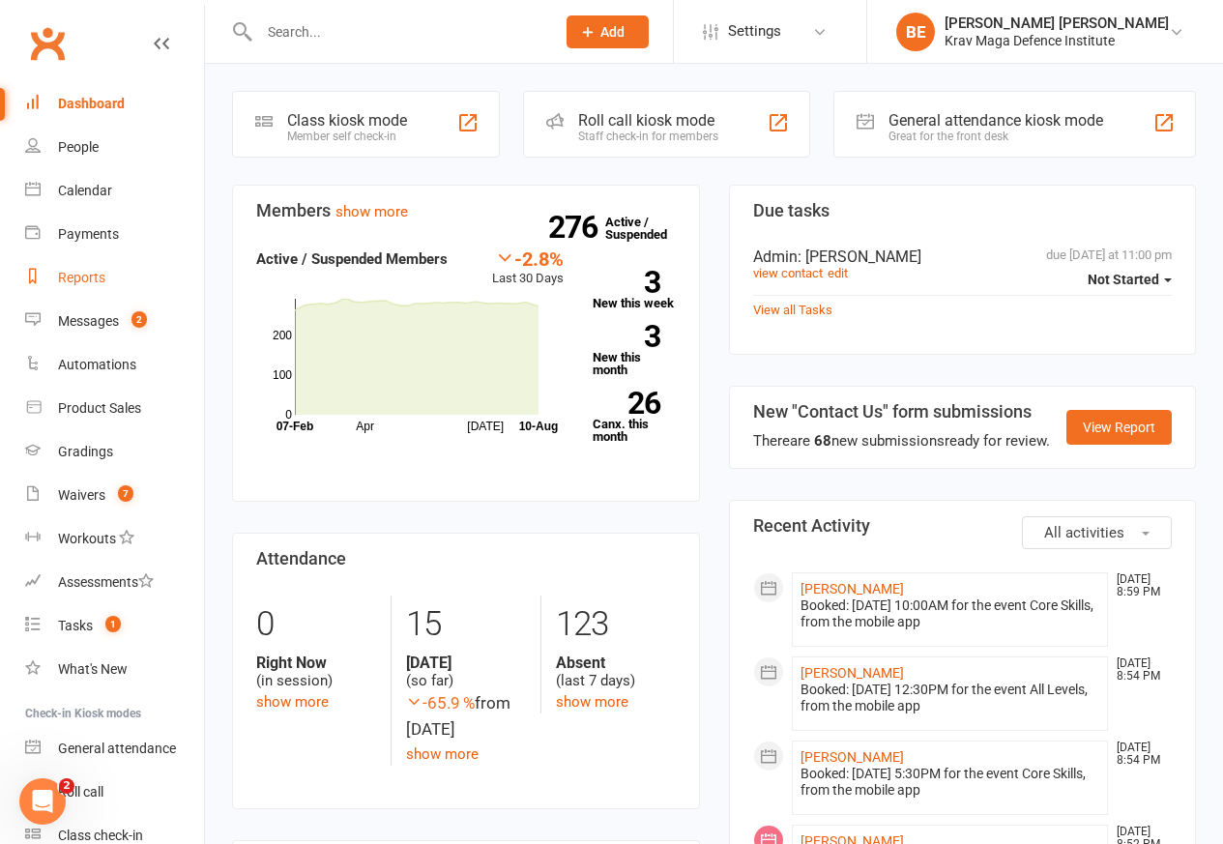
click at [84, 279] on div "Reports" at bounding box center [81, 277] width 47 height 15
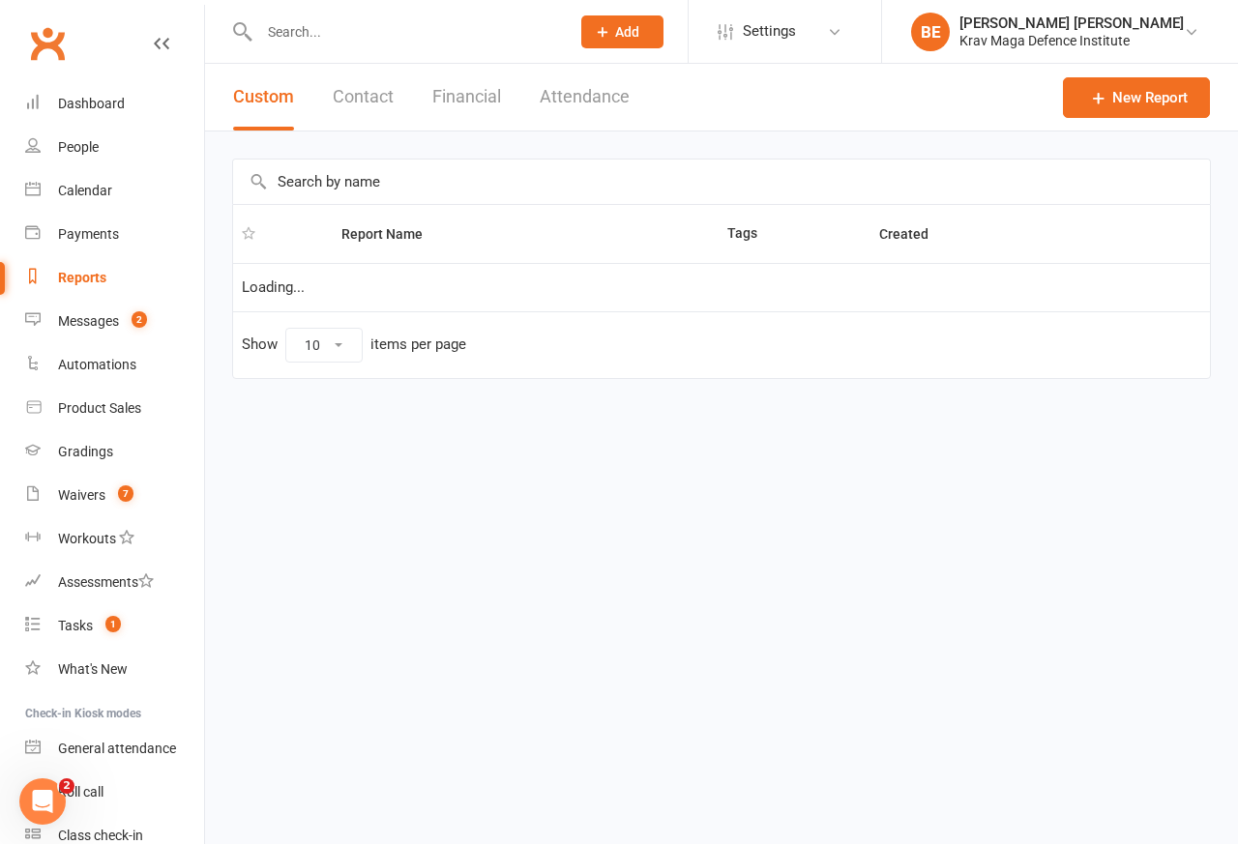
select select "50"
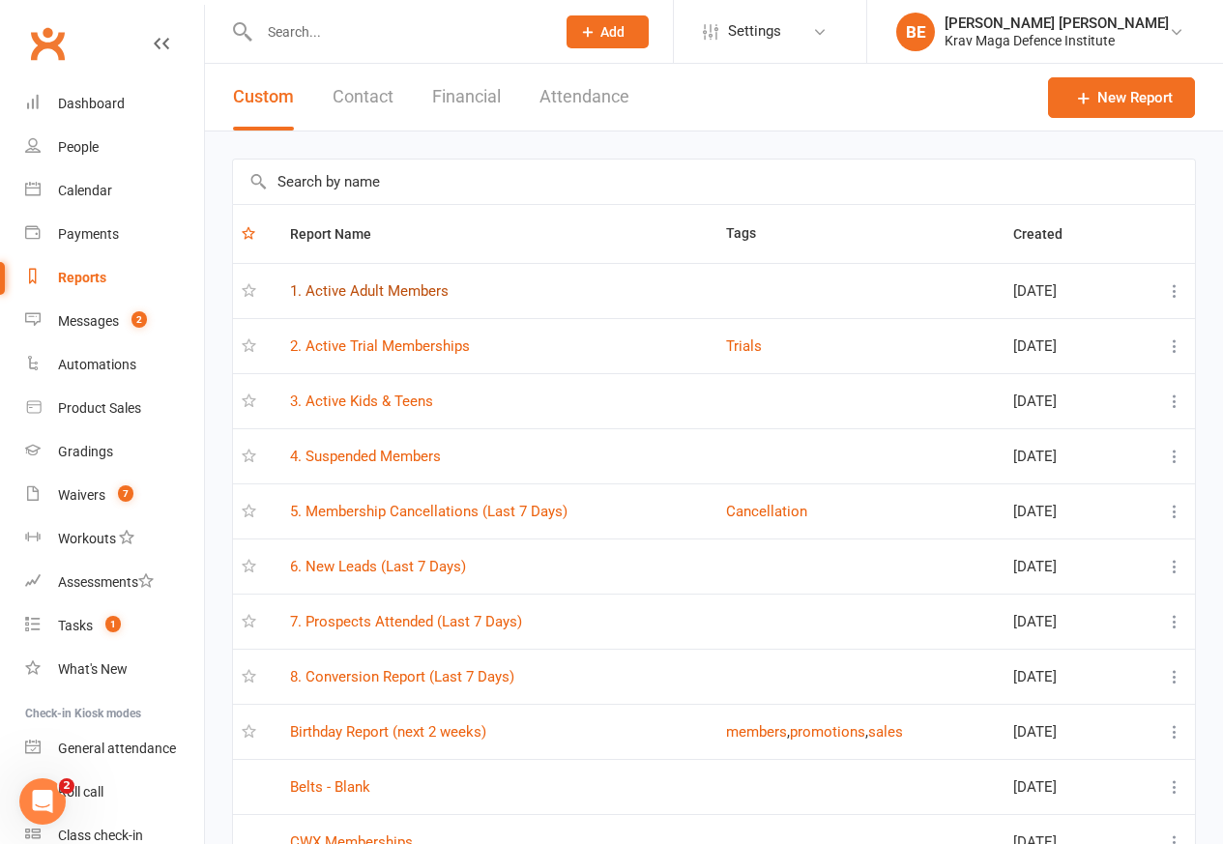
click at [389, 293] on link "1. Active Adult Members" at bounding box center [369, 290] width 159 height 17
click at [0, 0] on div "Loading" at bounding box center [0, 0] width 0 height 0
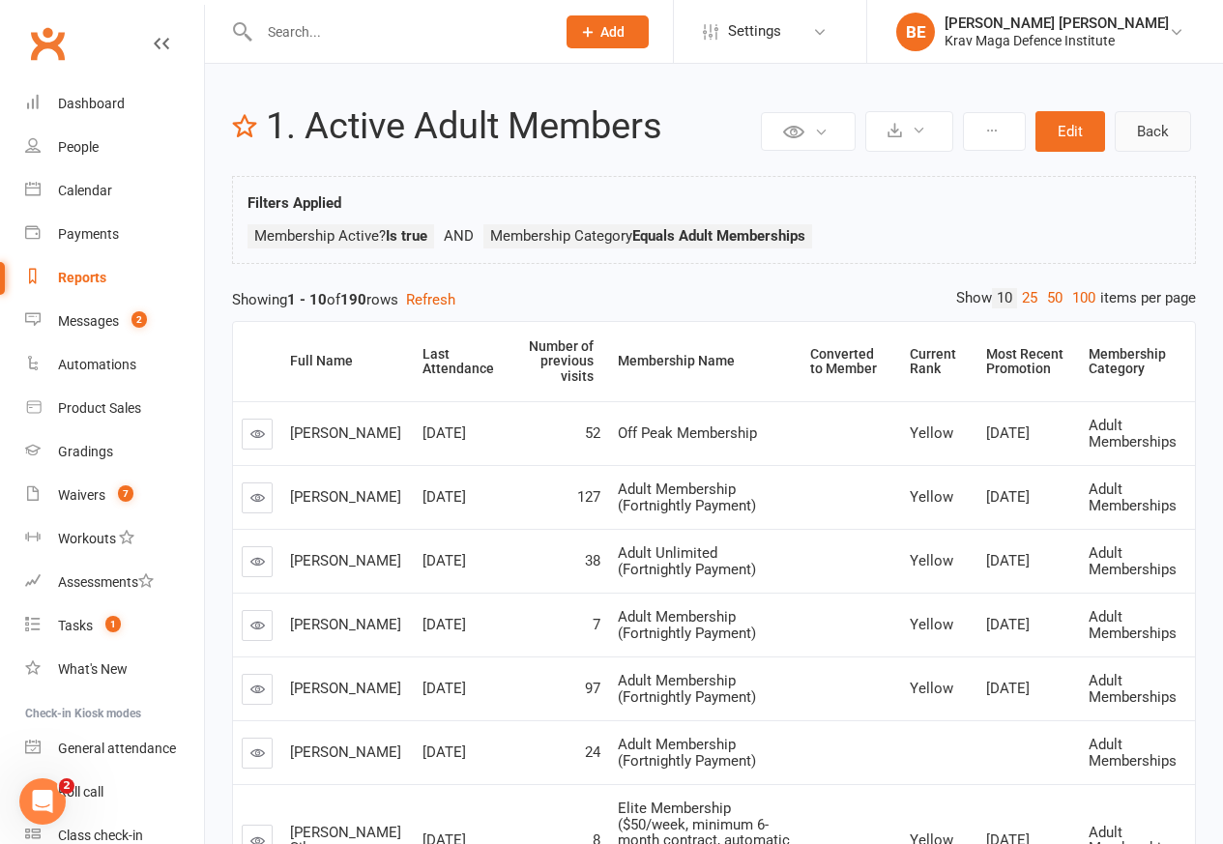
click at [1141, 129] on link "Back" at bounding box center [1153, 131] width 76 height 41
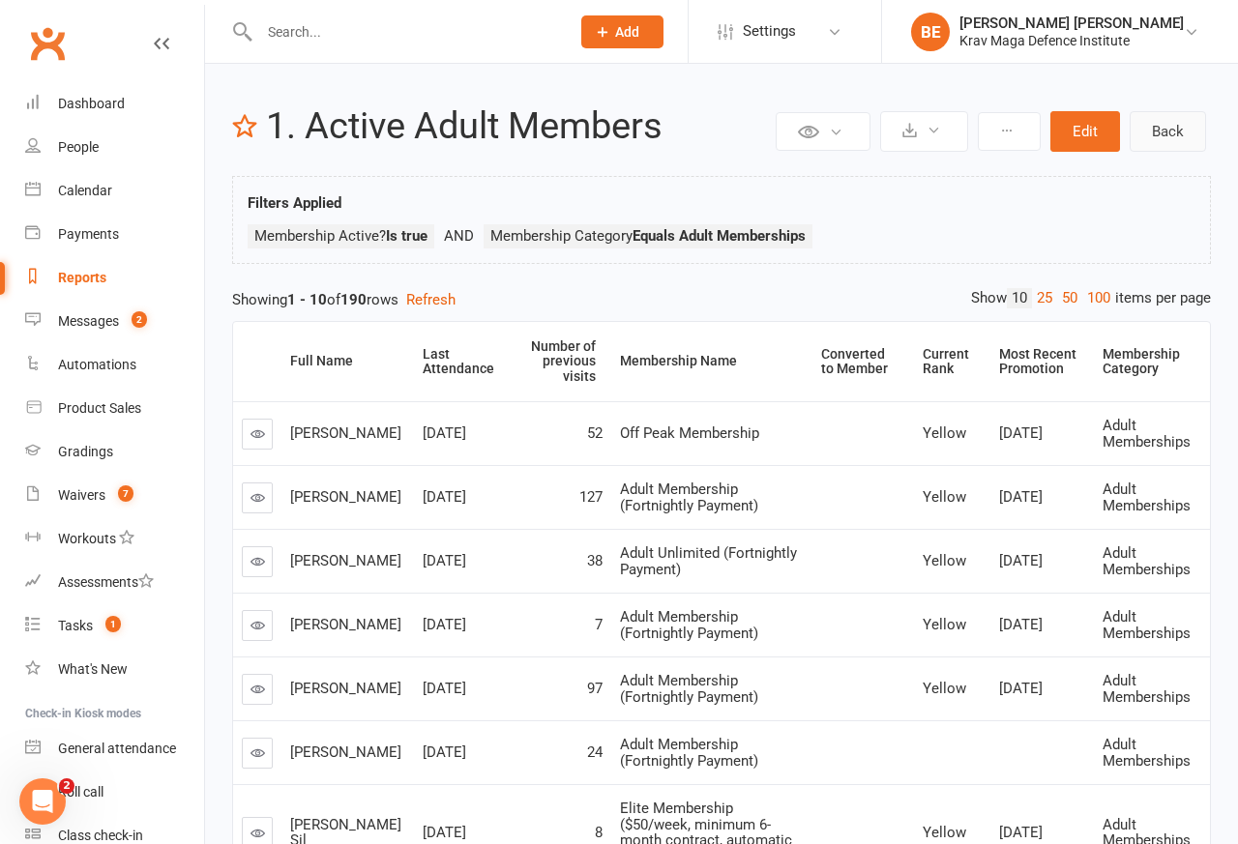
select select "50"
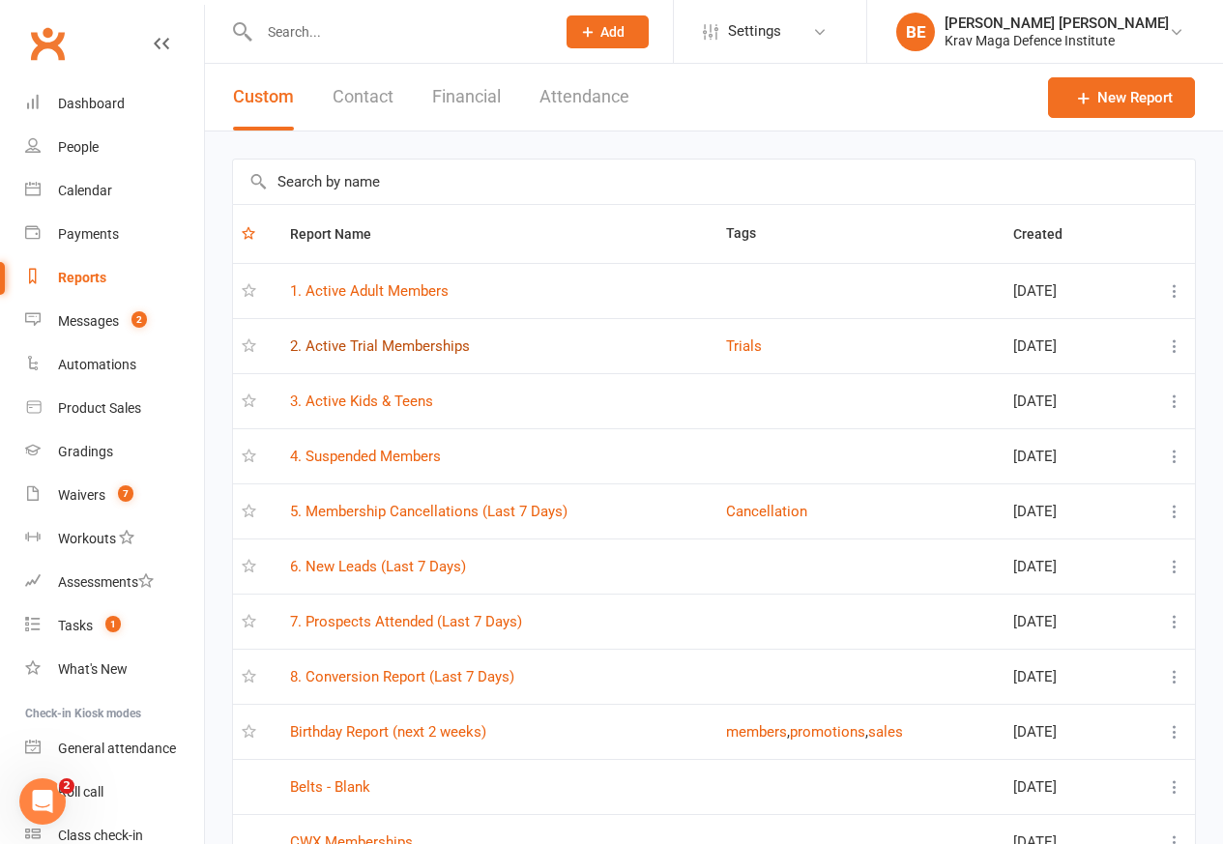
click at [369, 348] on link "2. Active Trial Memberships" at bounding box center [380, 346] width 180 height 17
click at [0, 0] on div "Loading" at bounding box center [0, 0] width 0 height 0
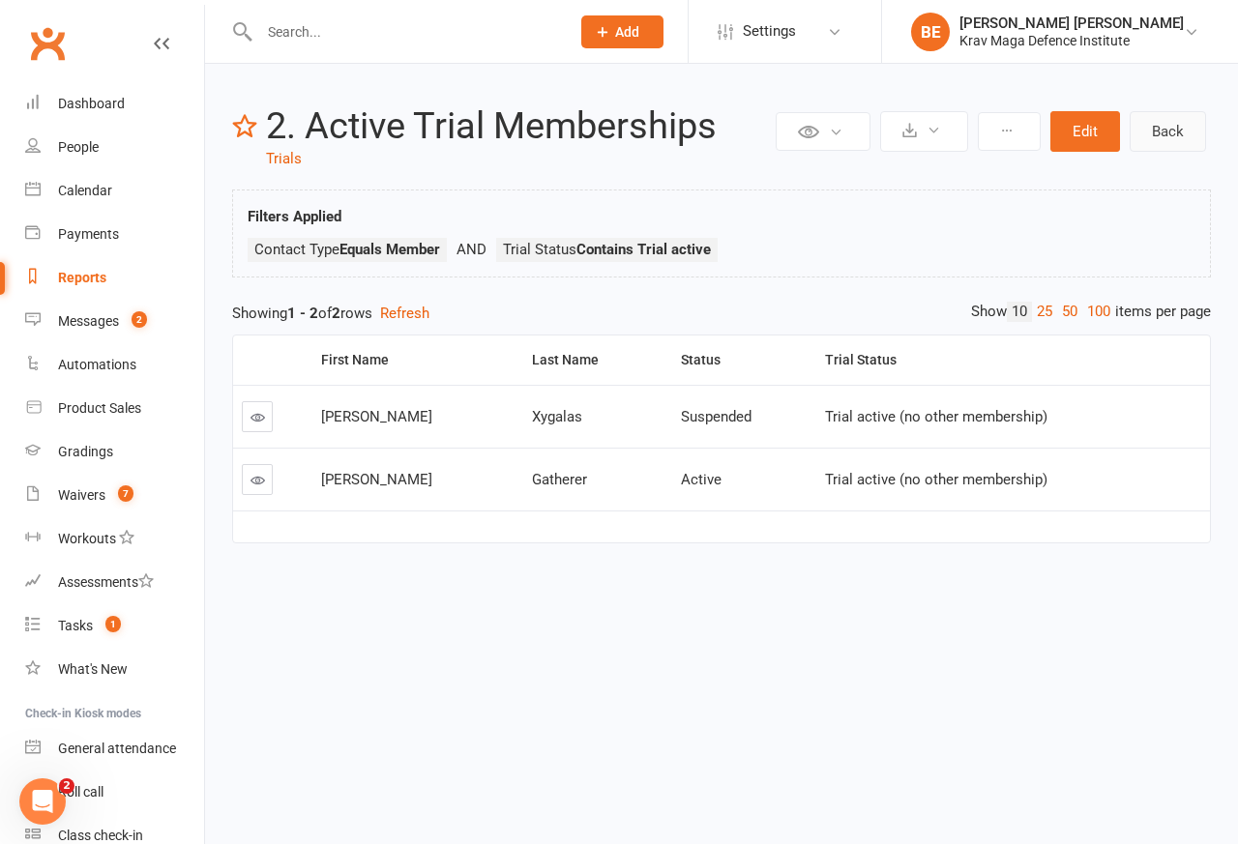
click at [1161, 131] on link "Back" at bounding box center [1168, 131] width 76 height 41
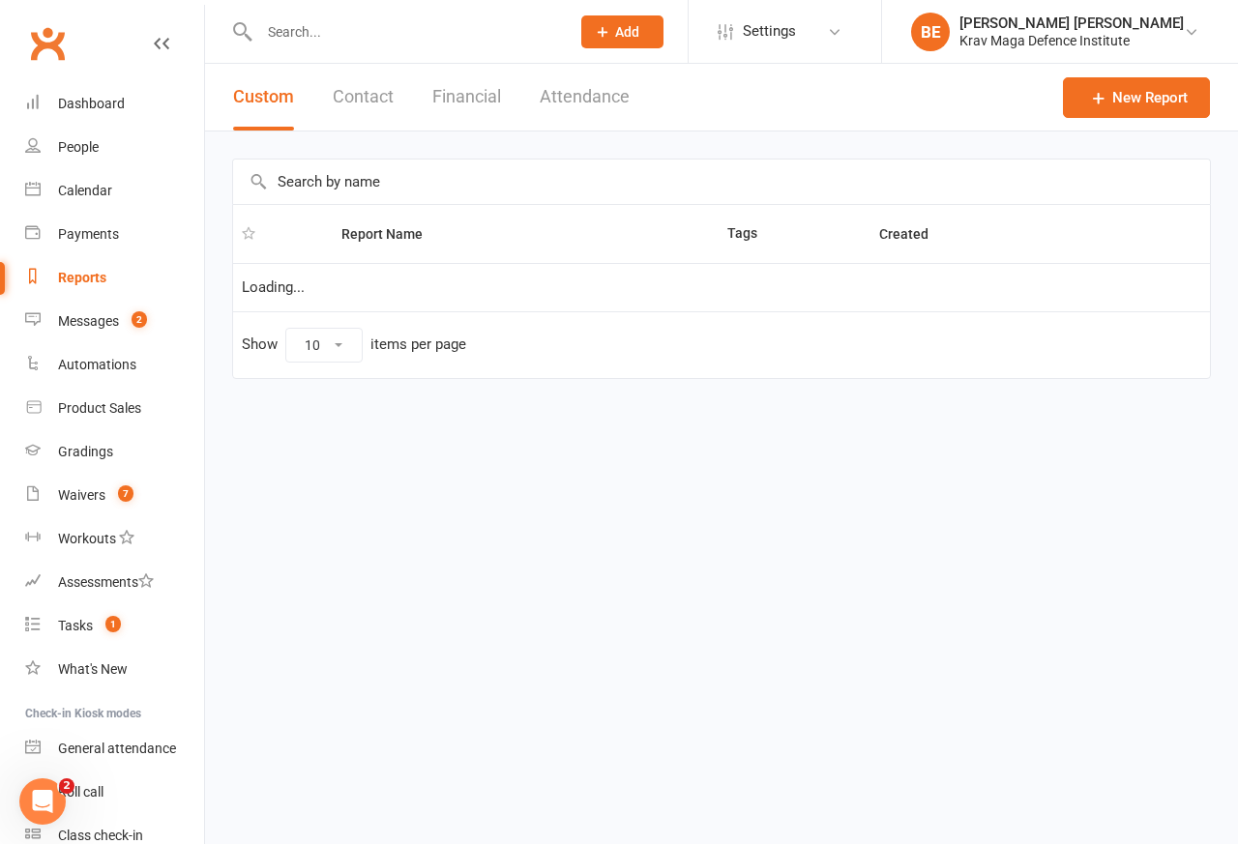
select select "50"
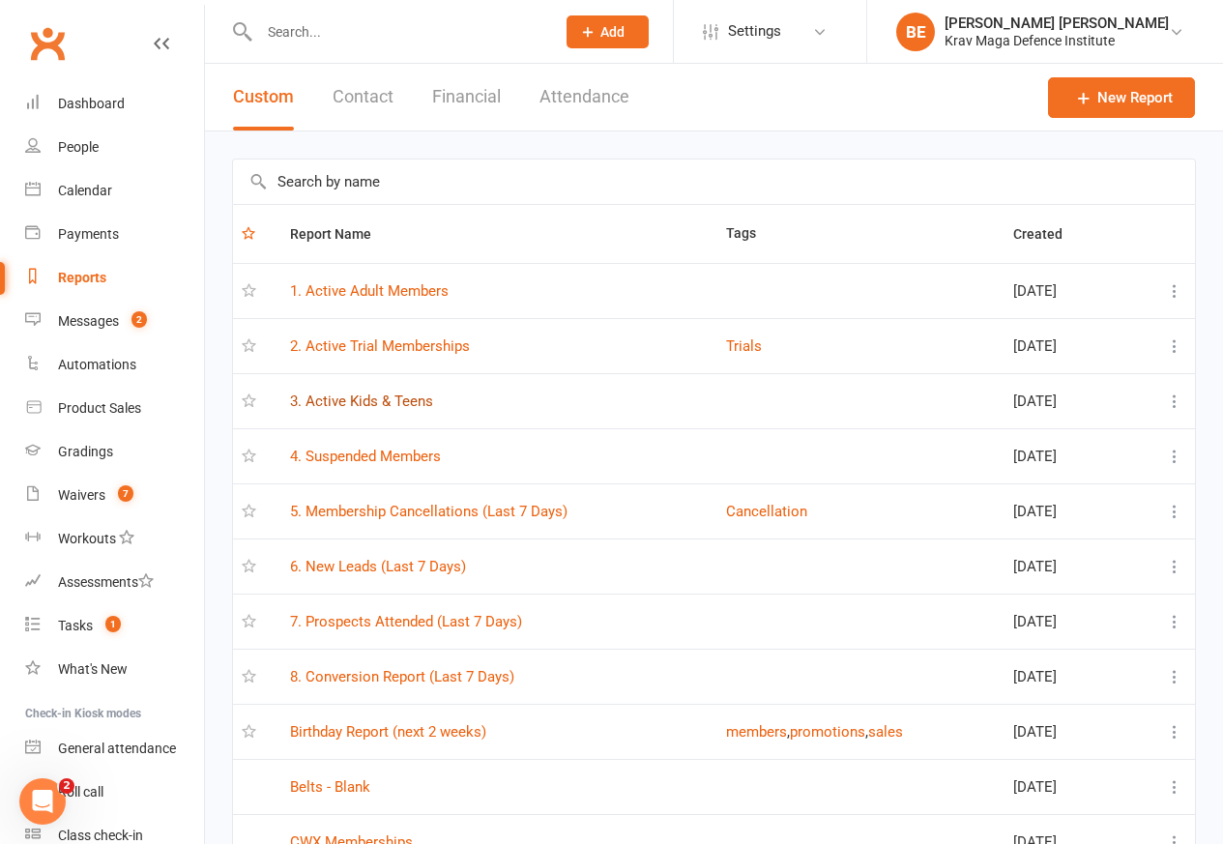
click at [374, 404] on link "3. Active Kids & Teens" at bounding box center [361, 401] width 143 height 17
click at [0, 0] on div "Loading" at bounding box center [0, 0] width 0 height 0
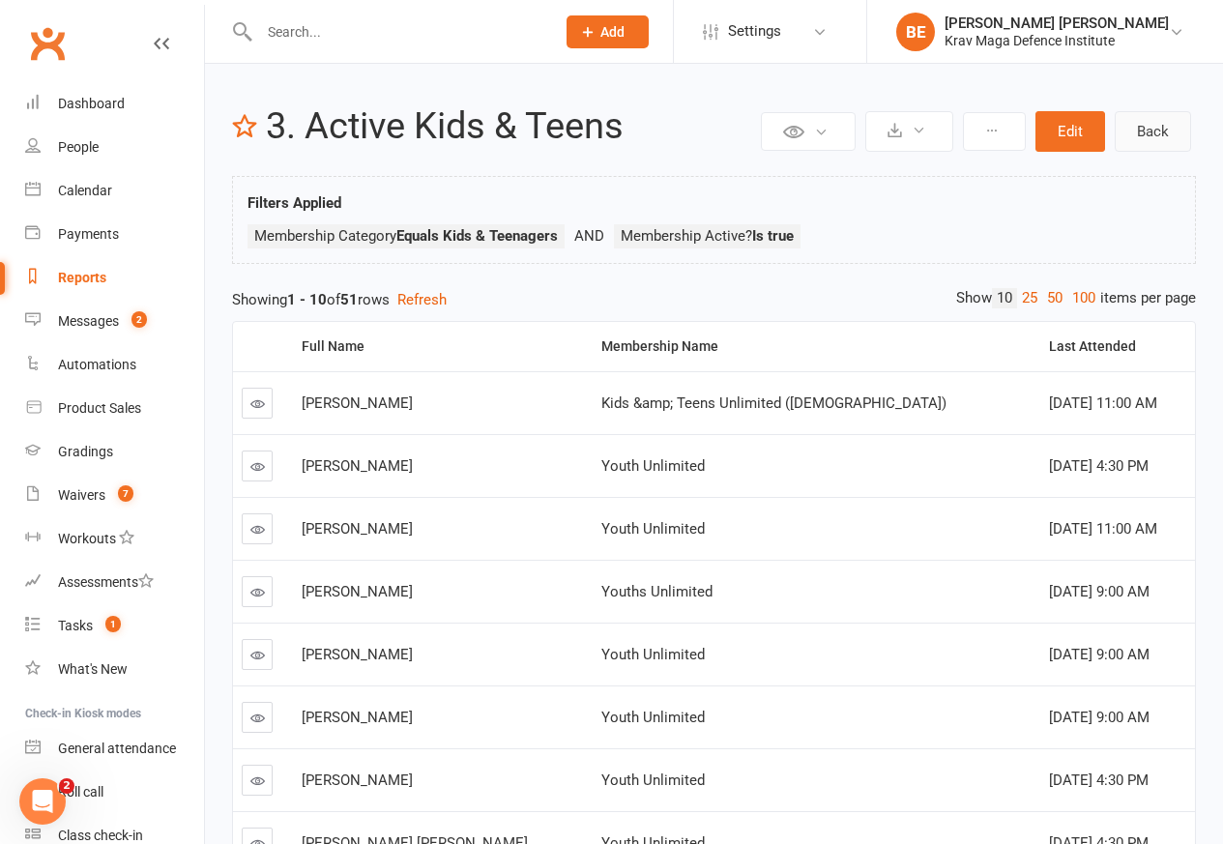
click at [1142, 129] on link "Back" at bounding box center [1153, 131] width 76 height 41
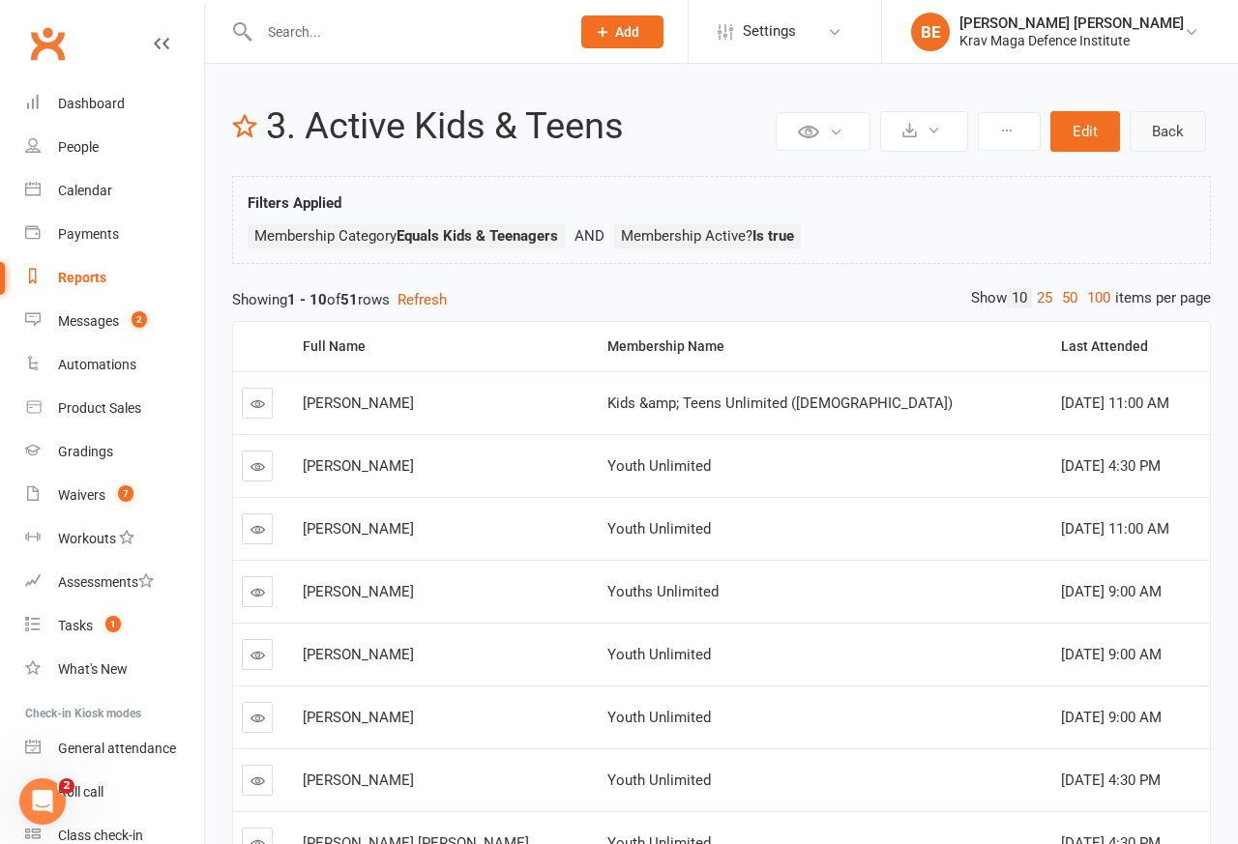
select select "50"
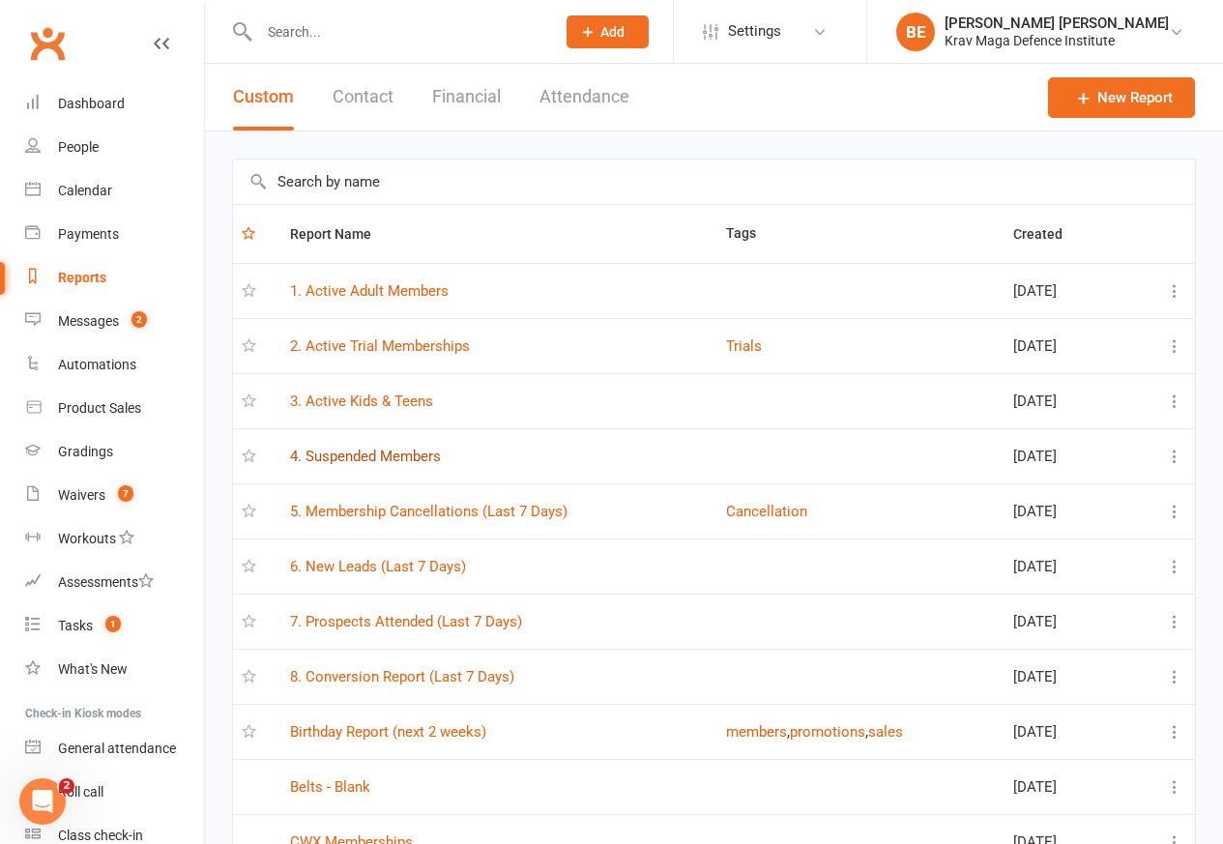
click at [365, 458] on link "4. Suspended Members" at bounding box center [365, 456] width 151 height 17
click at [0, 0] on div "Loading" at bounding box center [0, 0] width 0 height 0
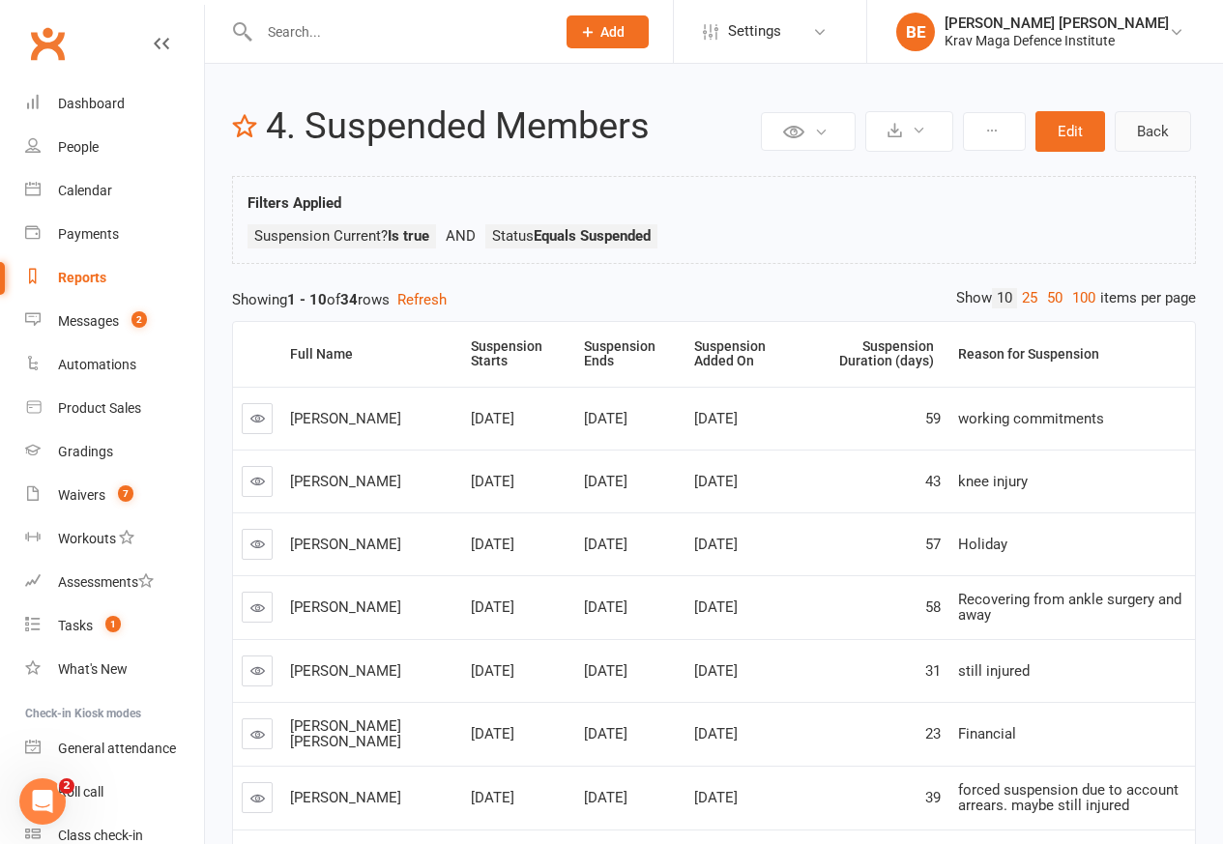
click at [1144, 131] on link "Back" at bounding box center [1153, 131] width 76 height 41
select select "50"
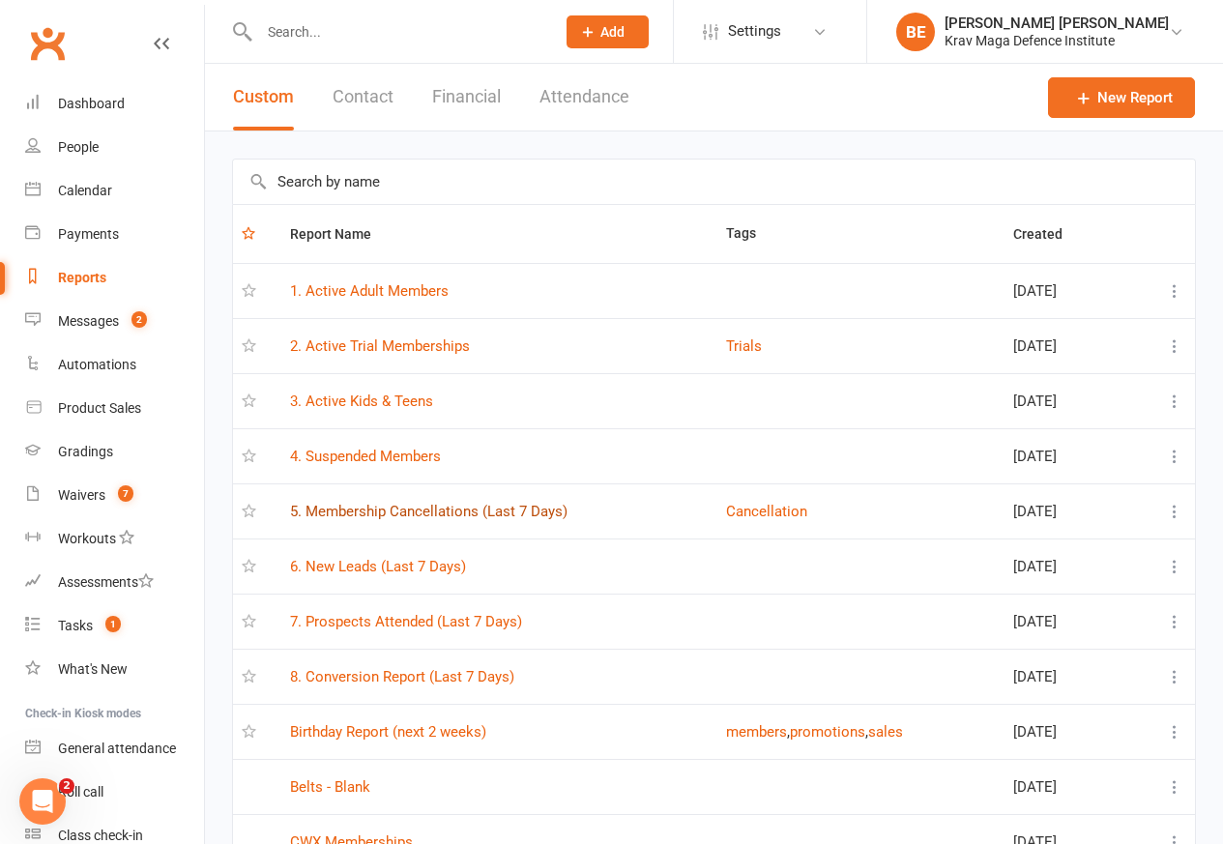
click at [452, 513] on link "5. Membership Cancellations (Last 7 Days)" at bounding box center [429, 511] width 278 height 17
click at [0, 0] on div "Loading" at bounding box center [0, 0] width 0 height 0
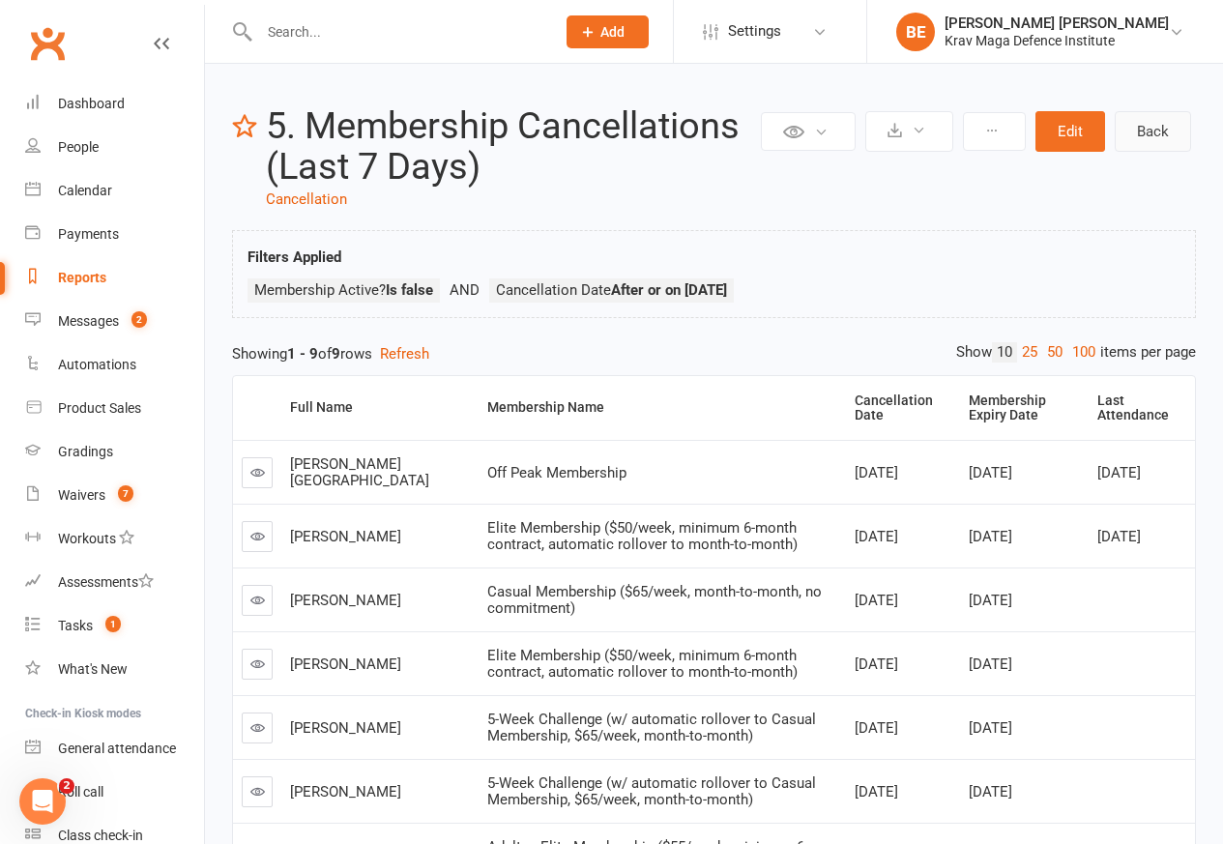
click at [1142, 131] on link "Back" at bounding box center [1153, 131] width 76 height 41
select select "50"
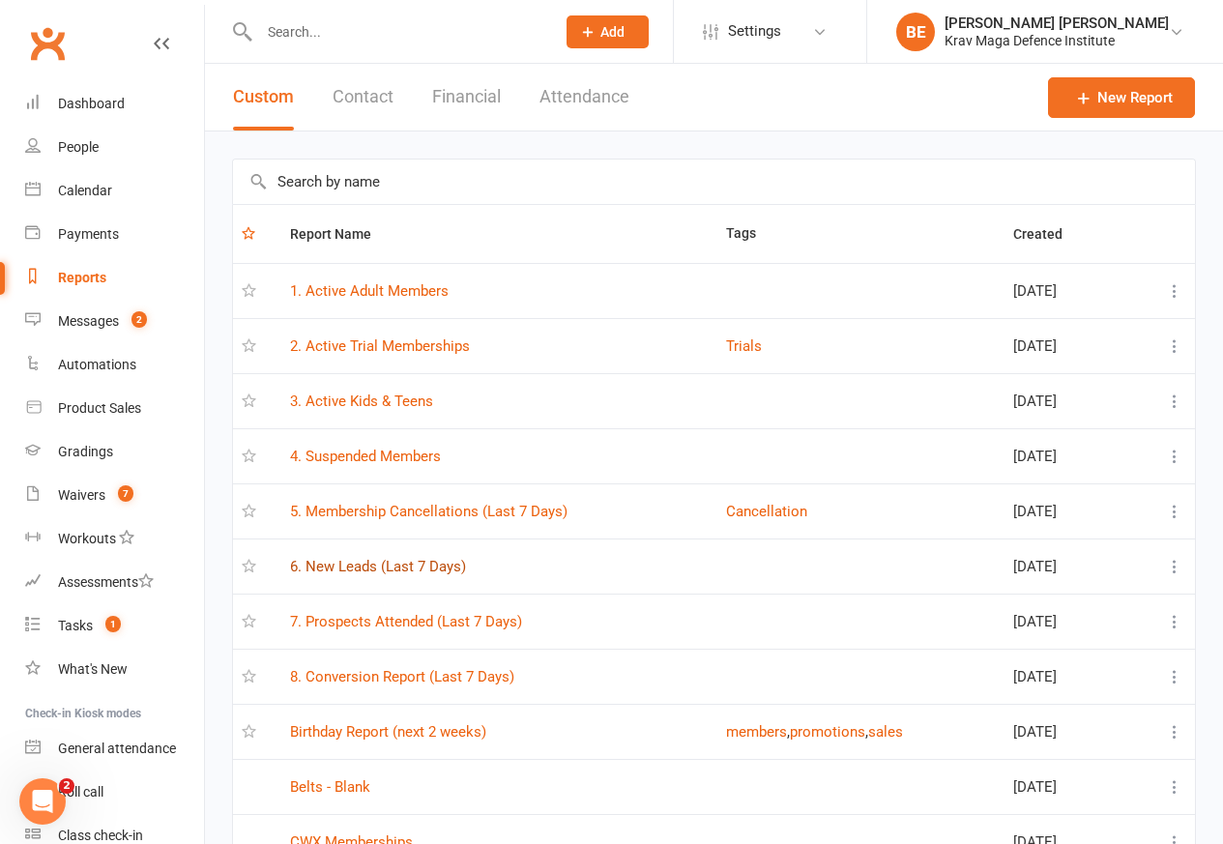
click at [421, 569] on link "6. New Leads (Last 7 Days)" at bounding box center [378, 566] width 176 height 17
click at [0, 0] on div "Loading" at bounding box center [0, 0] width 0 height 0
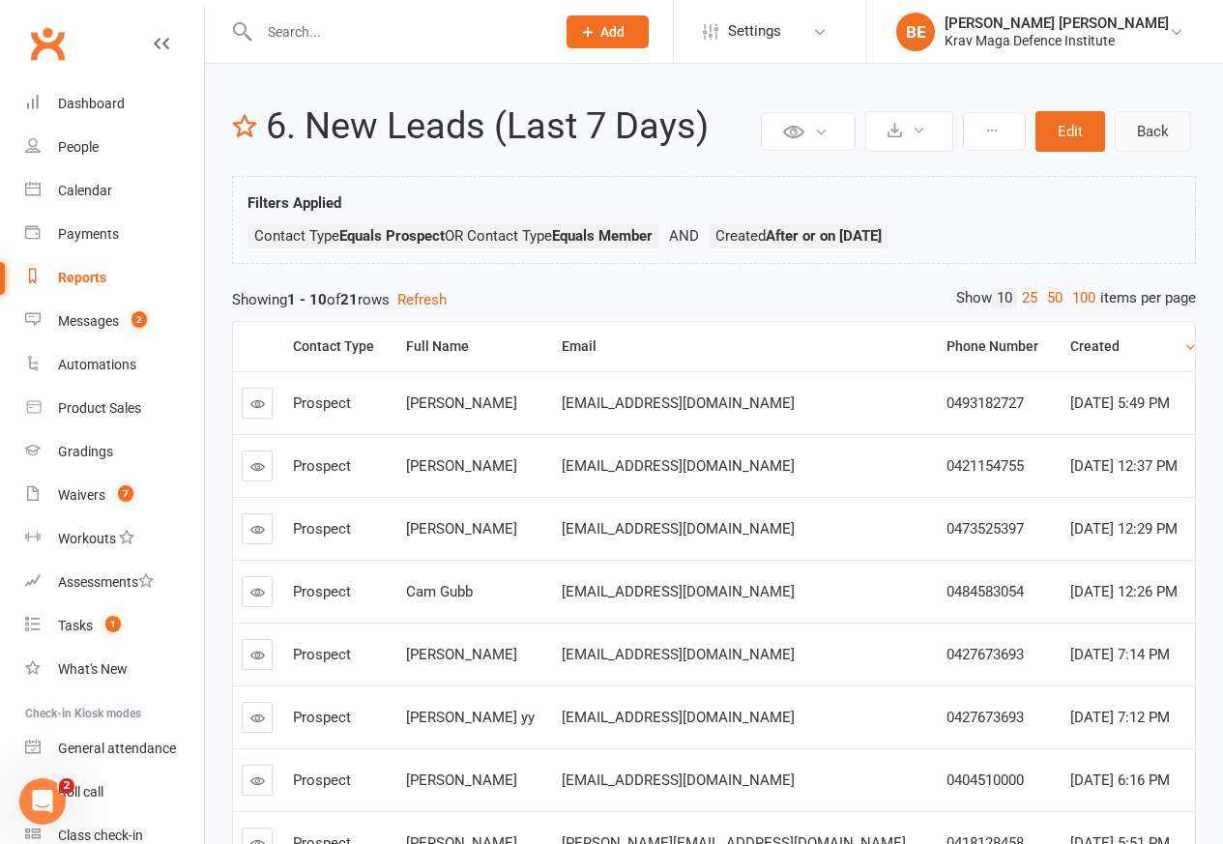
click at [1142, 131] on link "Back" at bounding box center [1153, 131] width 76 height 41
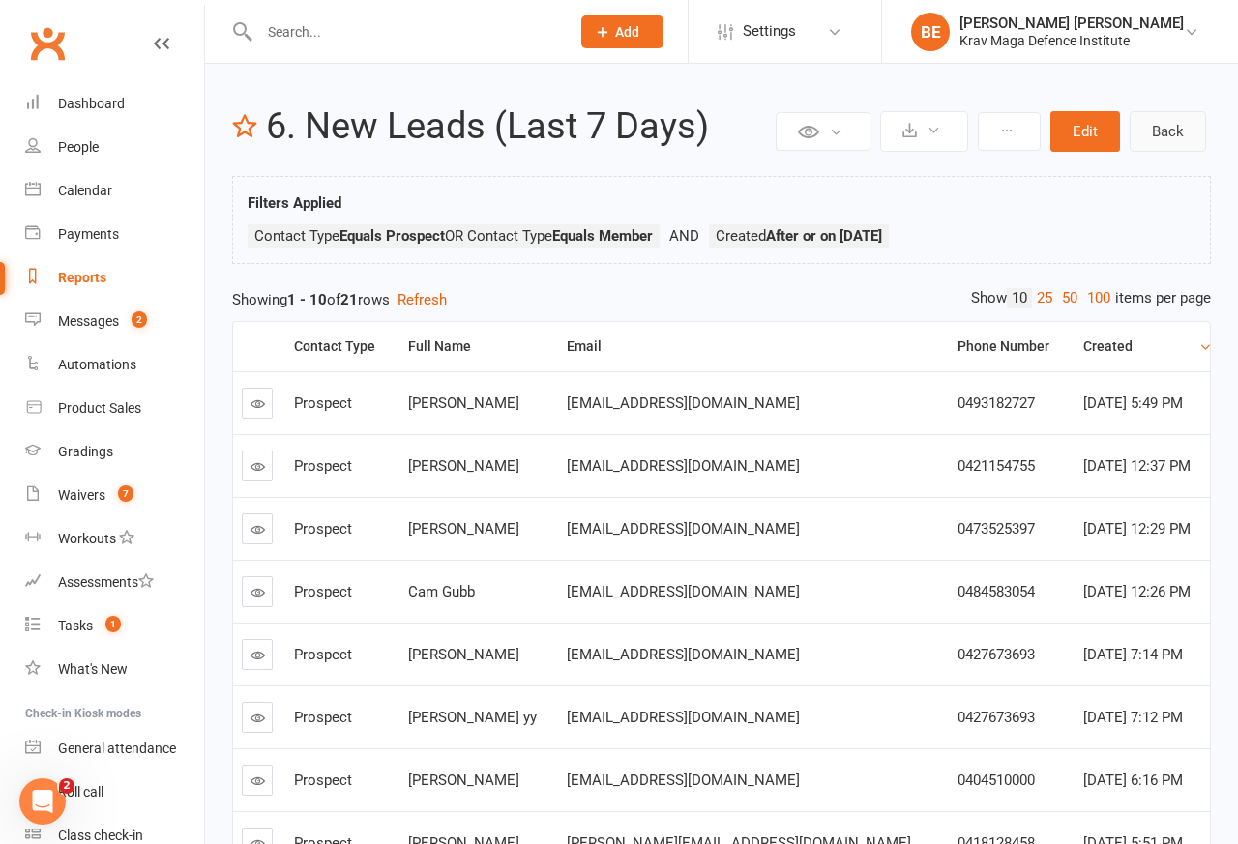
select select "50"
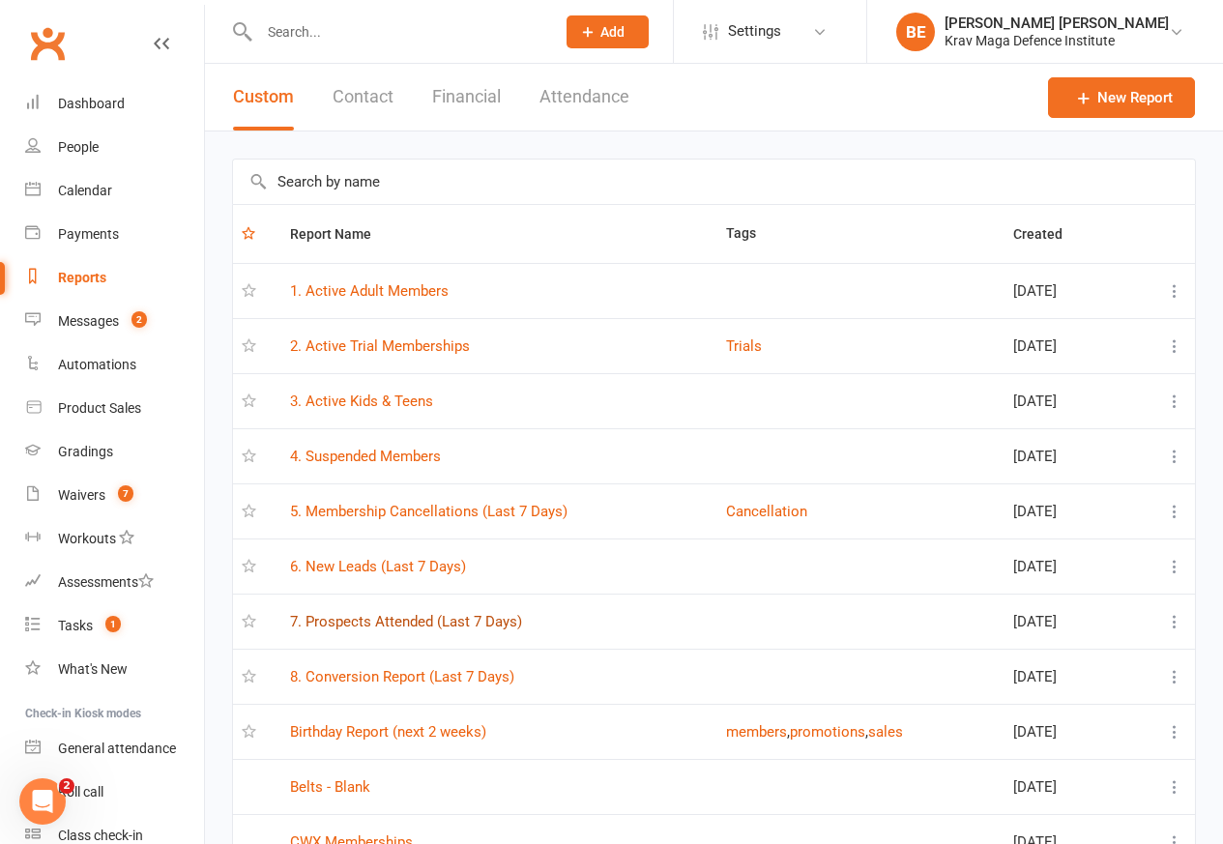
click at [427, 624] on link "7. Prospects Attended (Last 7 Days)" at bounding box center [406, 621] width 232 height 17
click at [0, 0] on div "Loading" at bounding box center [0, 0] width 0 height 0
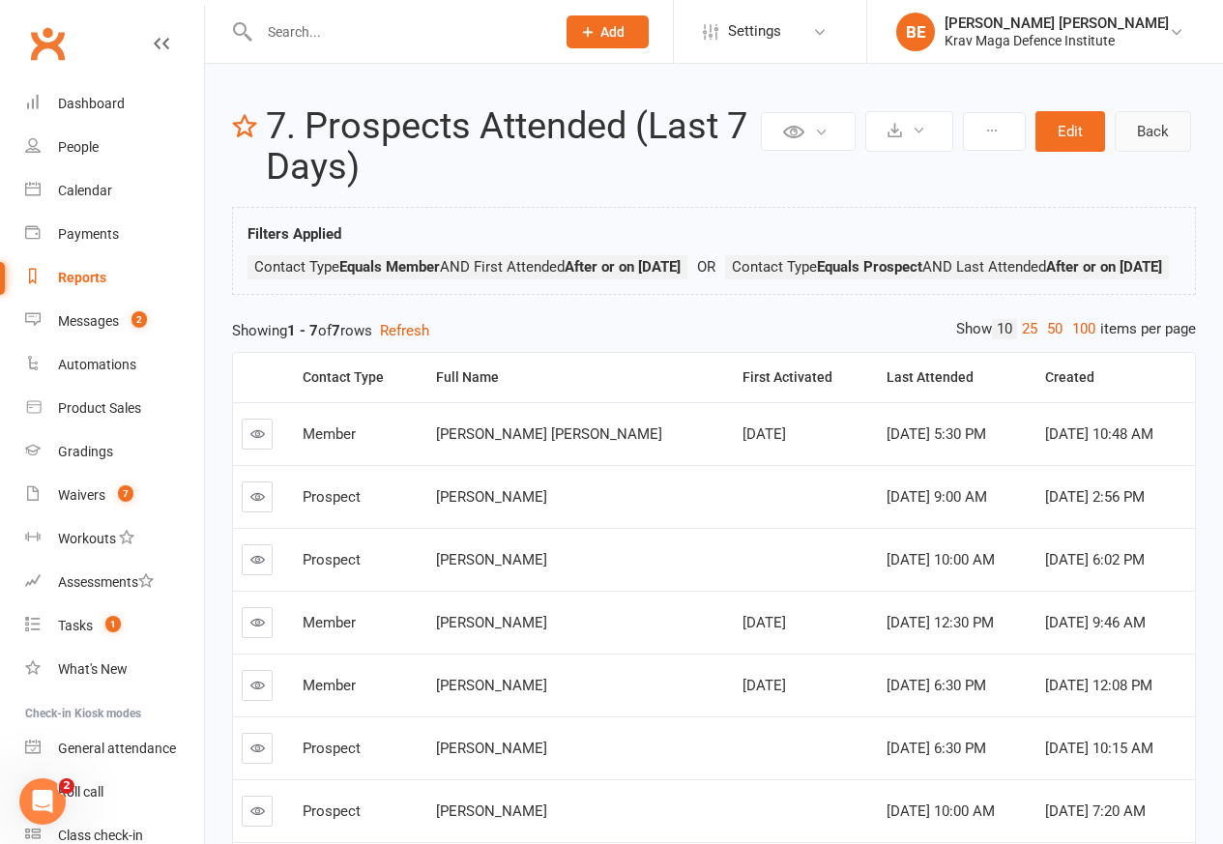
click at [1141, 131] on link "Back" at bounding box center [1153, 131] width 76 height 41
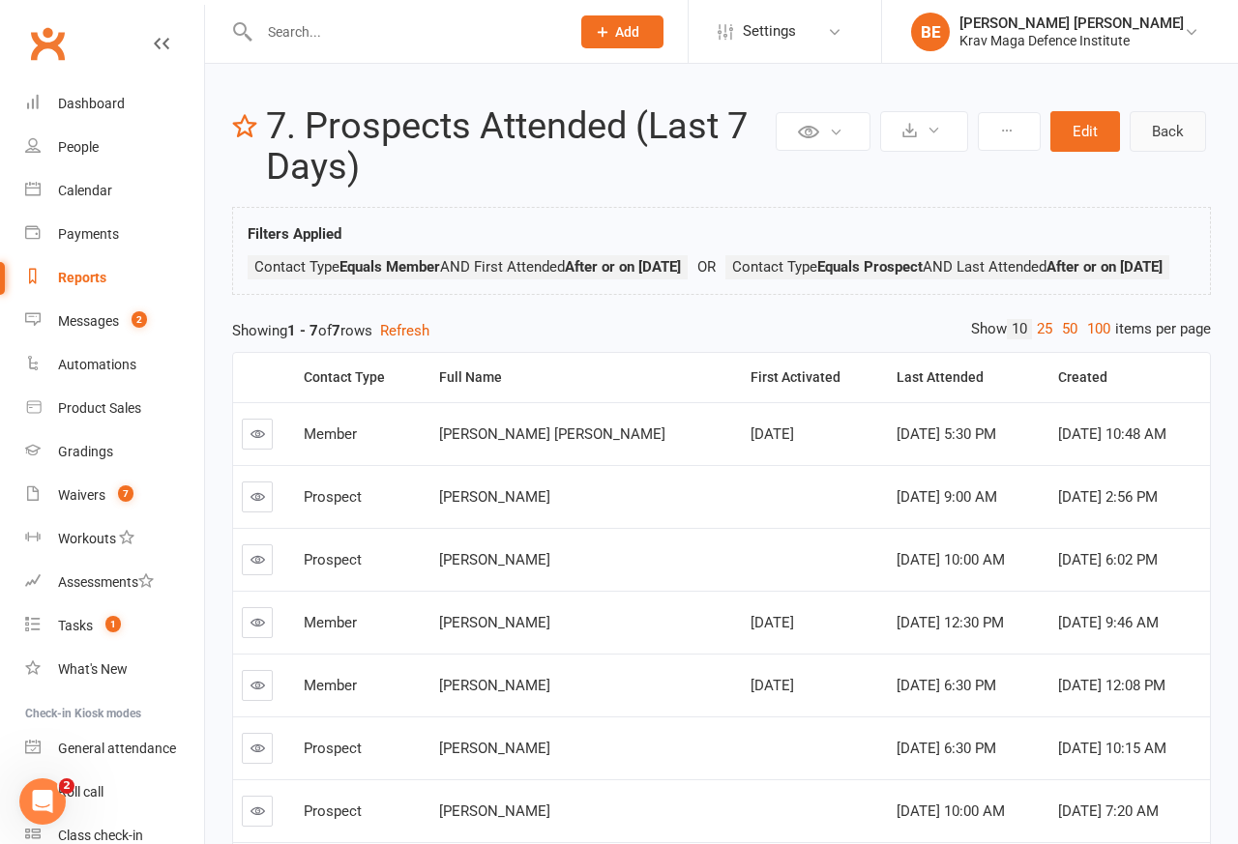
select select "50"
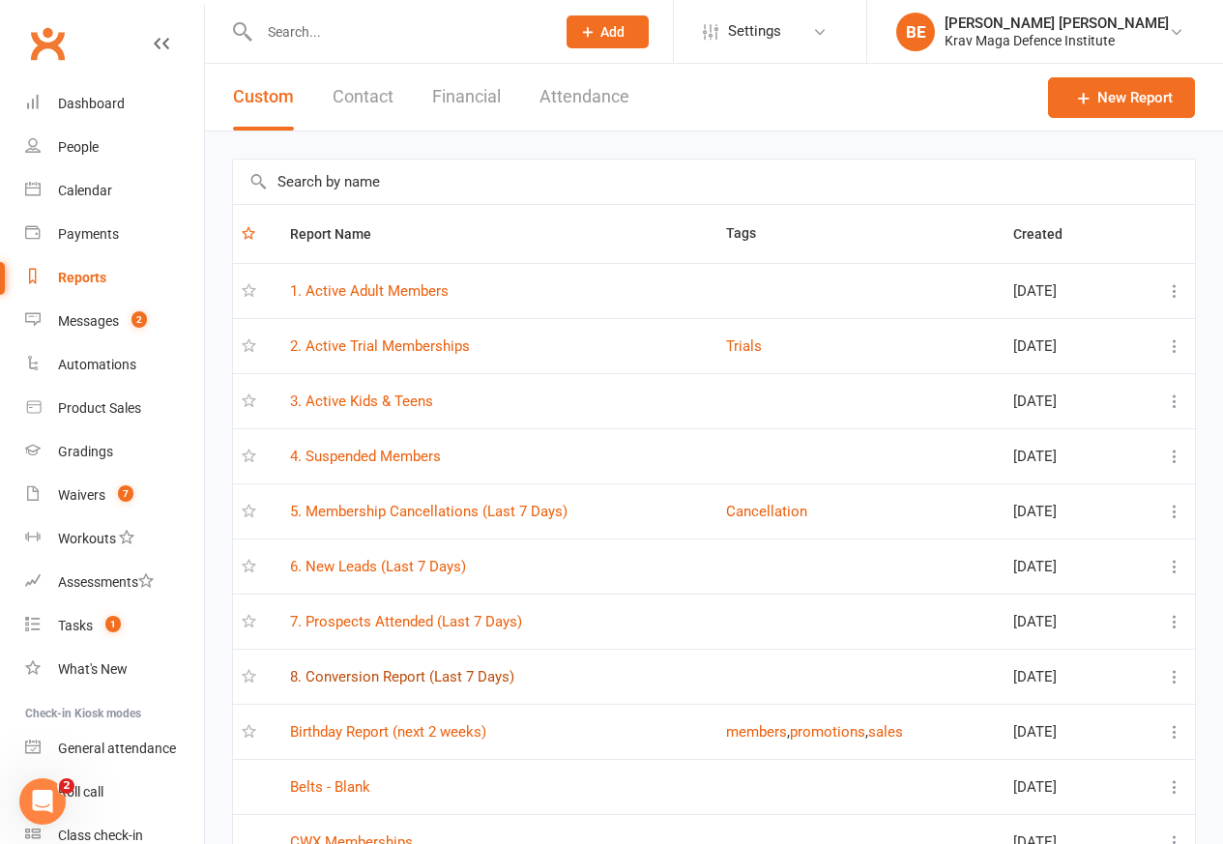
click at [419, 676] on link "8. Conversion Report (Last 7 Days)" at bounding box center [402, 676] width 224 height 17
click at [0, 0] on div "Loading" at bounding box center [0, 0] width 0 height 0
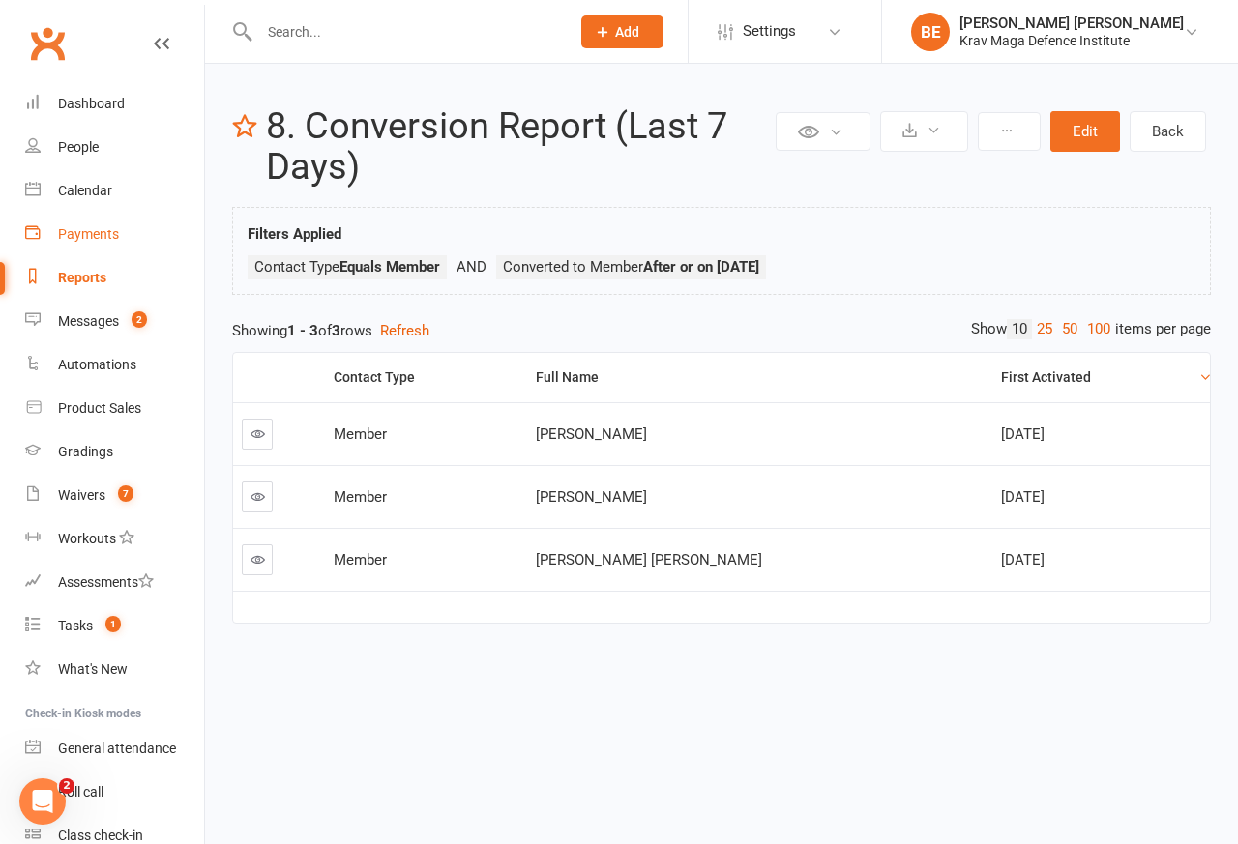
click at [95, 230] on div "Payments" at bounding box center [88, 233] width 61 height 15
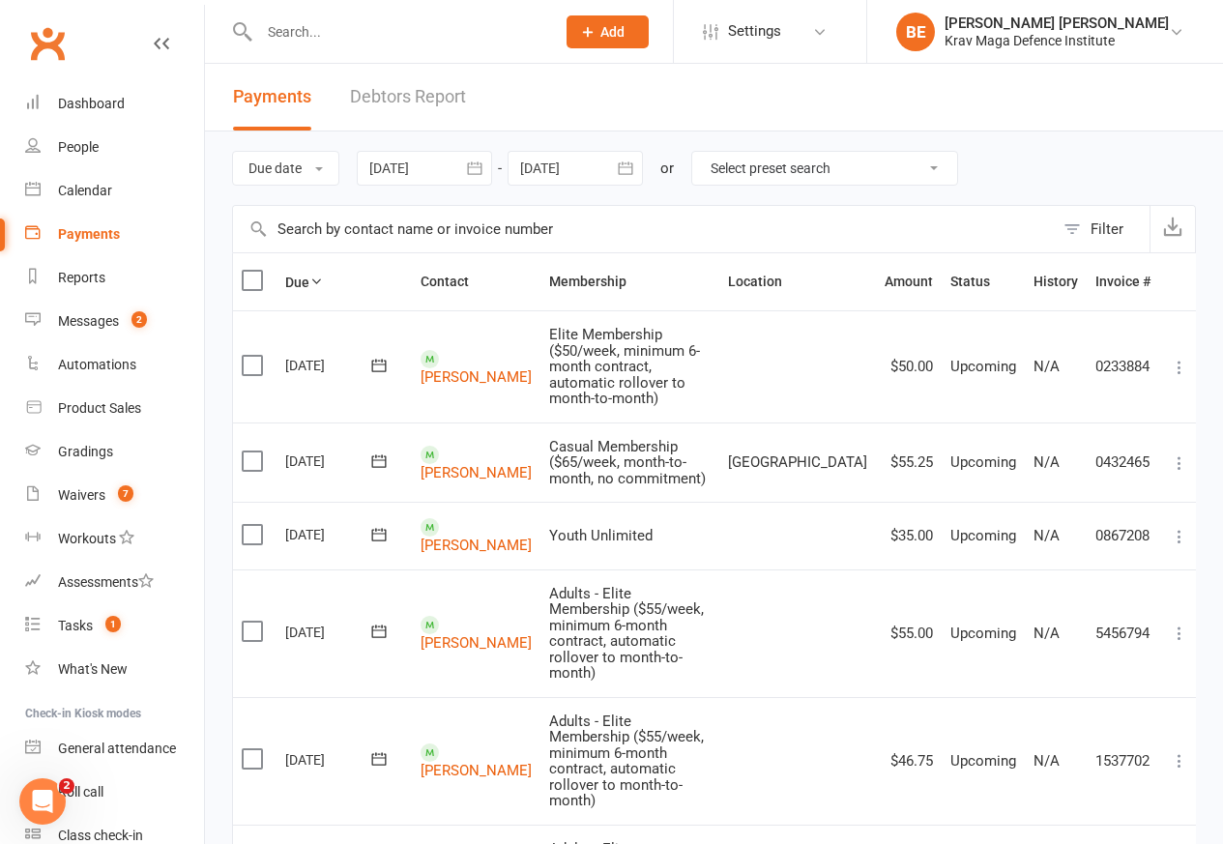
click at [422, 92] on link "Debtors Report" at bounding box center [408, 97] width 116 height 67
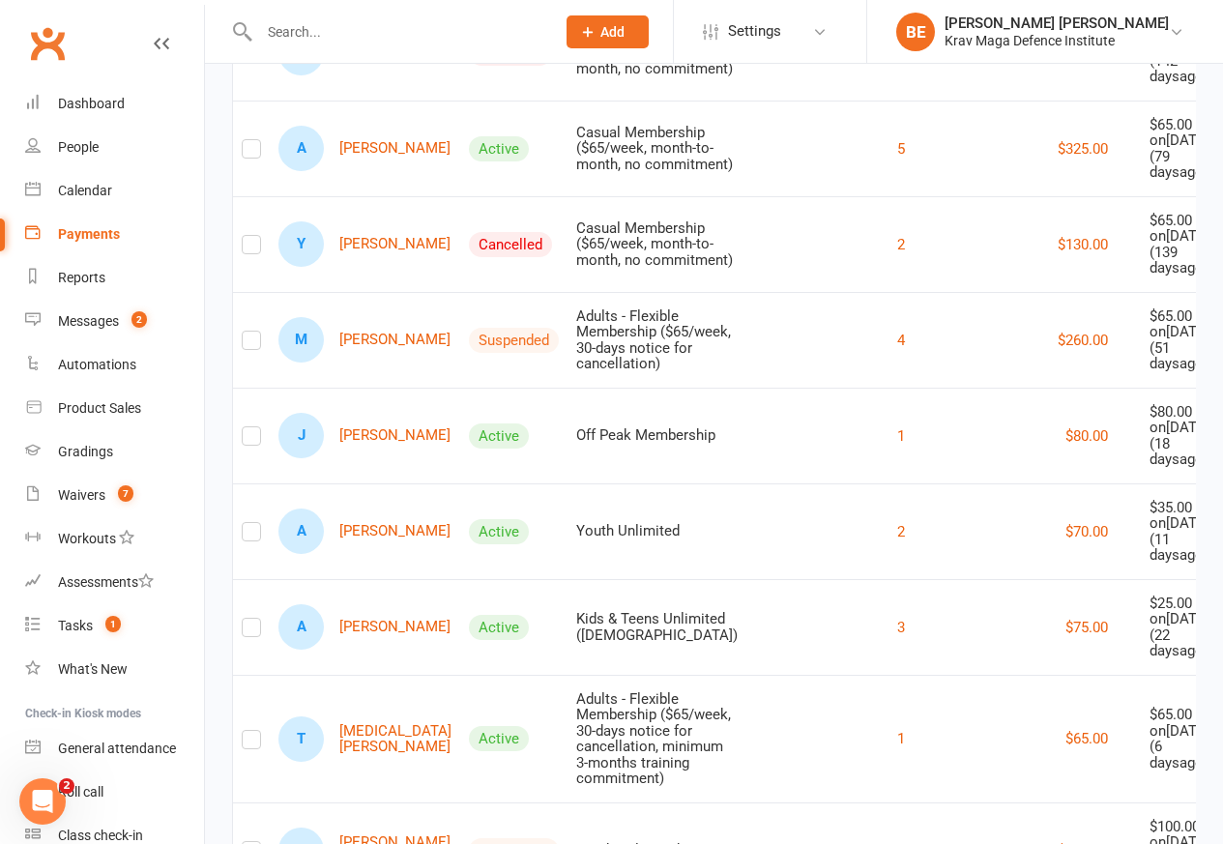
scroll to position [1456, 0]
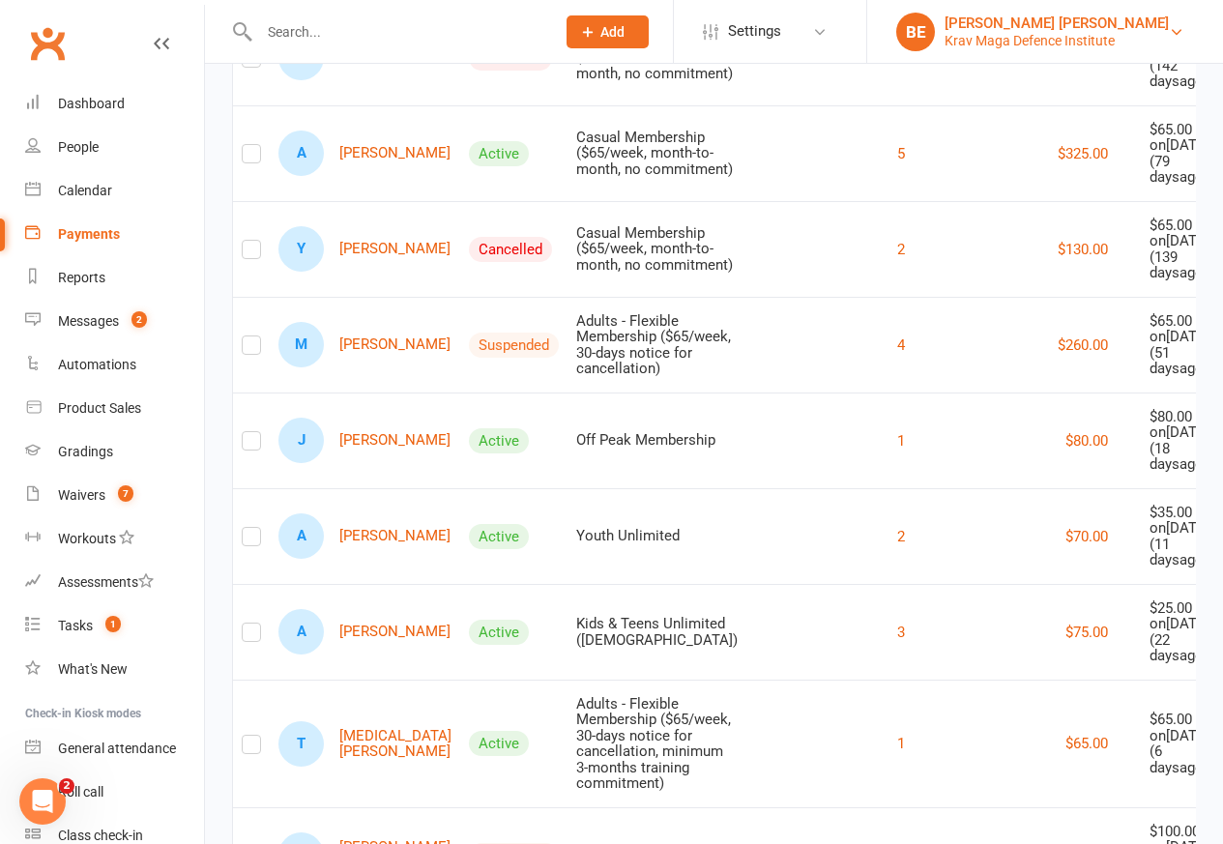
click at [1104, 37] on div "Krav Maga Defence Institute" at bounding box center [1057, 40] width 224 height 17
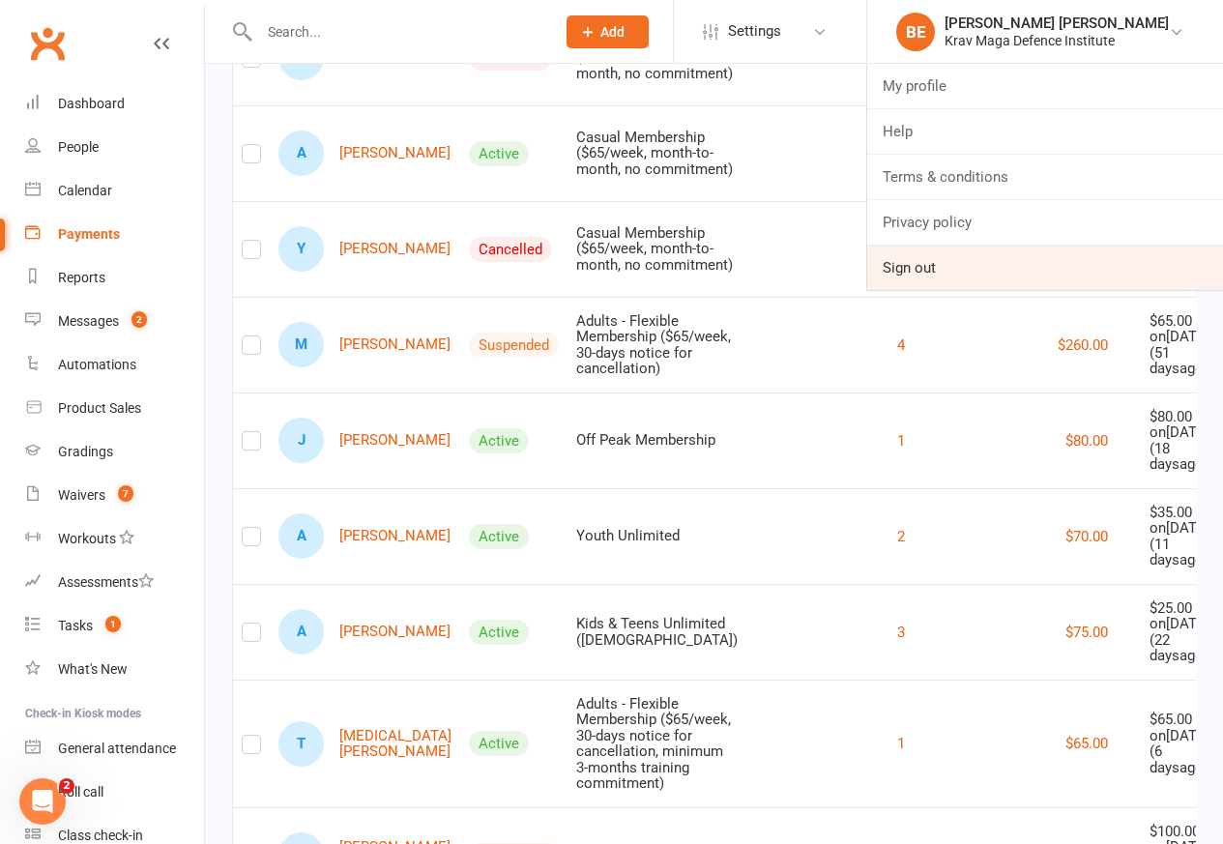
click at [960, 269] on link "Sign out" at bounding box center [1045, 268] width 356 height 44
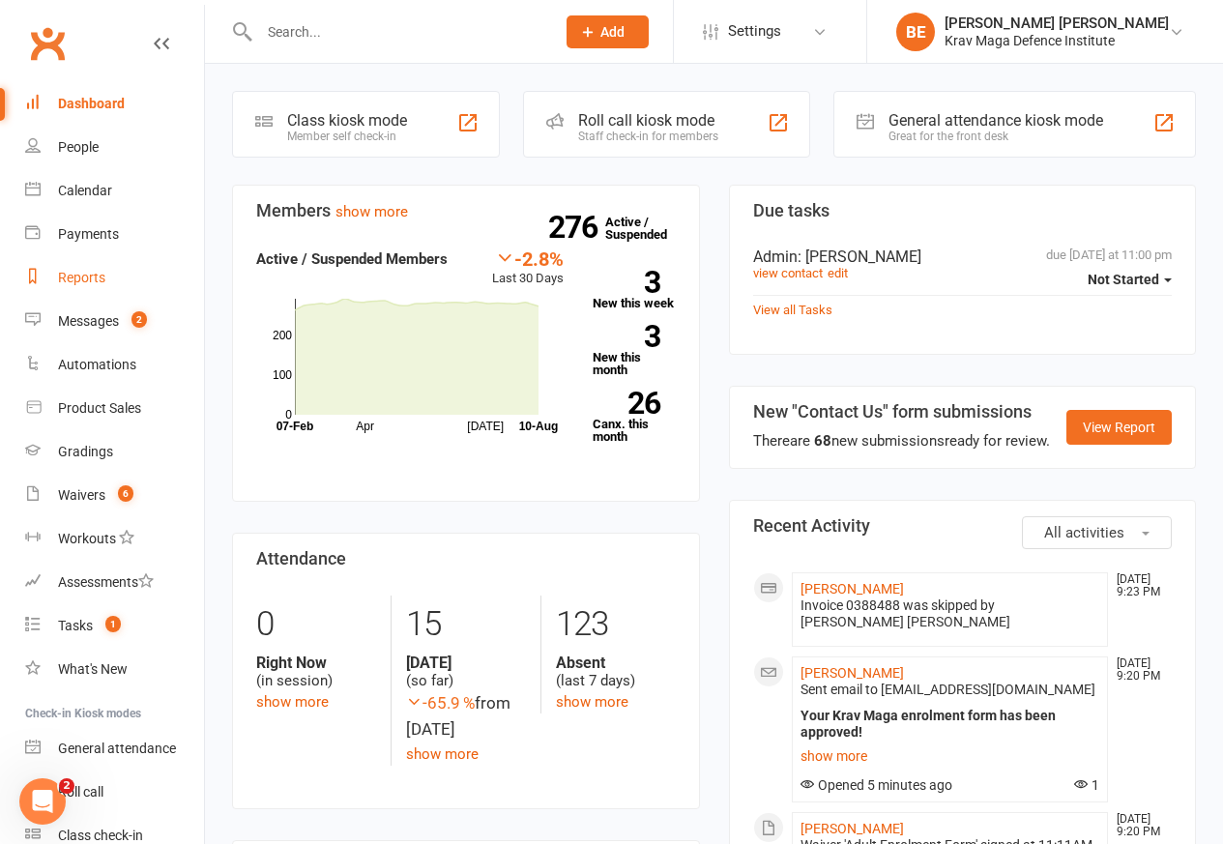
click at [100, 279] on div "Reports" at bounding box center [81, 277] width 47 height 15
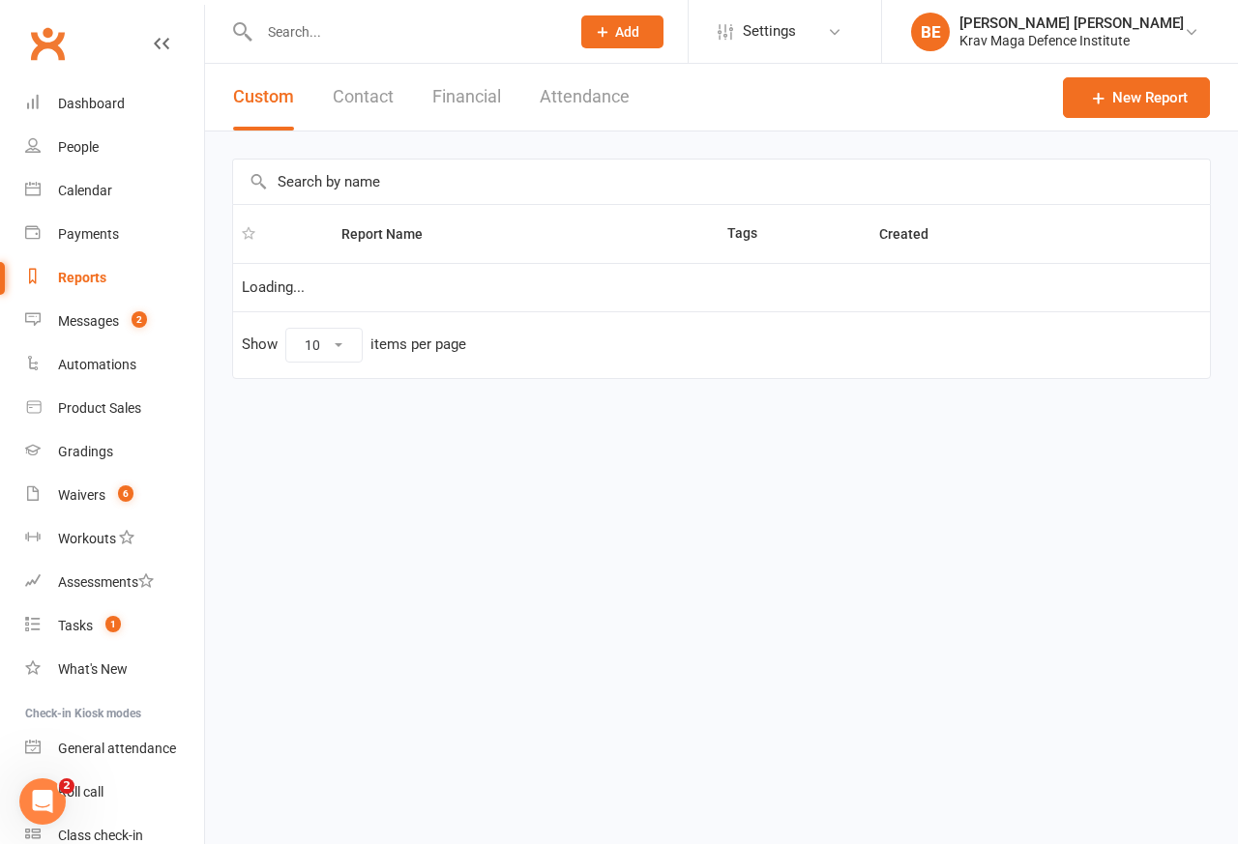
select select "50"
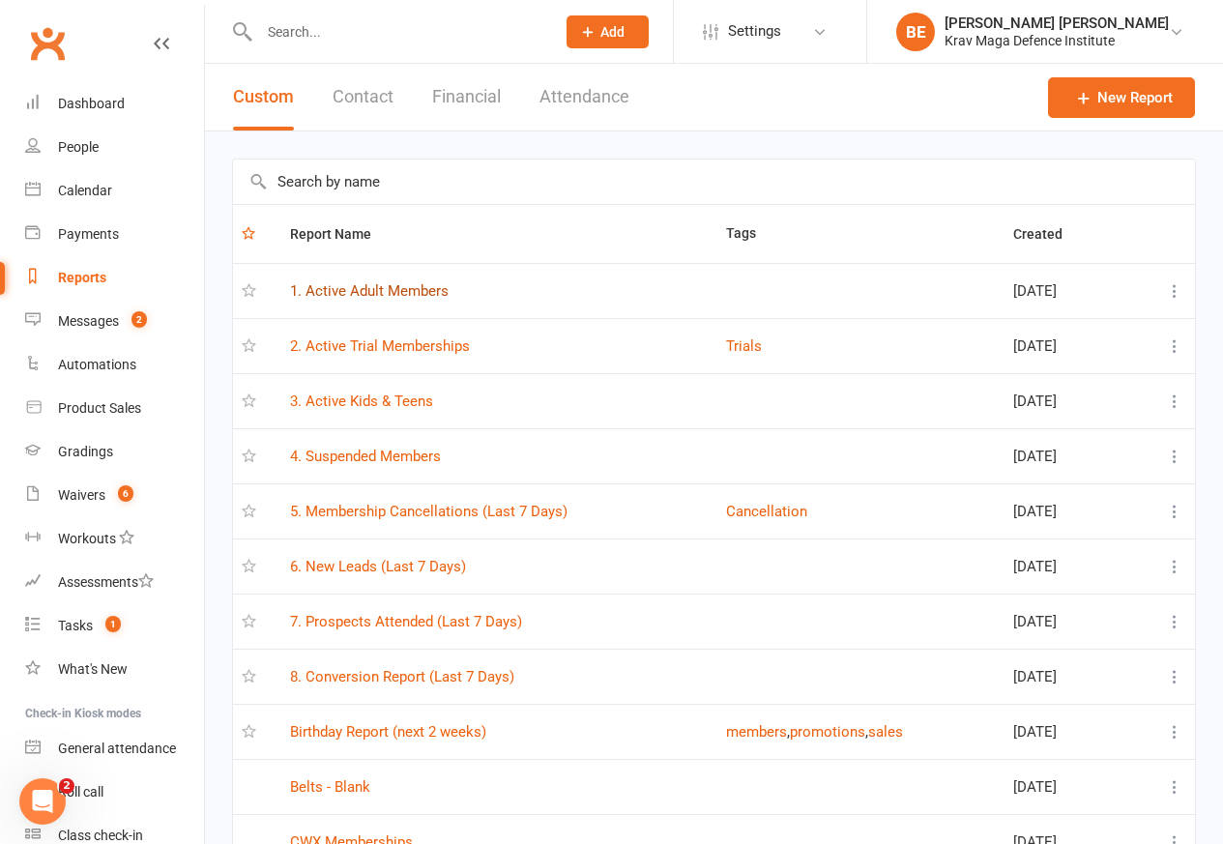
click at [353, 293] on link "1. Active Adult Members" at bounding box center [369, 290] width 159 height 17
click at [0, 0] on div "Loading" at bounding box center [0, 0] width 0 height 0
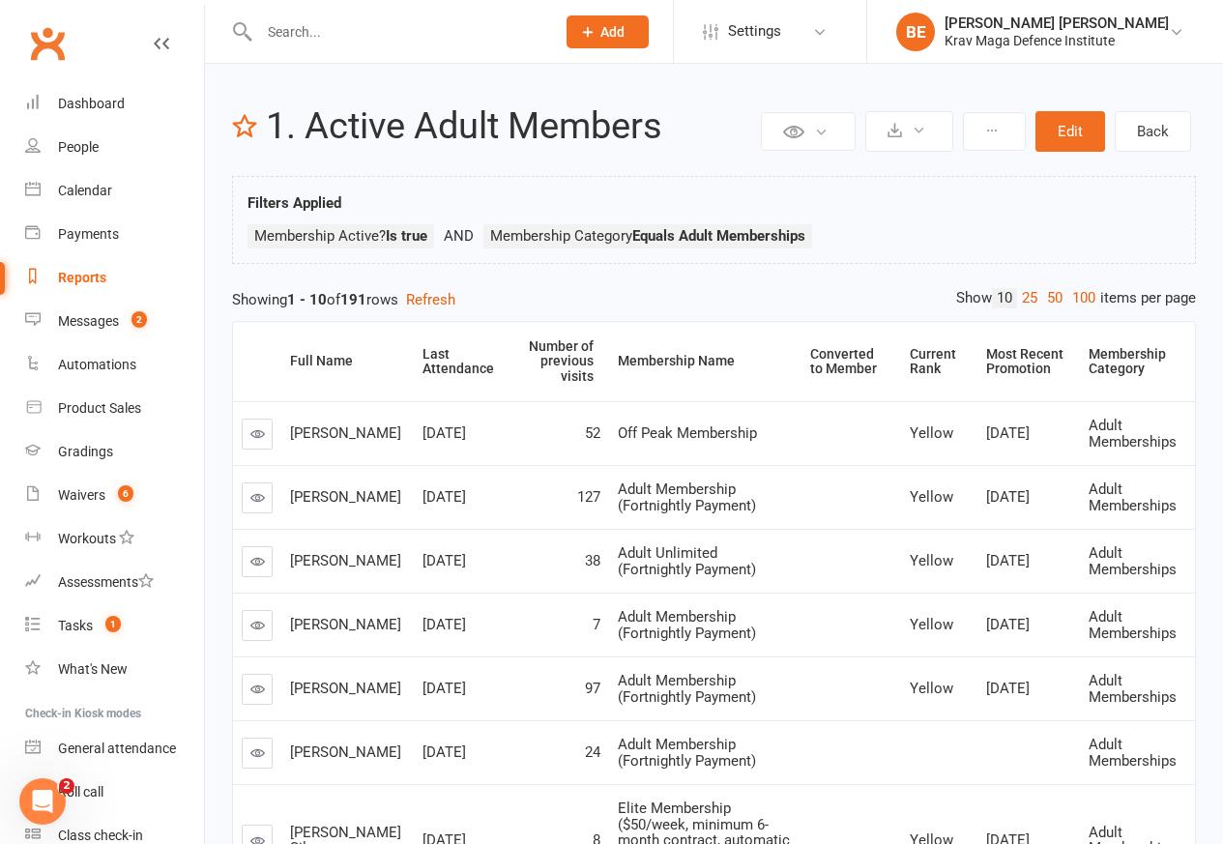
click at [334, 293] on div "Showing 1 - 10 of 191 rows Refresh" at bounding box center [714, 299] width 964 height 23
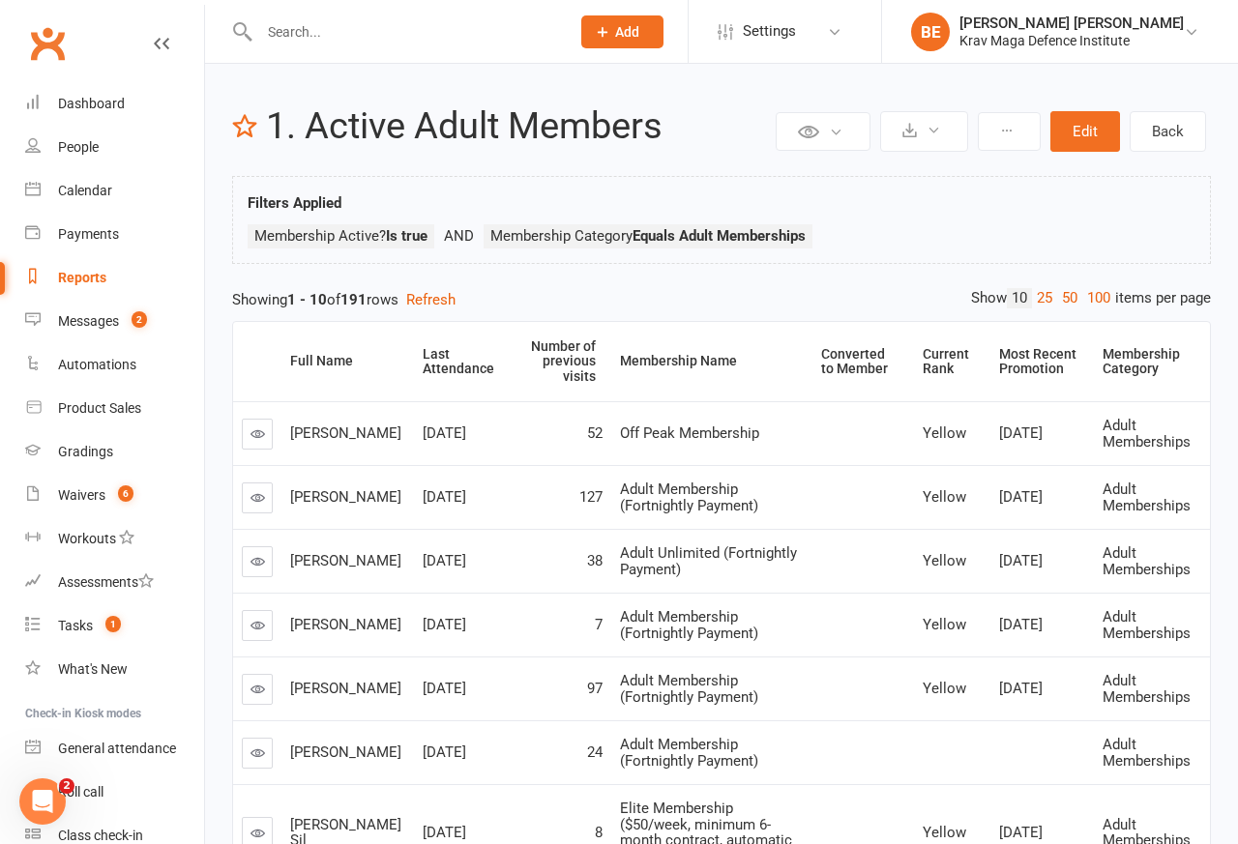
select select "50"
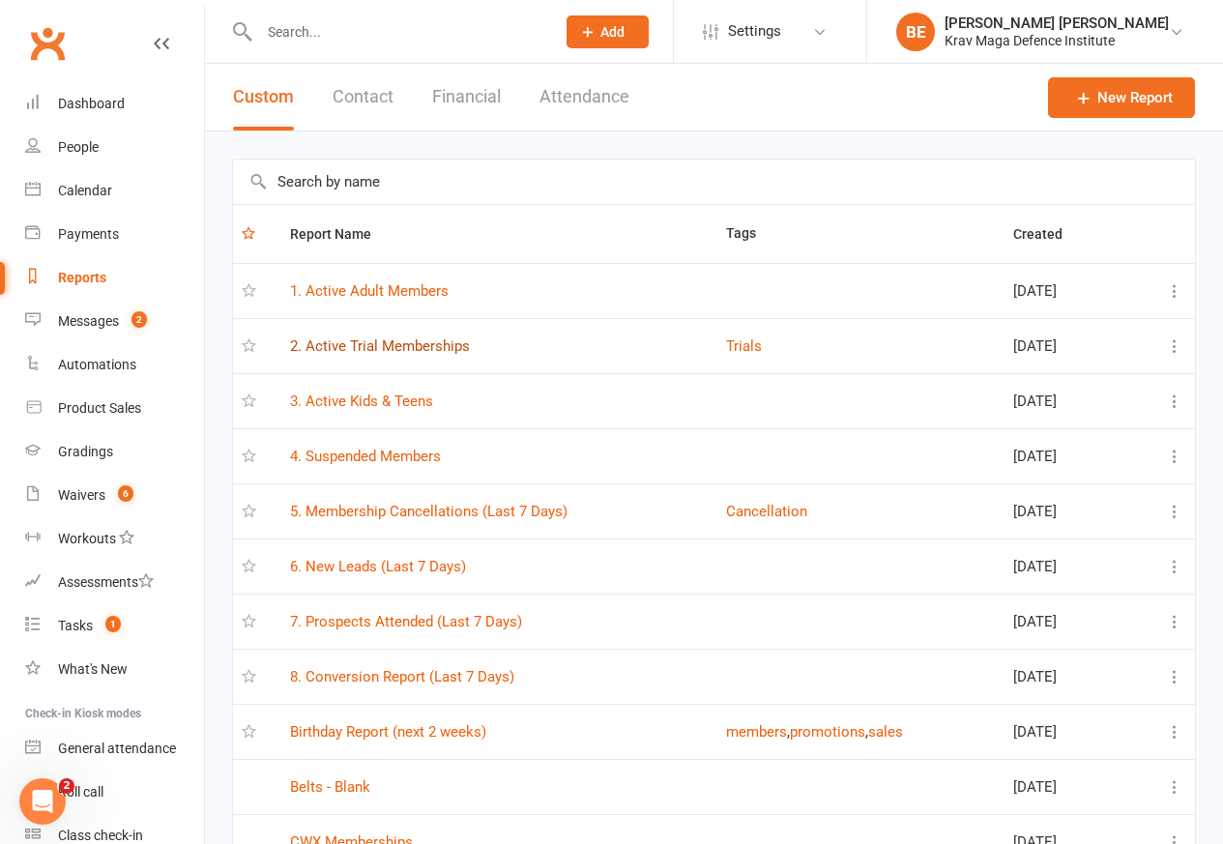
click at [334, 348] on link "2. Active Trial Memberships" at bounding box center [380, 346] width 180 height 17
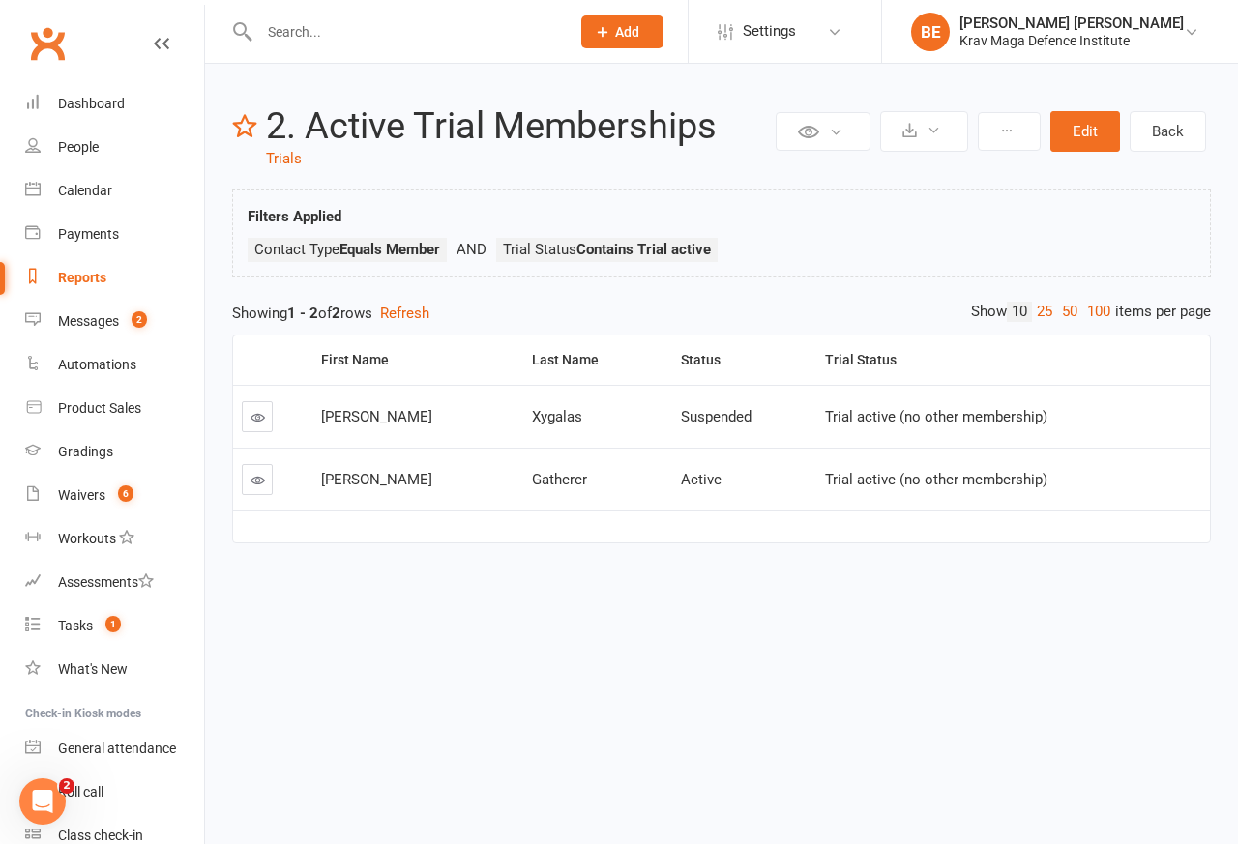
select select "50"
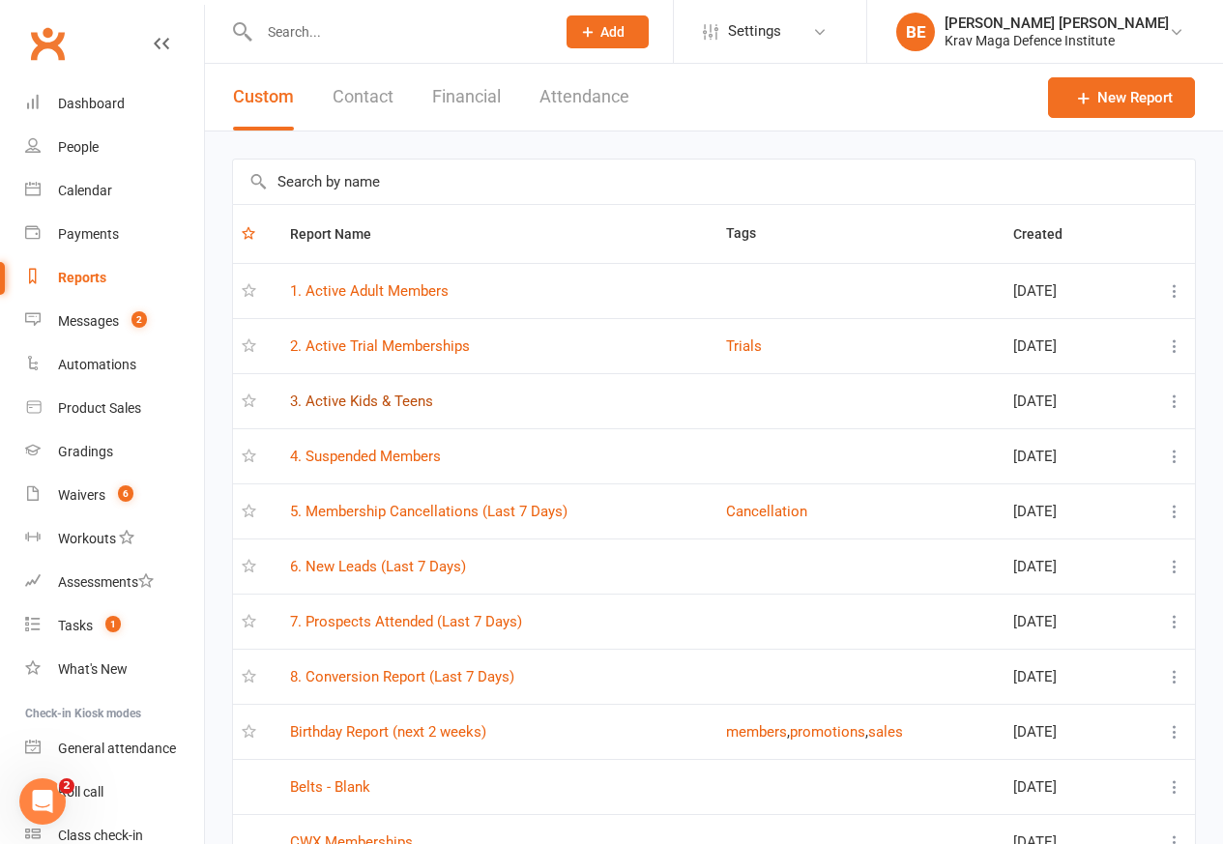
click at [339, 401] on link "3. Active Kids & Teens" at bounding box center [361, 401] width 143 height 17
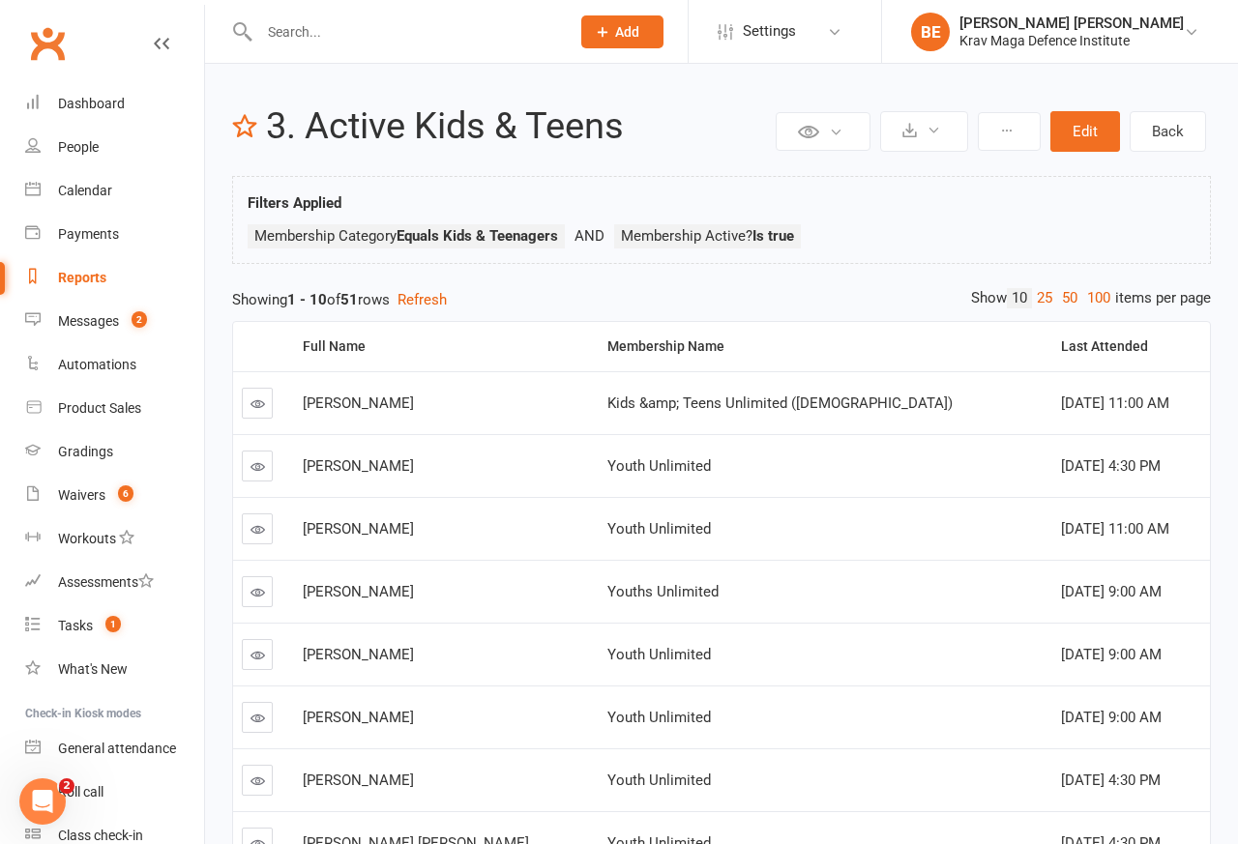
select select "50"
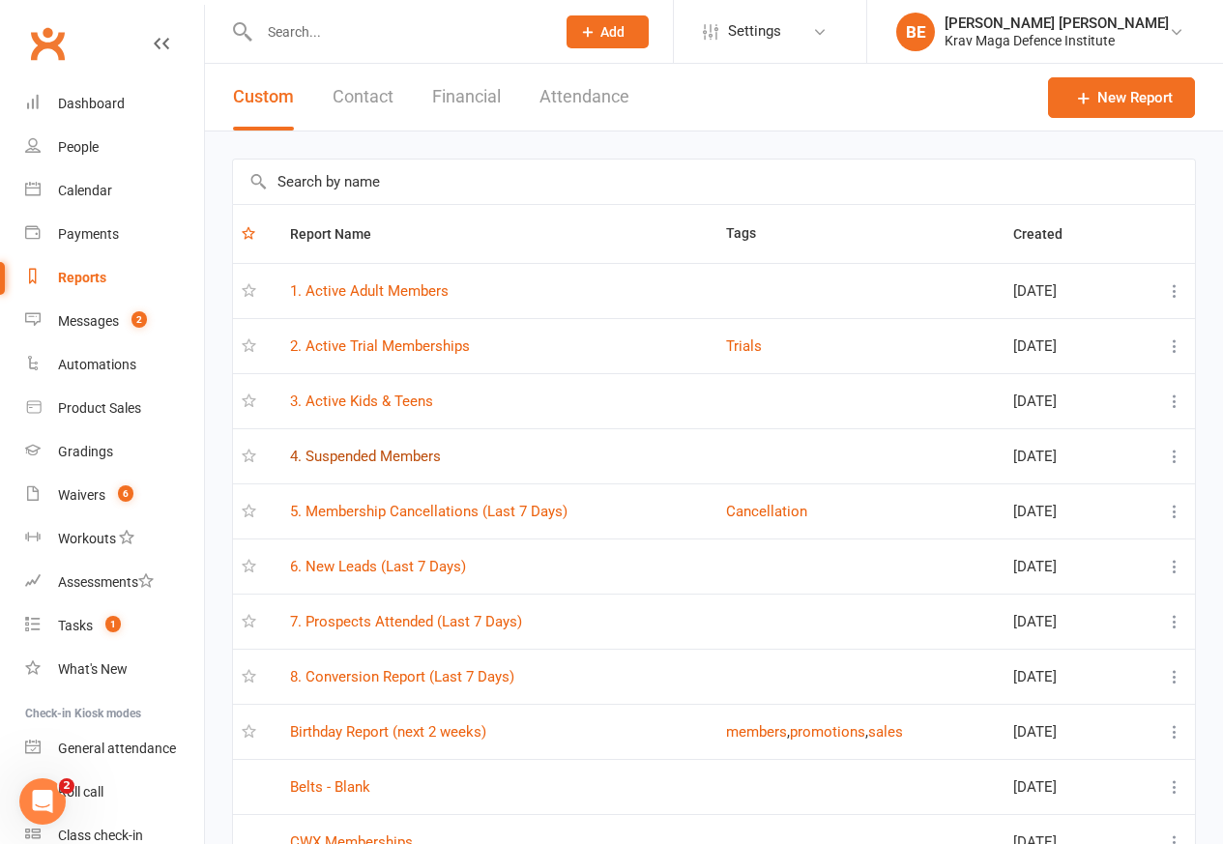
click at [355, 458] on link "4. Suspended Members" at bounding box center [365, 456] width 151 height 17
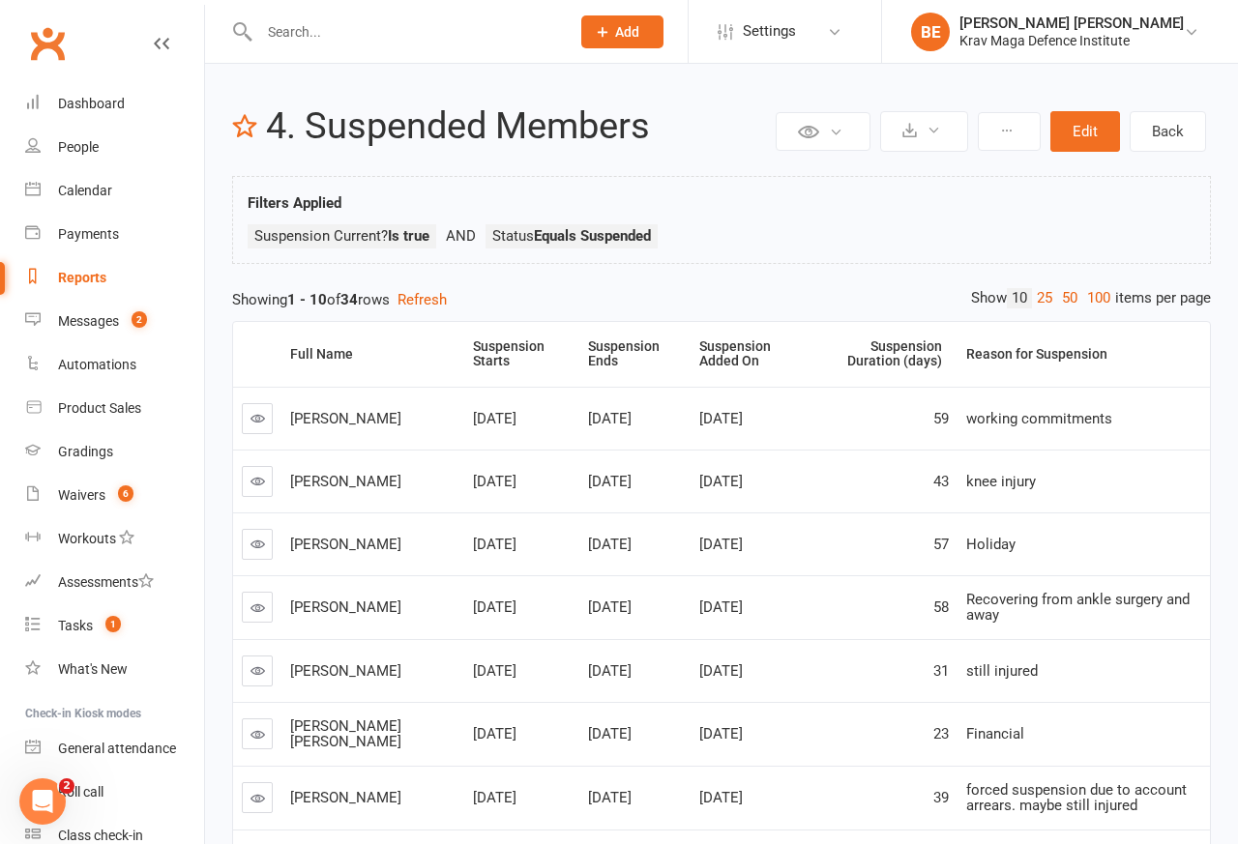
select select "50"
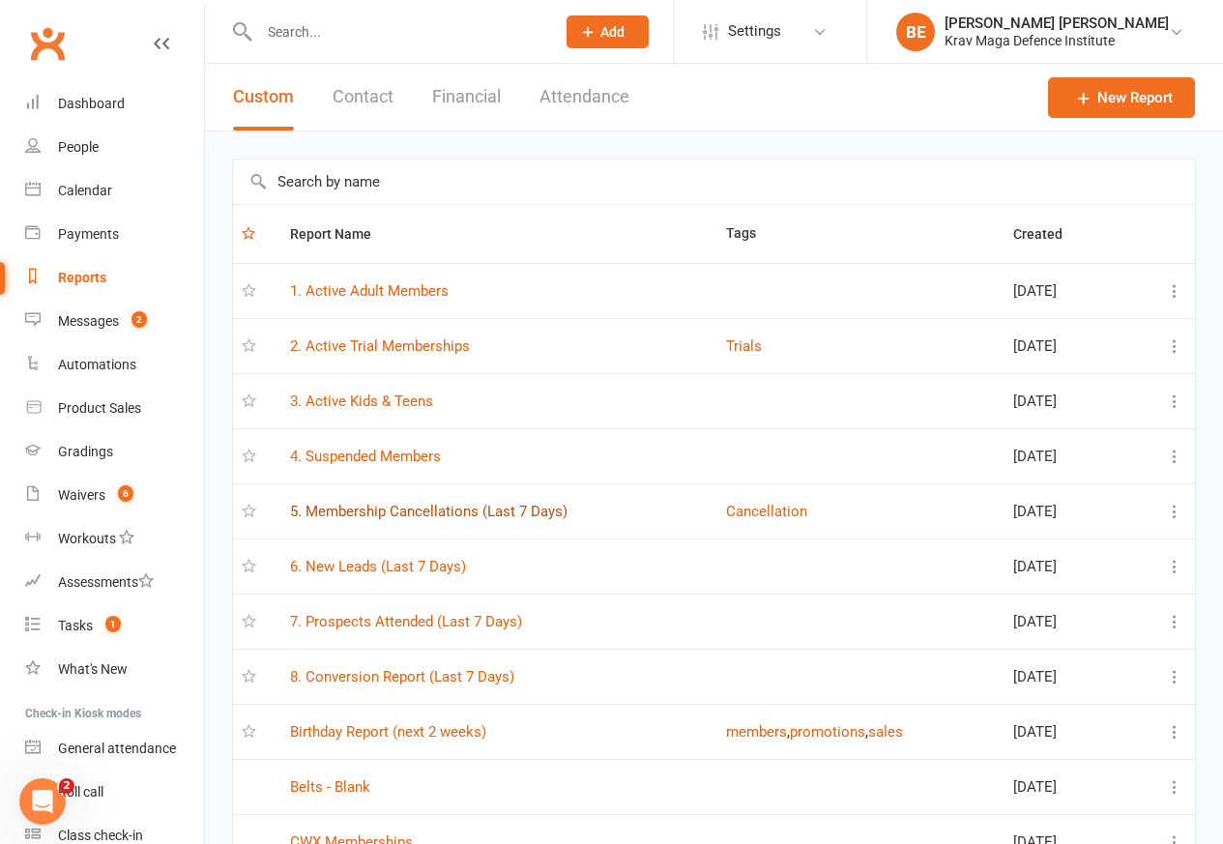
click at [427, 516] on link "5. Membership Cancellations (Last 7 Days)" at bounding box center [429, 511] width 278 height 17
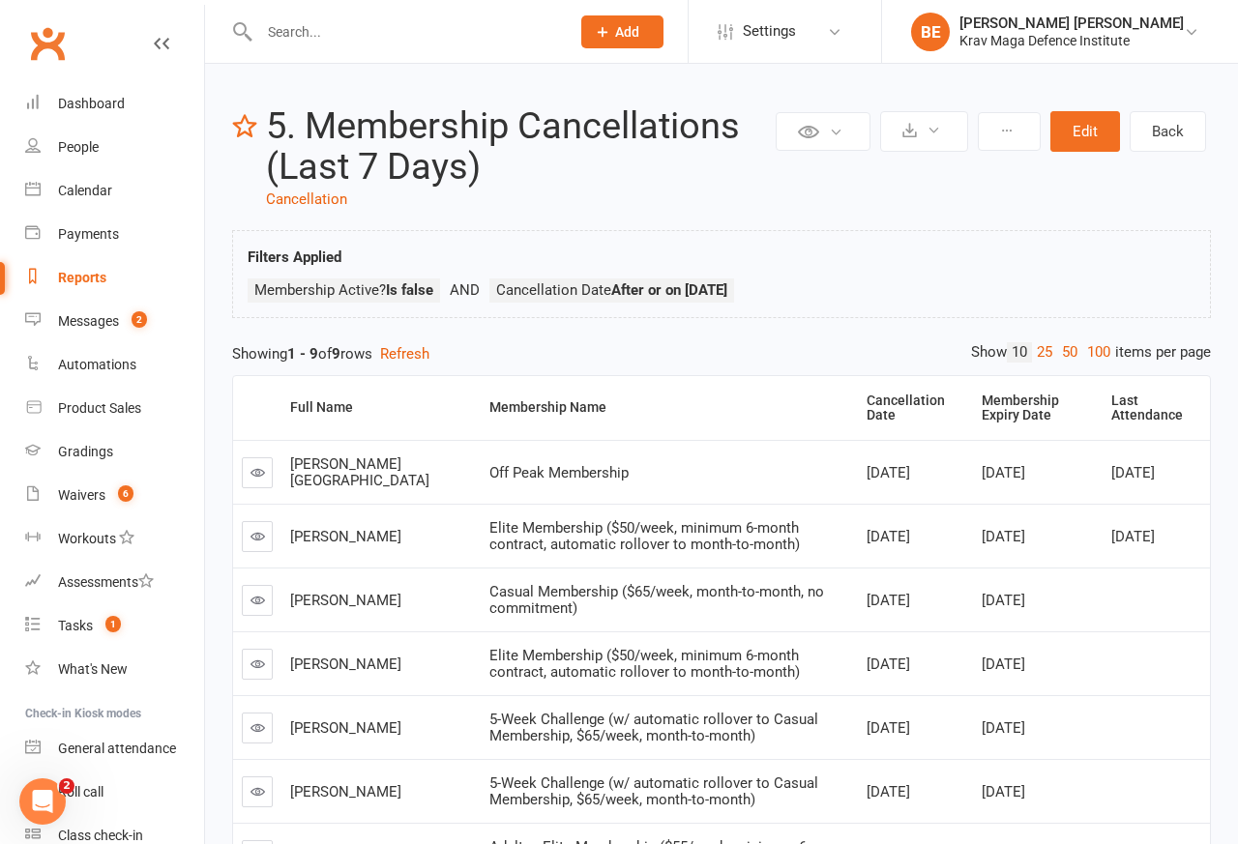
select select "50"
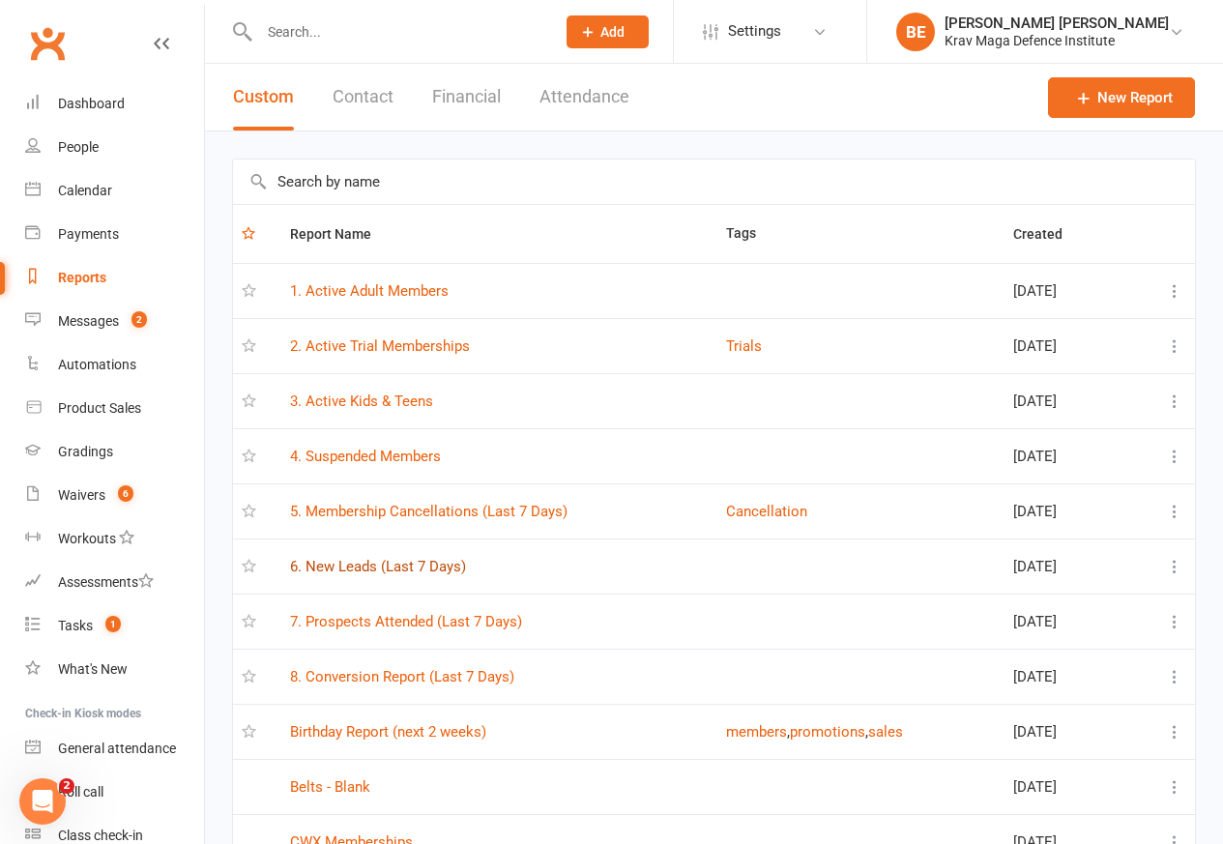
click at [375, 569] on link "6. New Leads (Last 7 Days)" at bounding box center [378, 566] width 176 height 17
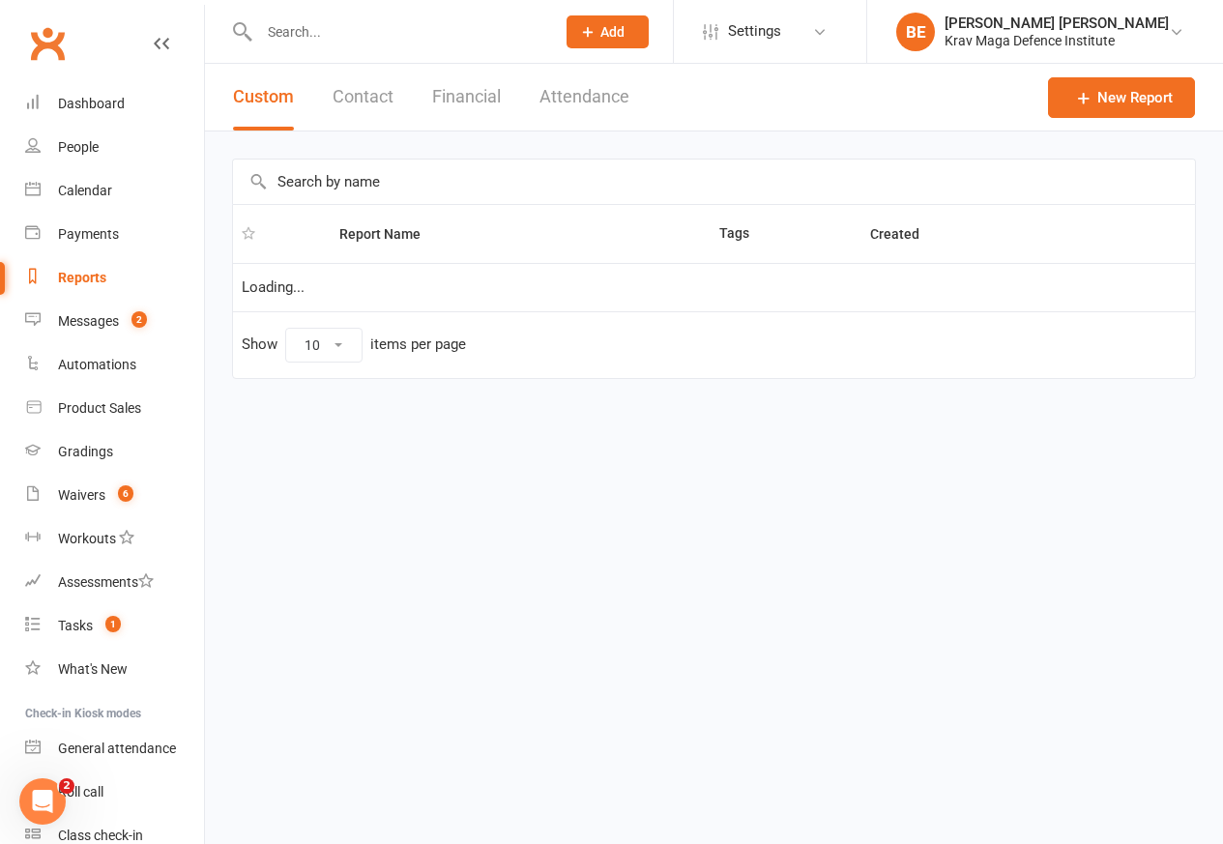
select select "50"
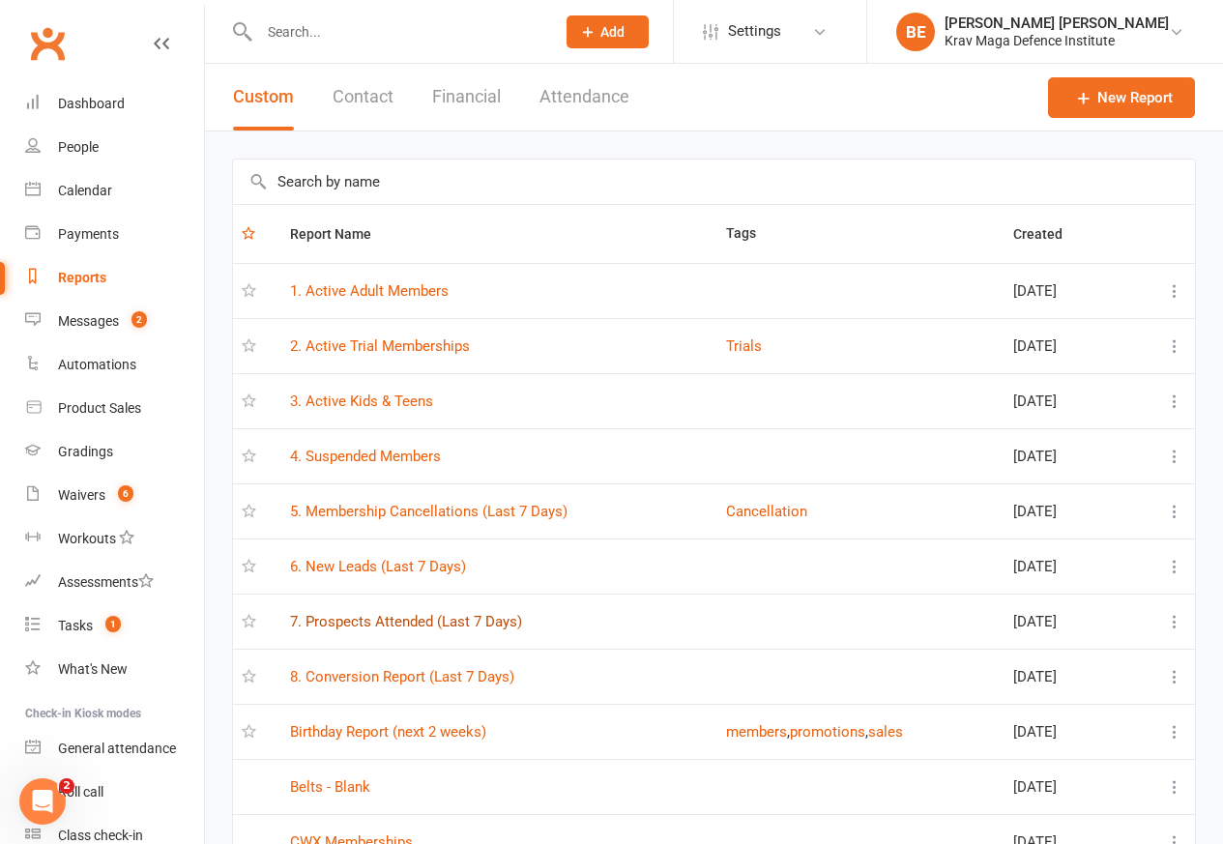
click at [436, 624] on link "7. Prospects Attended (Last 7 Days)" at bounding box center [406, 621] width 232 height 17
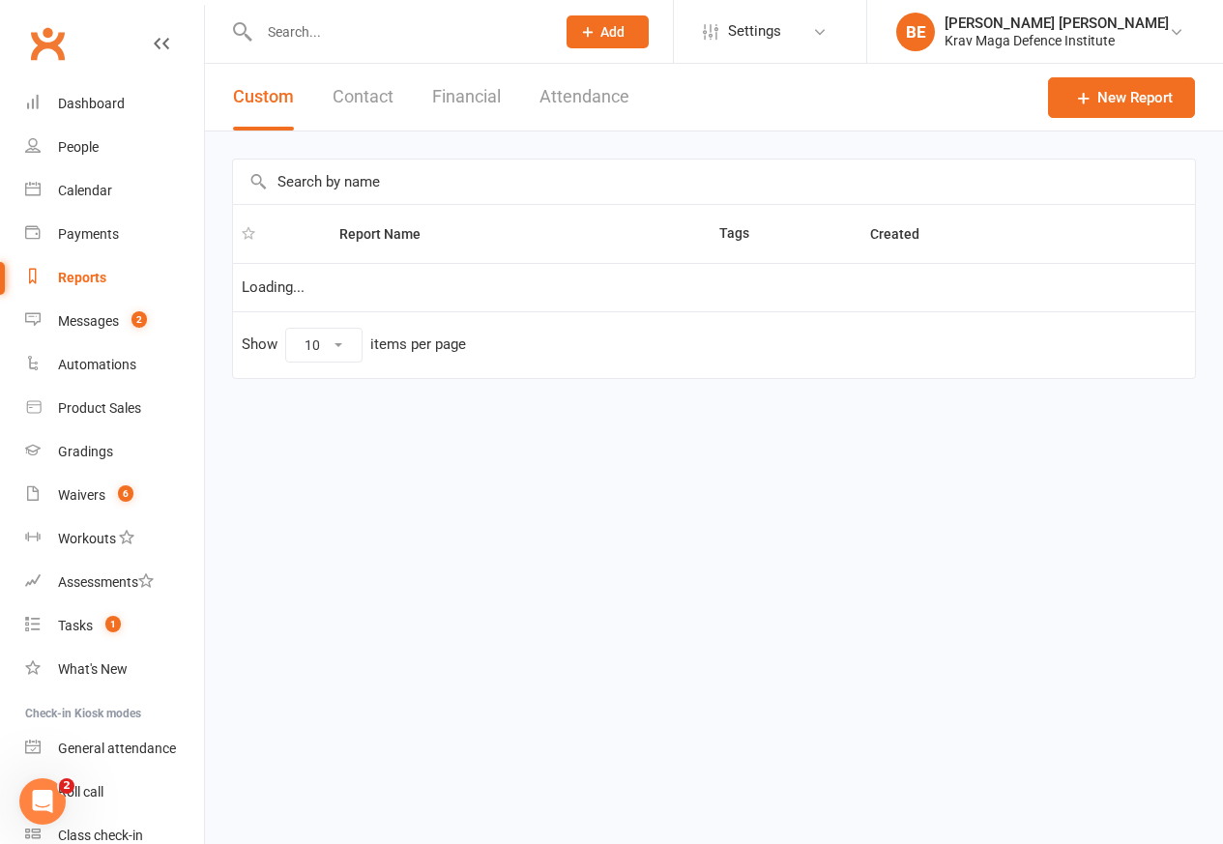
select select "50"
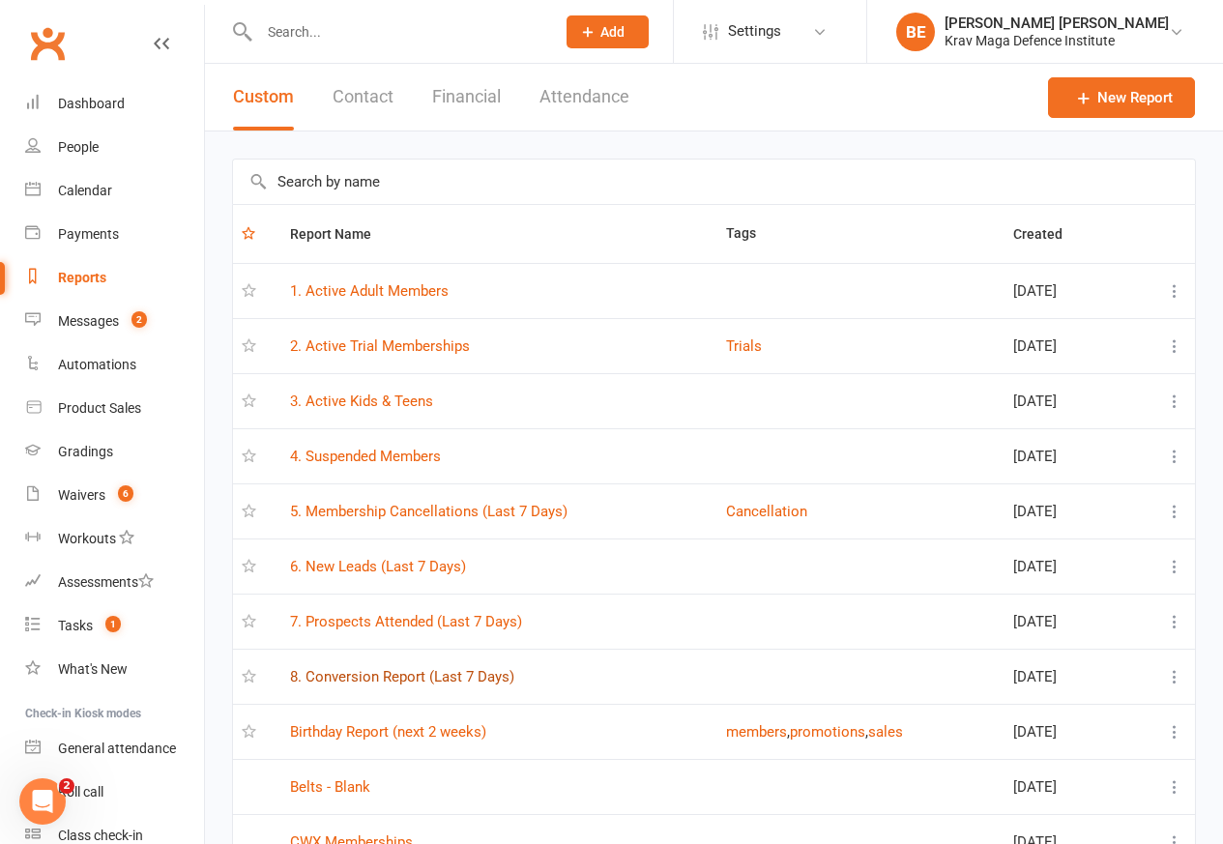
click at [421, 680] on link "8. Conversion Report (Last 7 Days)" at bounding box center [402, 676] width 224 height 17
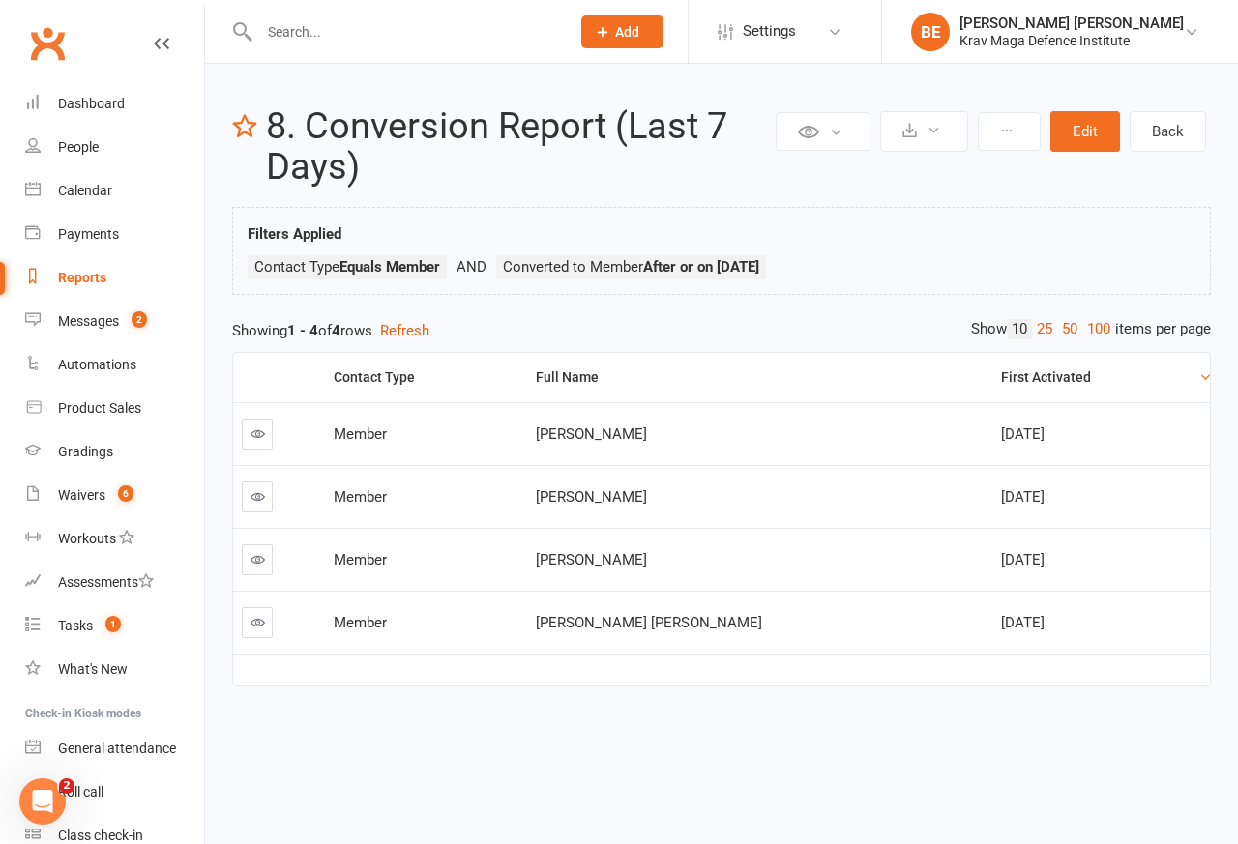
select select "50"
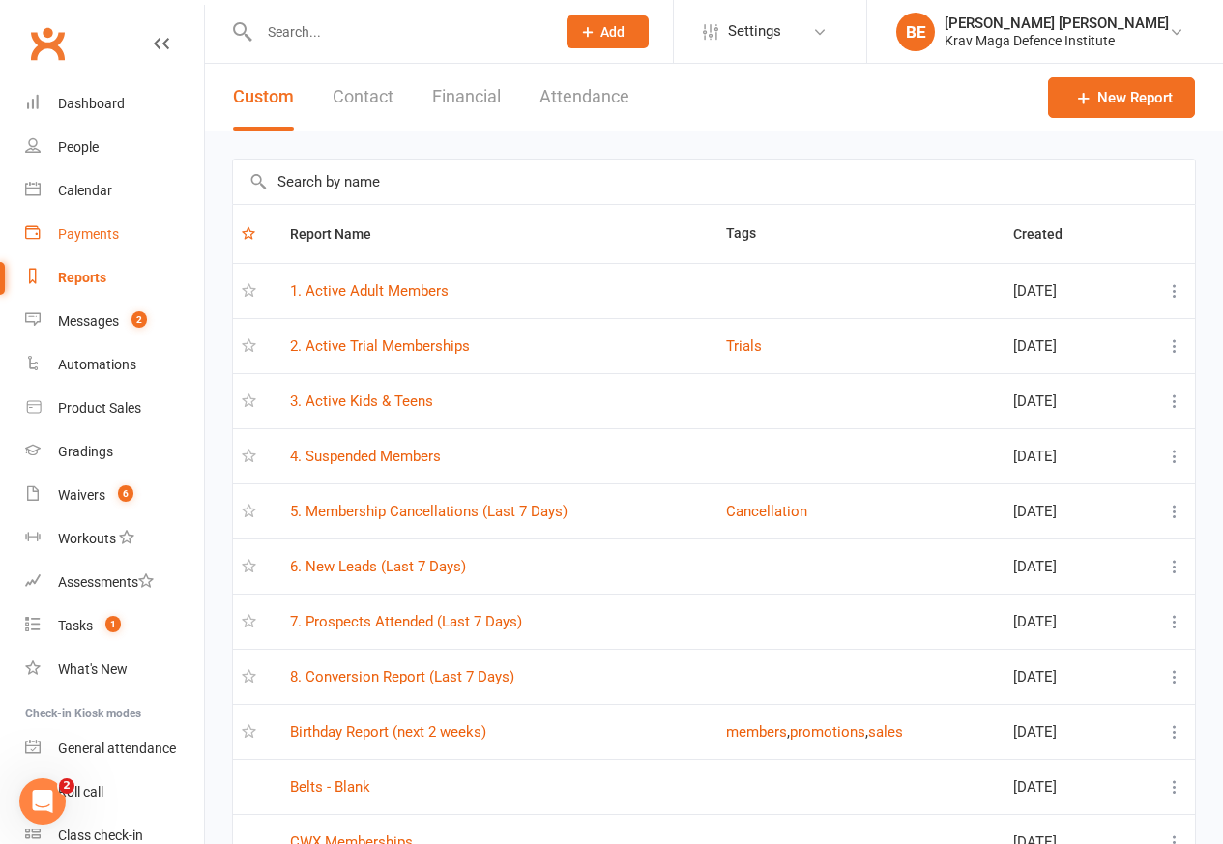
click at [85, 232] on div "Payments" at bounding box center [88, 233] width 61 height 15
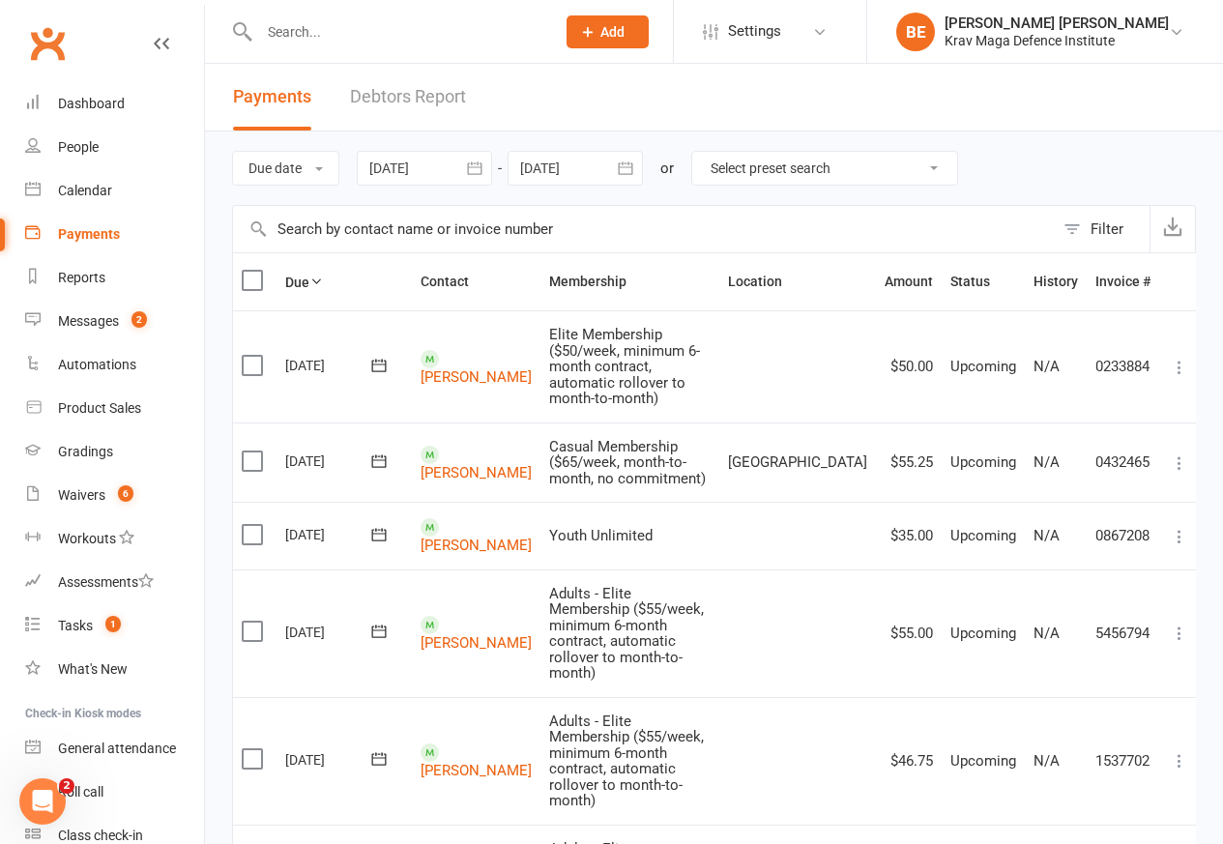
click at [401, 95] on link "Debtors Report" at bounding box center [408, 97] width 116 height 67
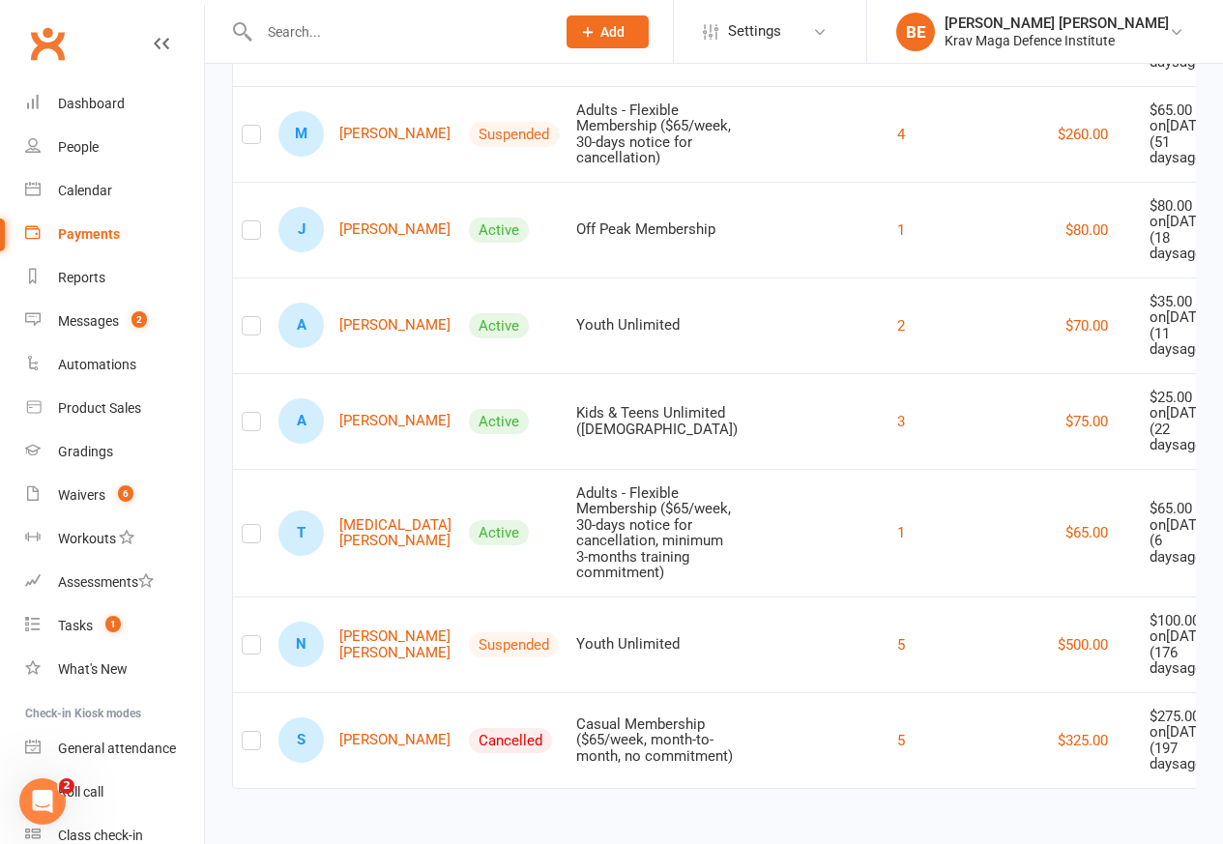
scroll to position [2849, 0]
click at [64, 272] on div "Reports" at bounding box center [81, 277] width 47 height 15
select select "50"
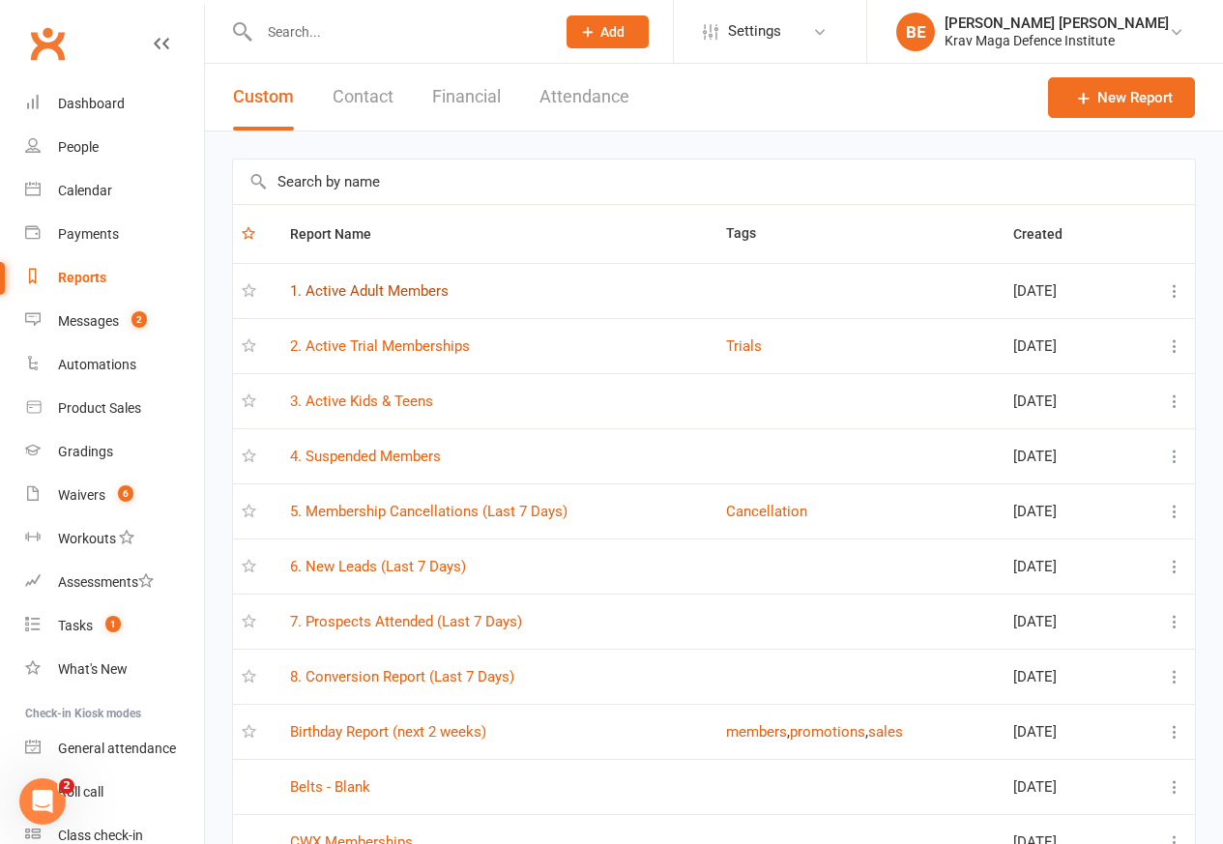
click at [365, 294] on link "1. Active Adult Members" at bounding box center [369, 290] width 159 height 17
click at [0, 0] on div "Loading" at bounding box center [0, 0] width 0 height 0
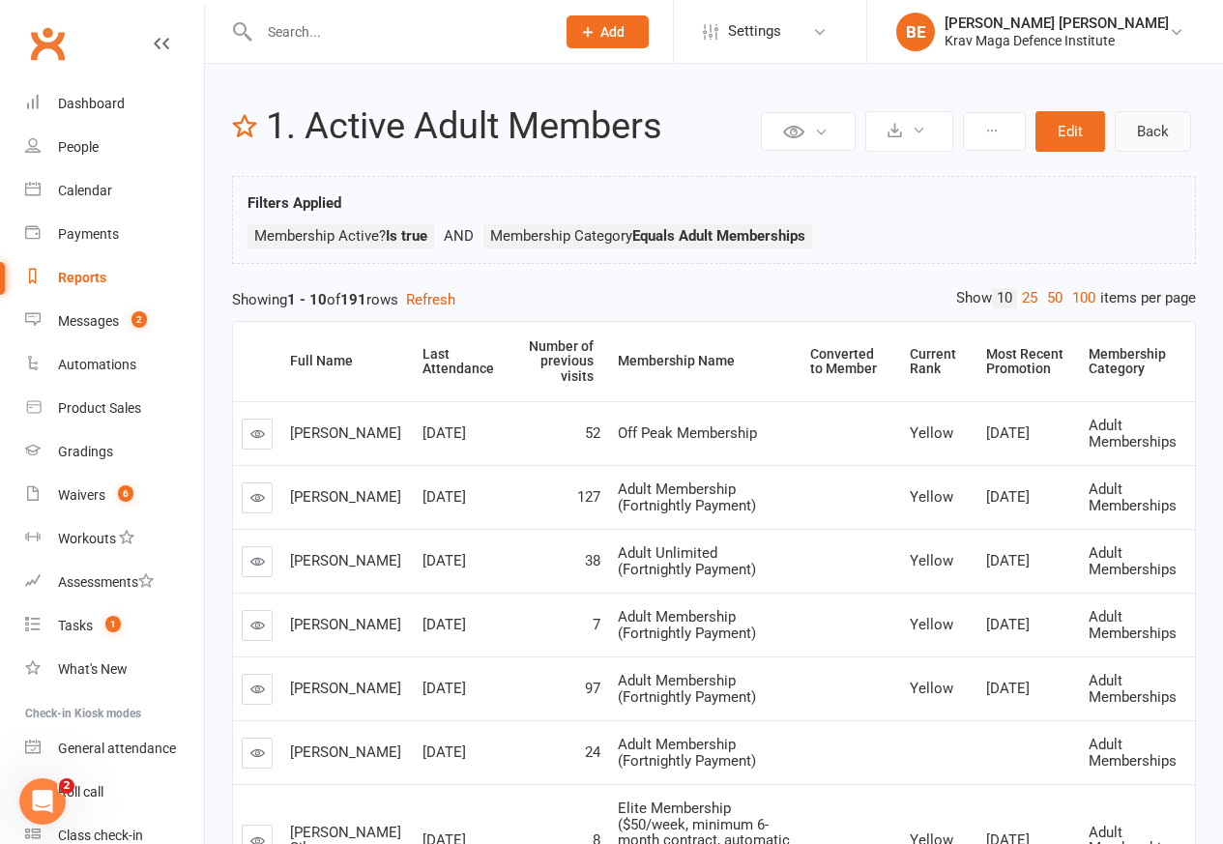
click at [1149, 131] on link "Back" at bounding box center [1153, 131] width 76 height 41
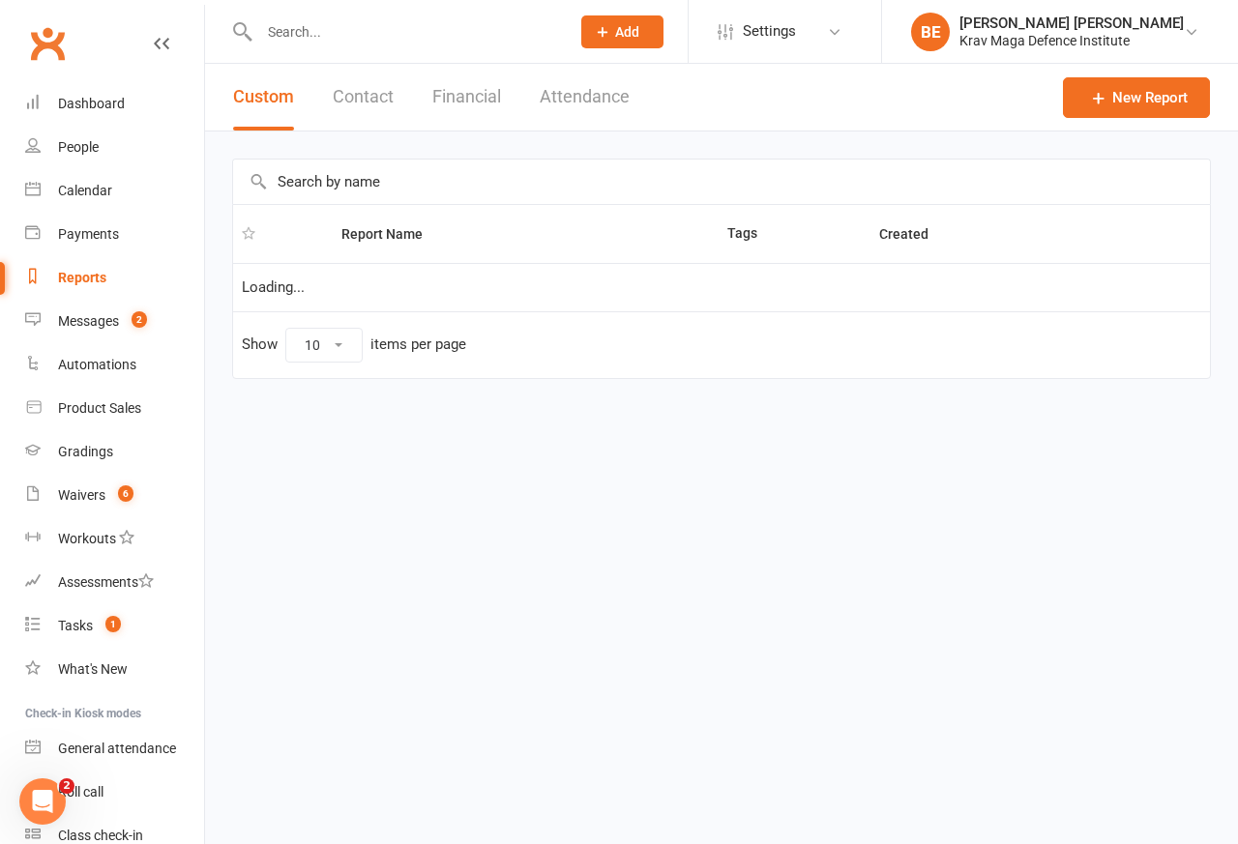
select select "50"
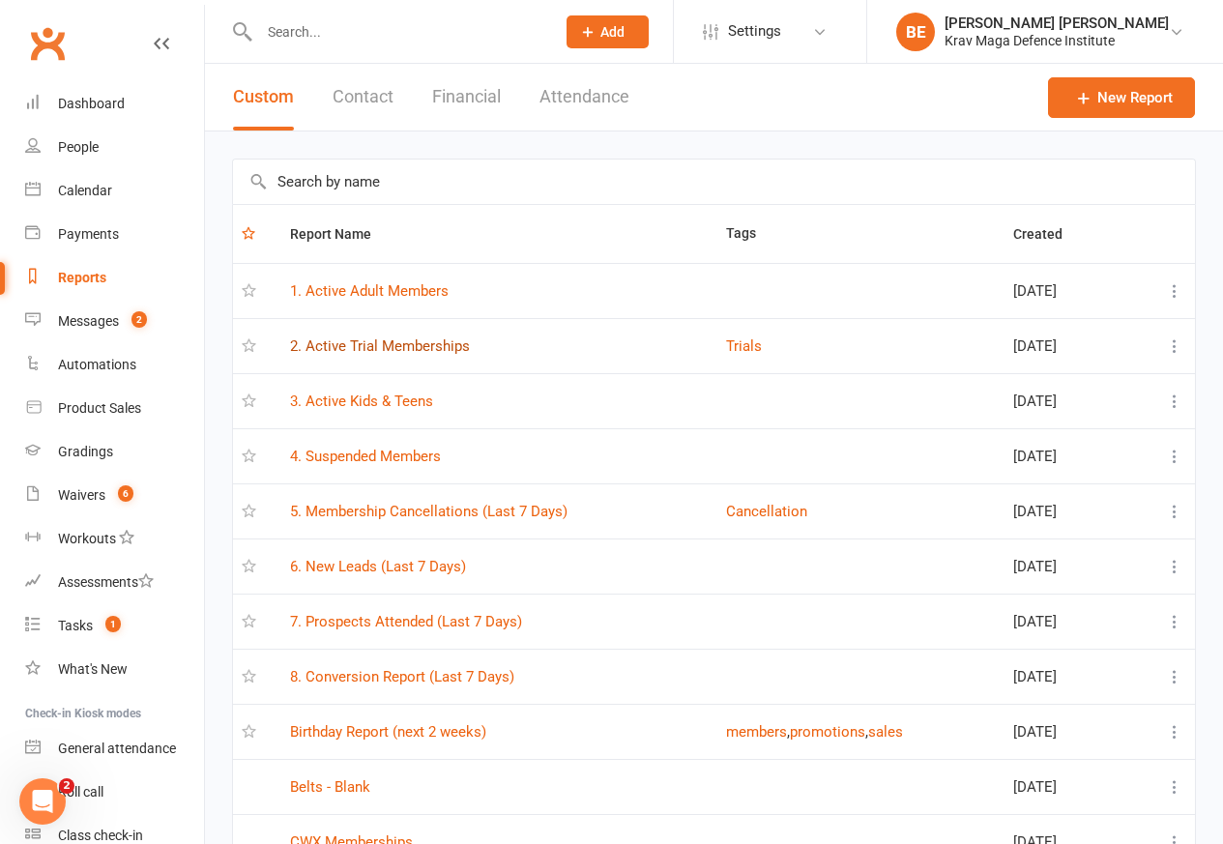
click at [341, 344] on link "2. Active Trial Memberships" at bounding box center [380, 346] width 180 height 17
click at [0, 0] on div "Loading" at bounding box center [0, 0] width 0 height 0
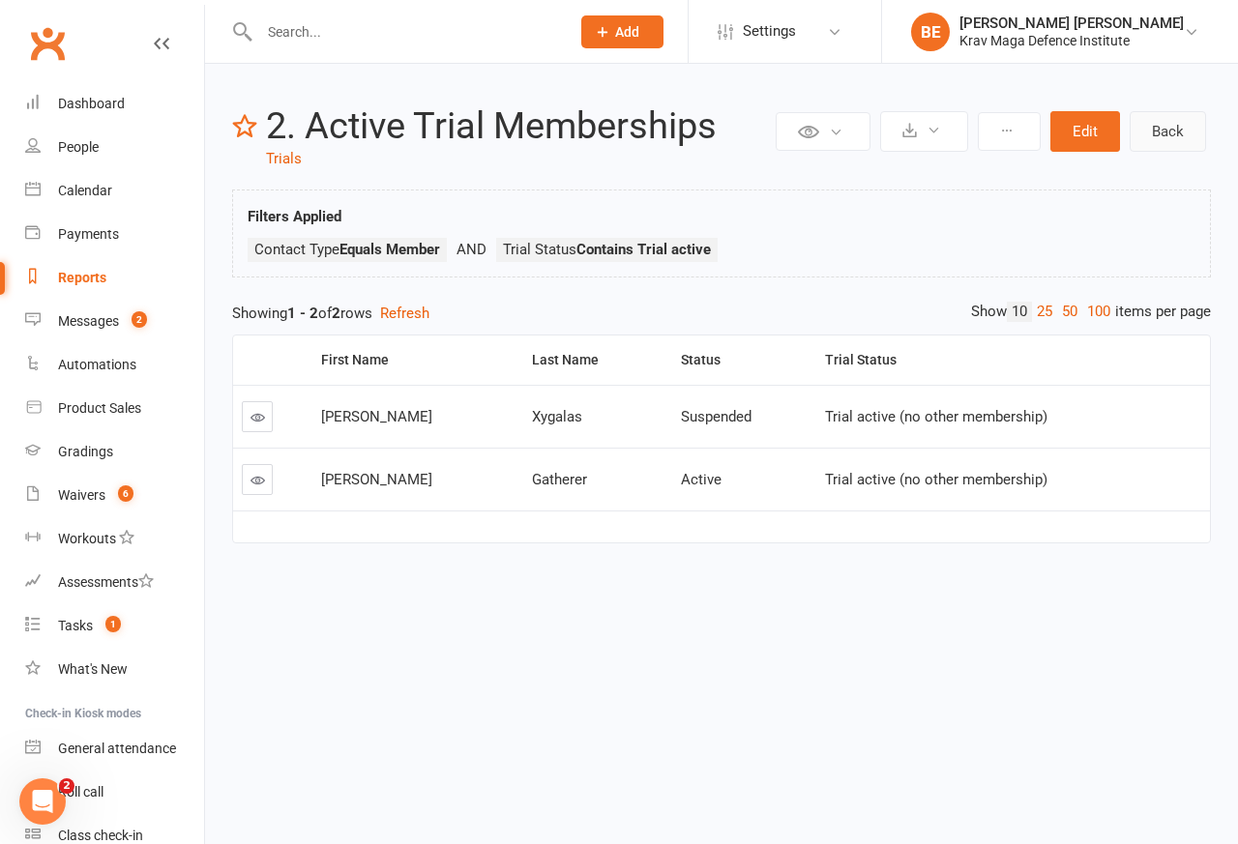
click at [1165, 130] on link "Back" at bounding box center [1168, 131] width 76 height 41
select select "50"
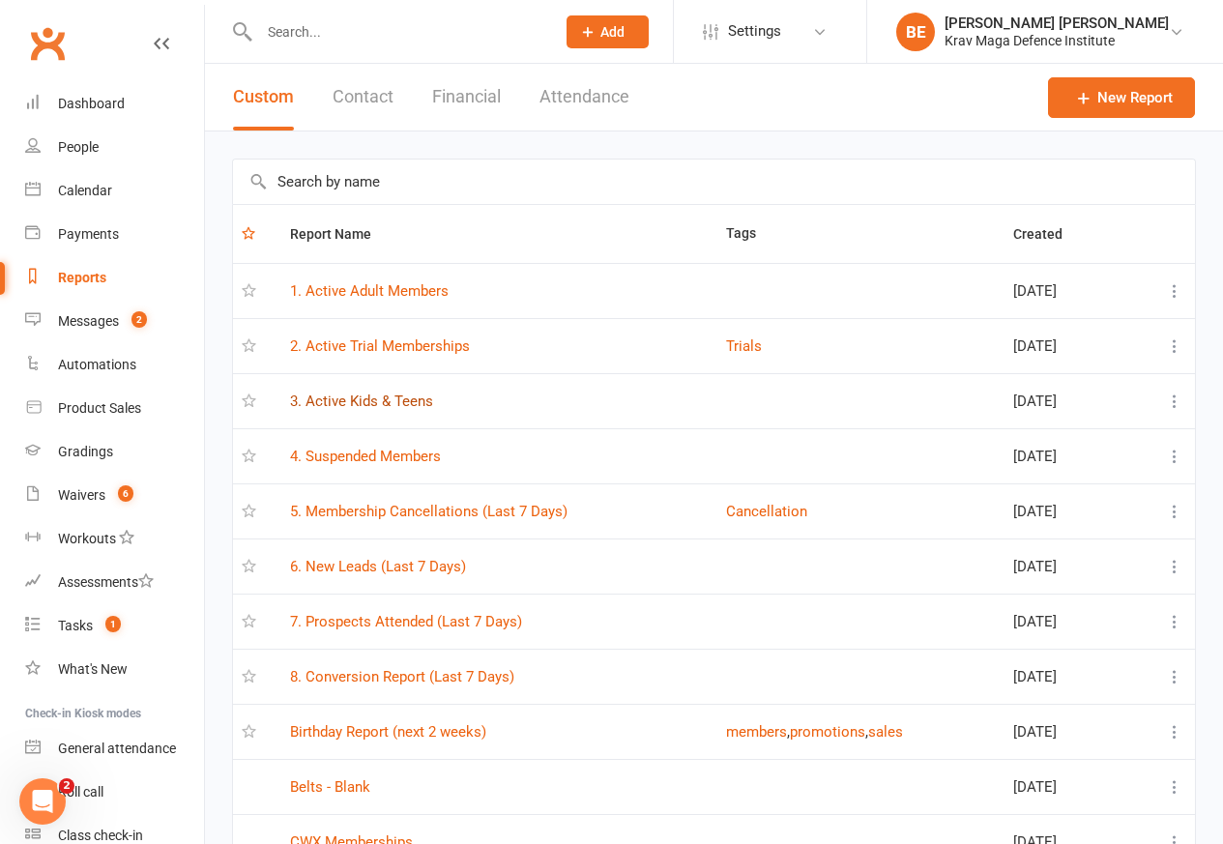
click at [331, 401] on link "3. Active Kids & Teens" at bounding box center [361, 401] width 143 height 17
click at [0, 0] on div "Loading" at bounding box center [0, 0] width 0 height 0
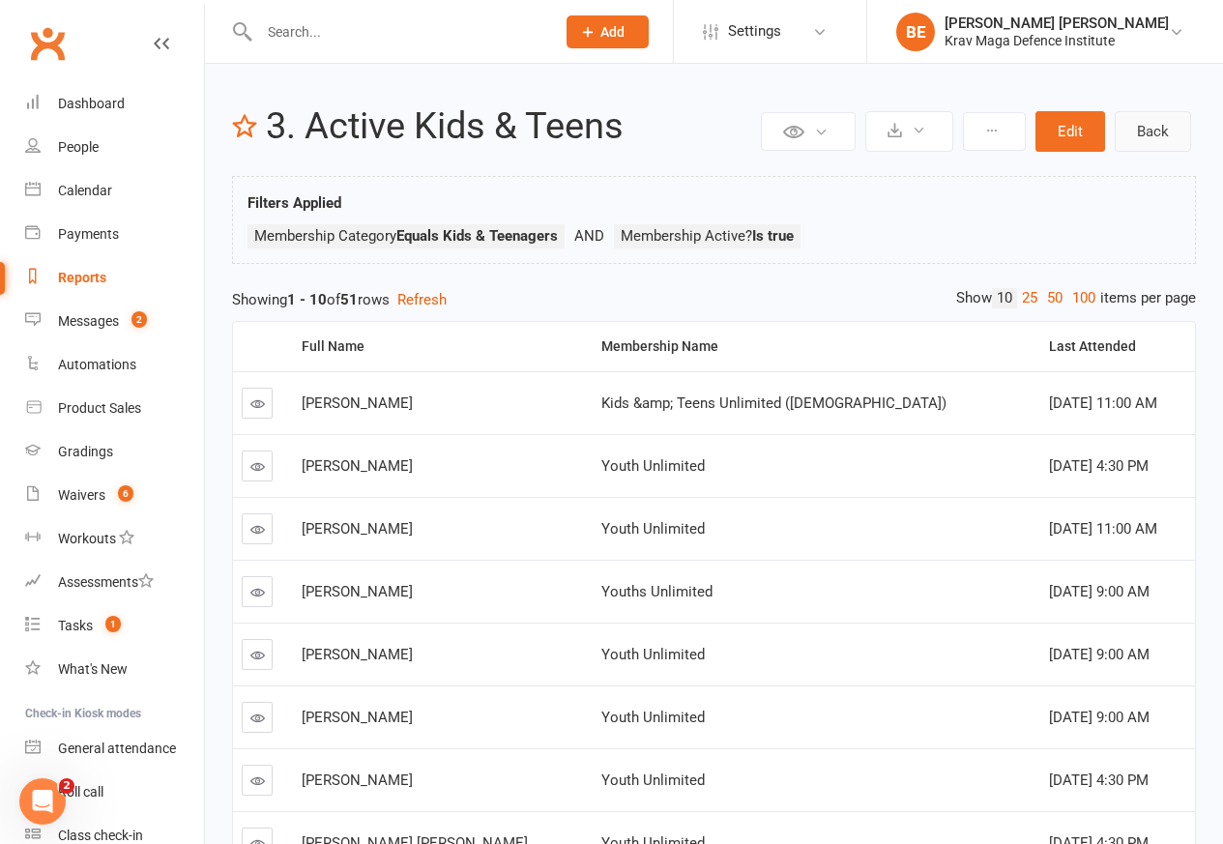
click at [1148, 131] on link "Back" at bounding box center [1153, 131] width 76 height 41
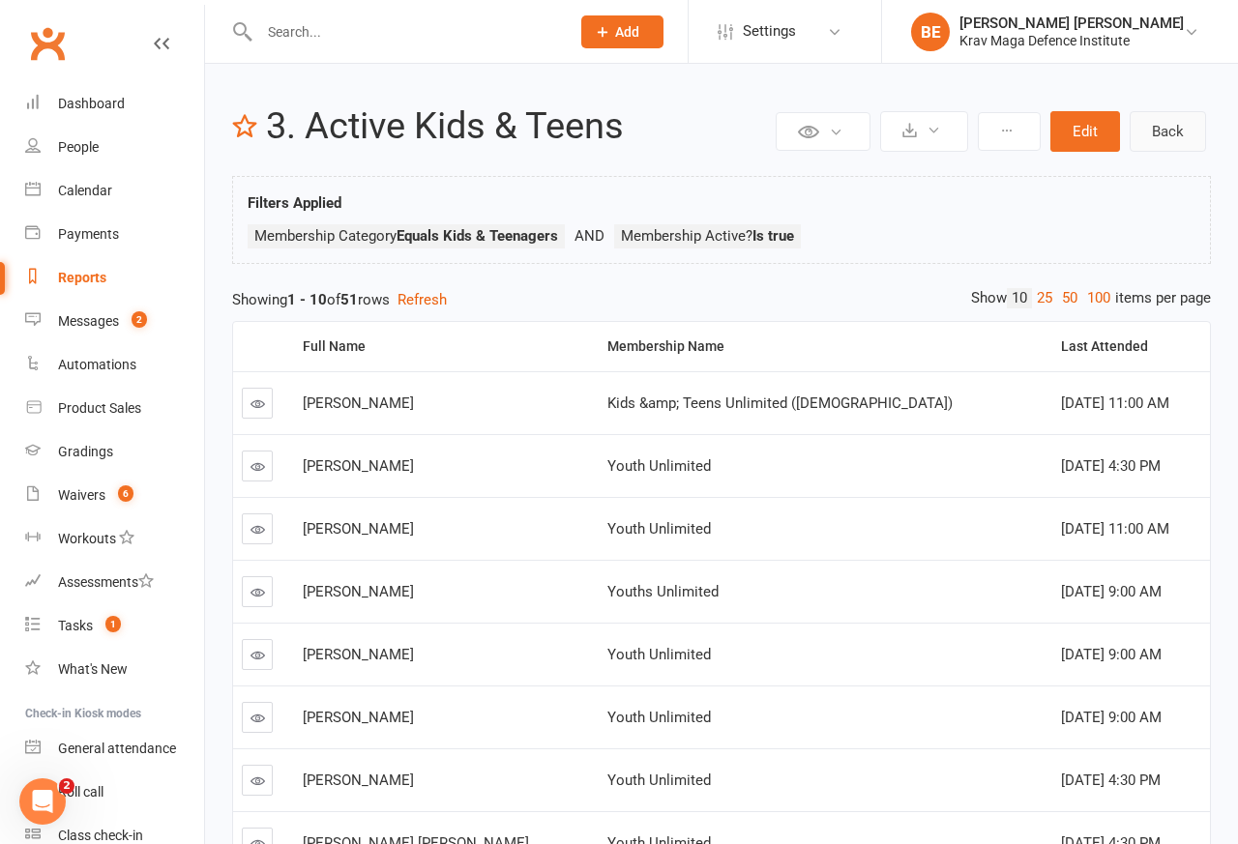
select select "50"
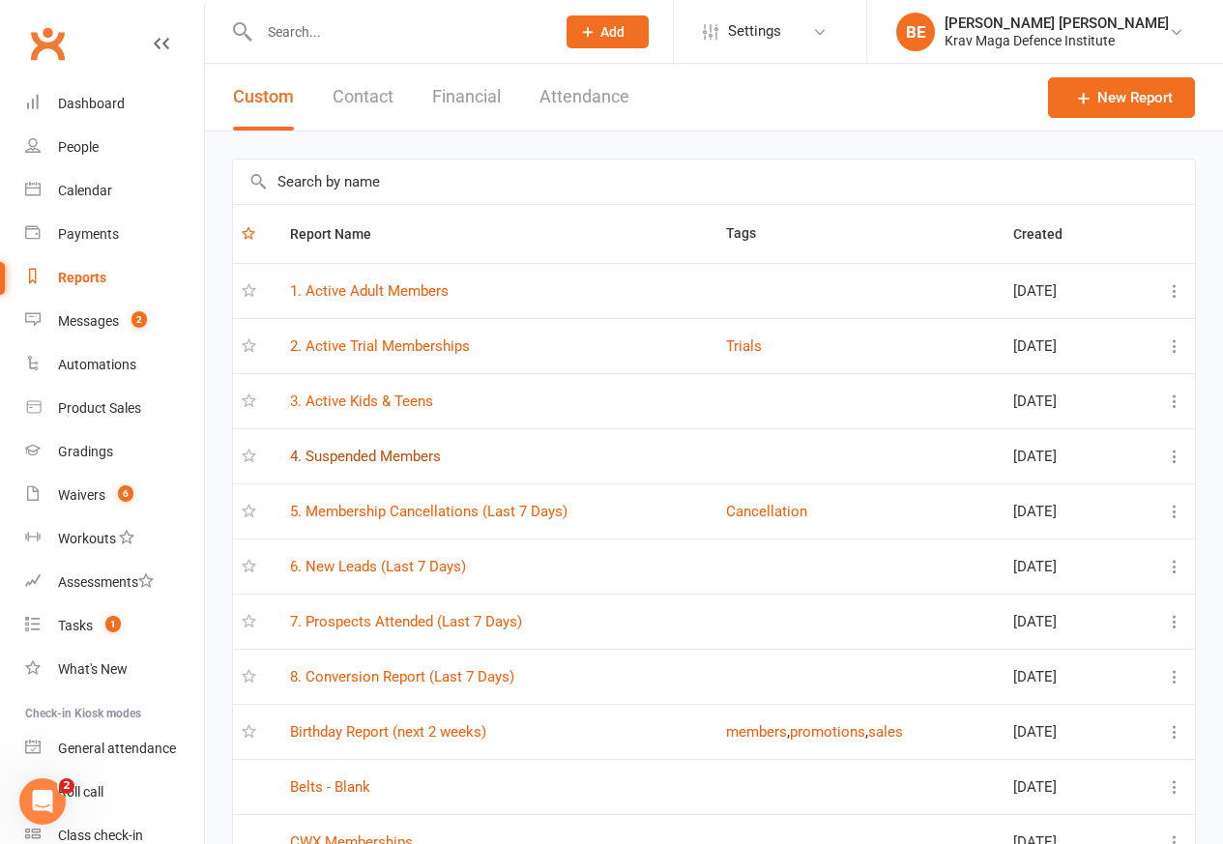
click at [334, 457] on link "4. Suspended Members" at bounding box center [365, 456] width 151 height 17
click at [0, 0] on div "Loading" at bounding box center [0, 0] width 0 height 0
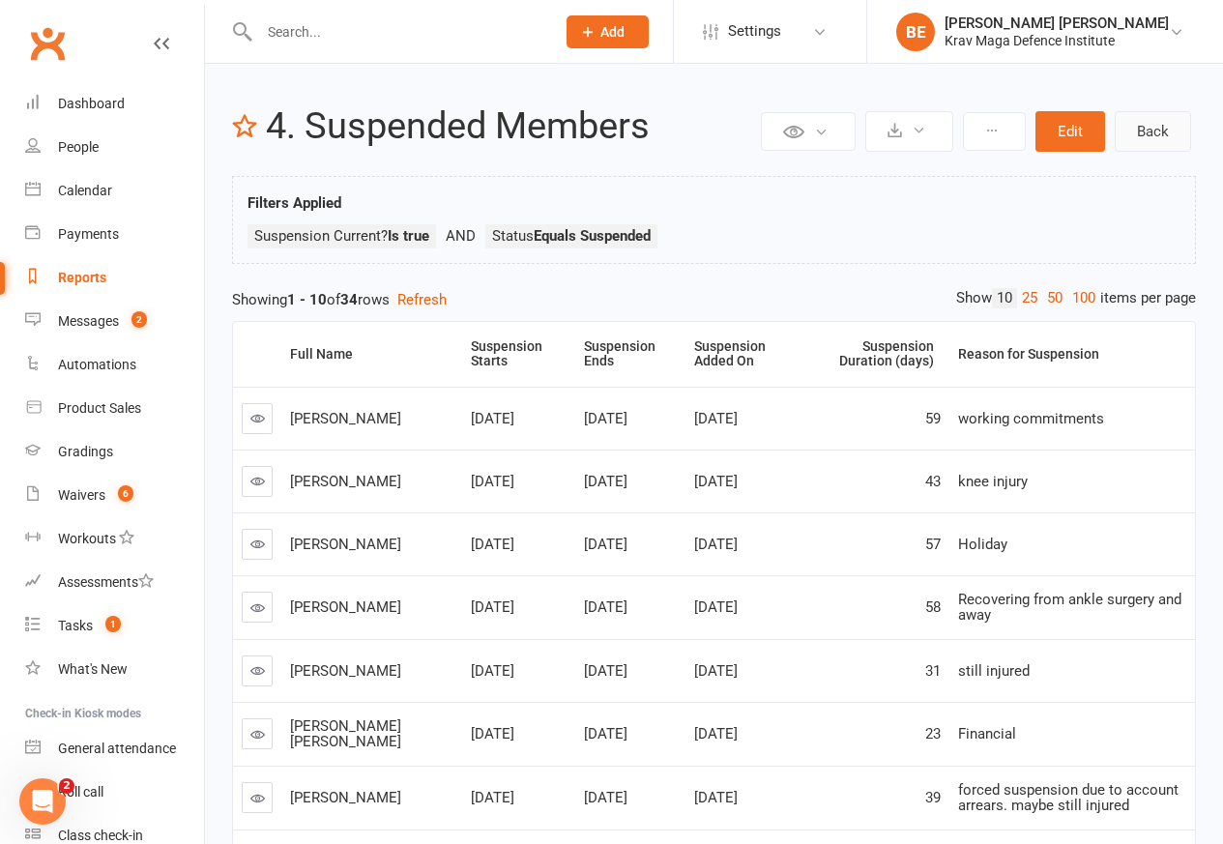
click at [1151, 131] on link "Back" at bounding box center [1153, 131] width 76 height 41
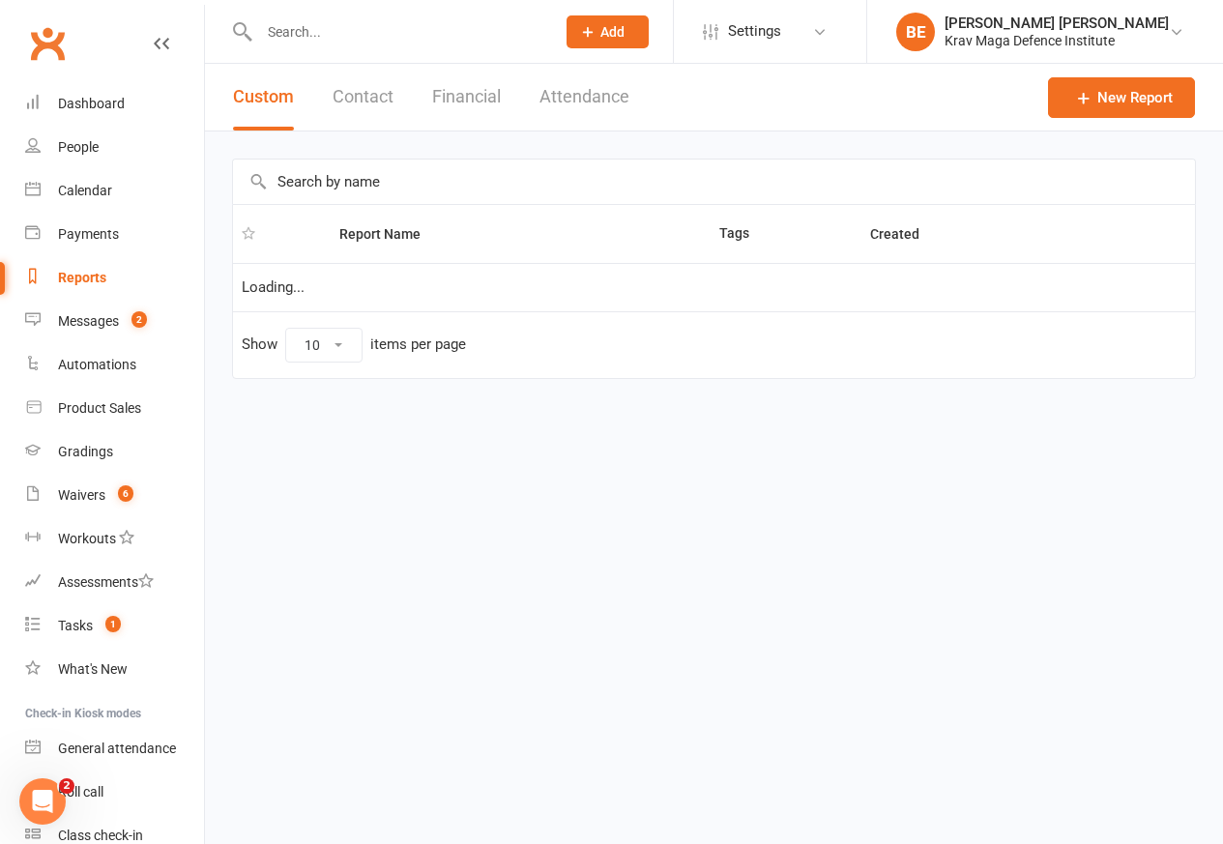
select select "50"
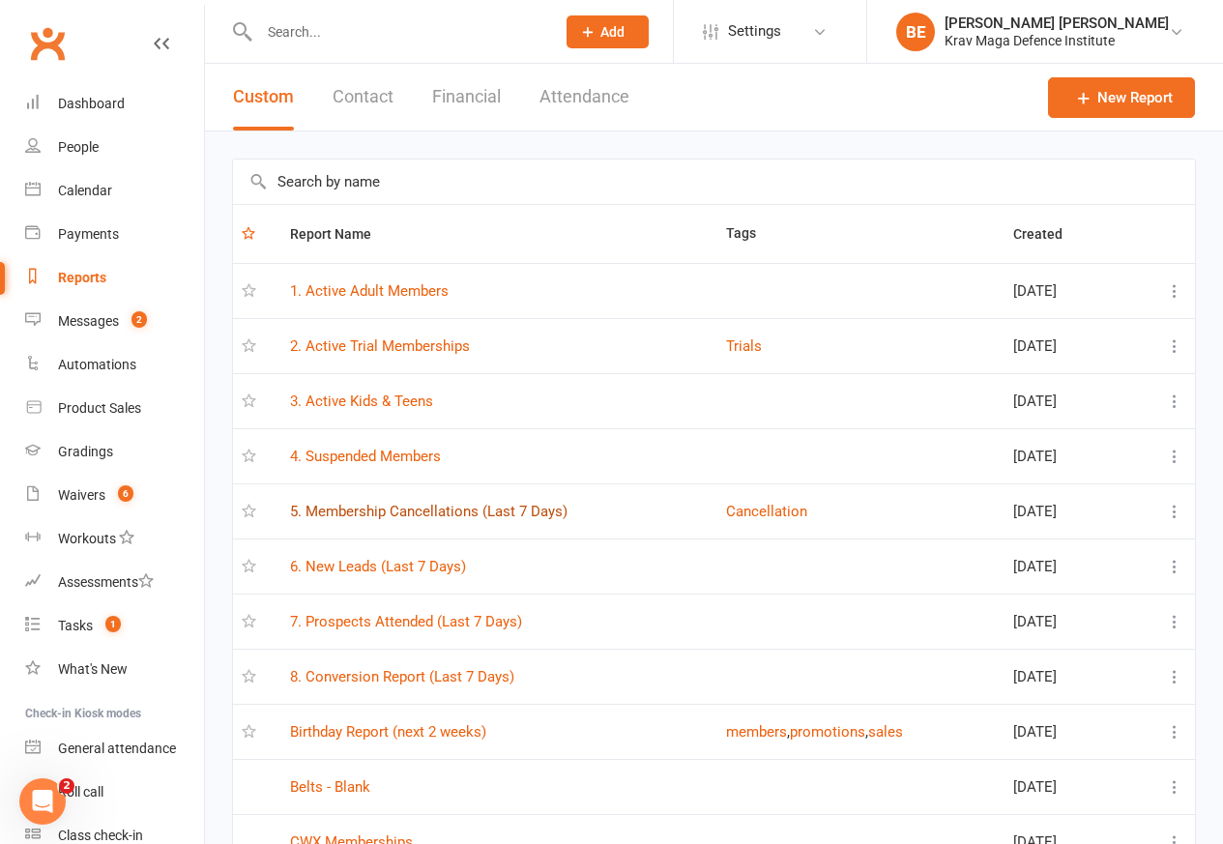
click at [428, 514] on link "5. Membership Cancellations (Last 7 Days)" at bounding box center [429, 511] width 278 height 17
click at [0, 0] on div "Loading" at bounding box center [0, 0] width 0 height 0
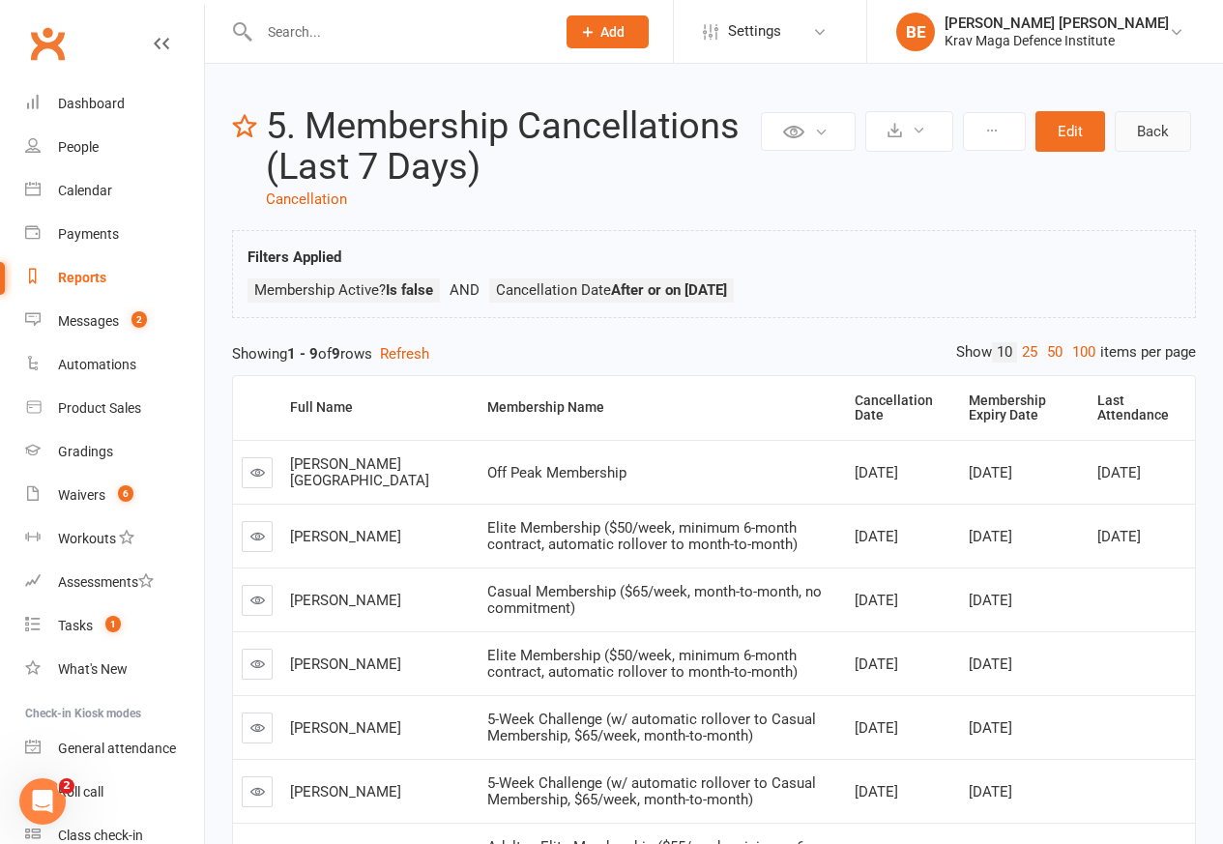
click at [1152, 131] on link "Back" at bounding box center [1153, 131] width 76 height 41
select select "50"
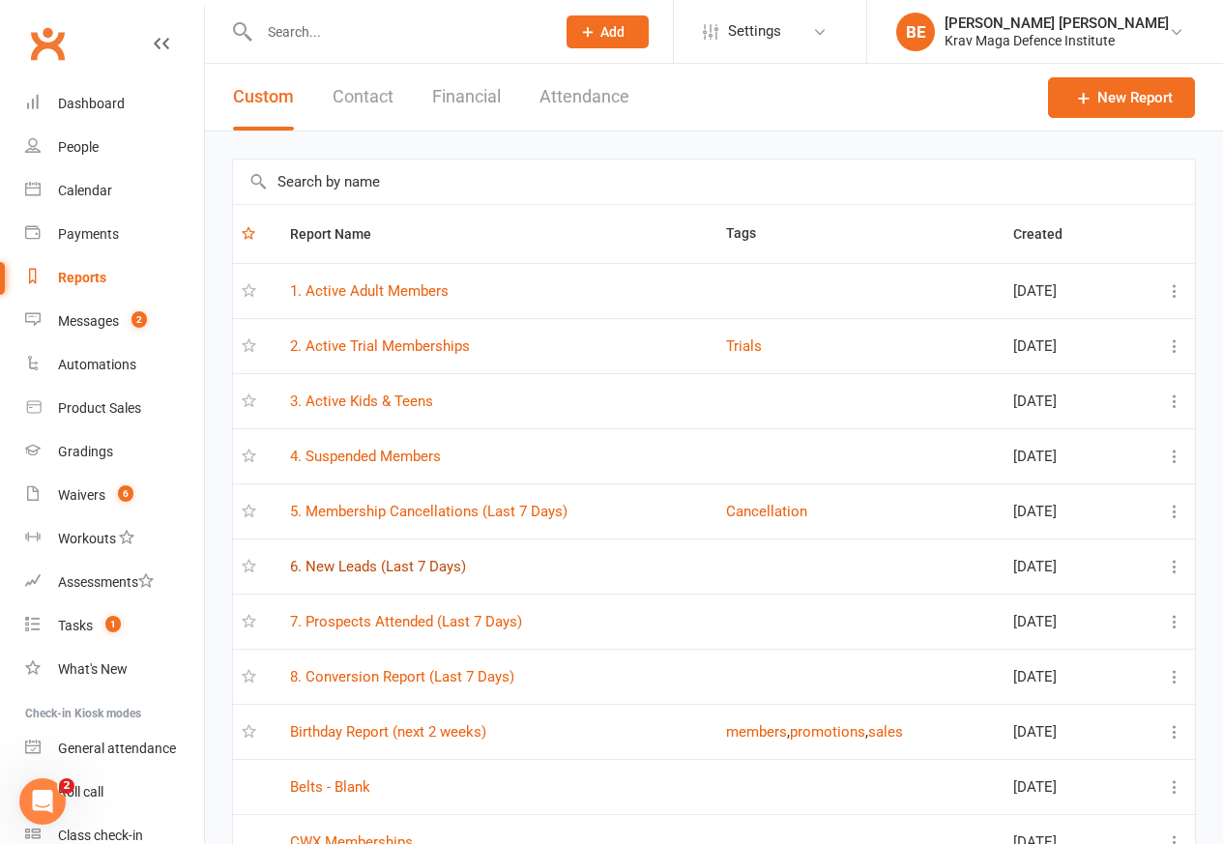
click at [382, 569] on link "6. New Leads (Last 7 Days)" at bounding box center [378, 566] width 176 height 17
click at [0, 0] on div "Loading" at bounding box center [0, 0] width 0 height 0
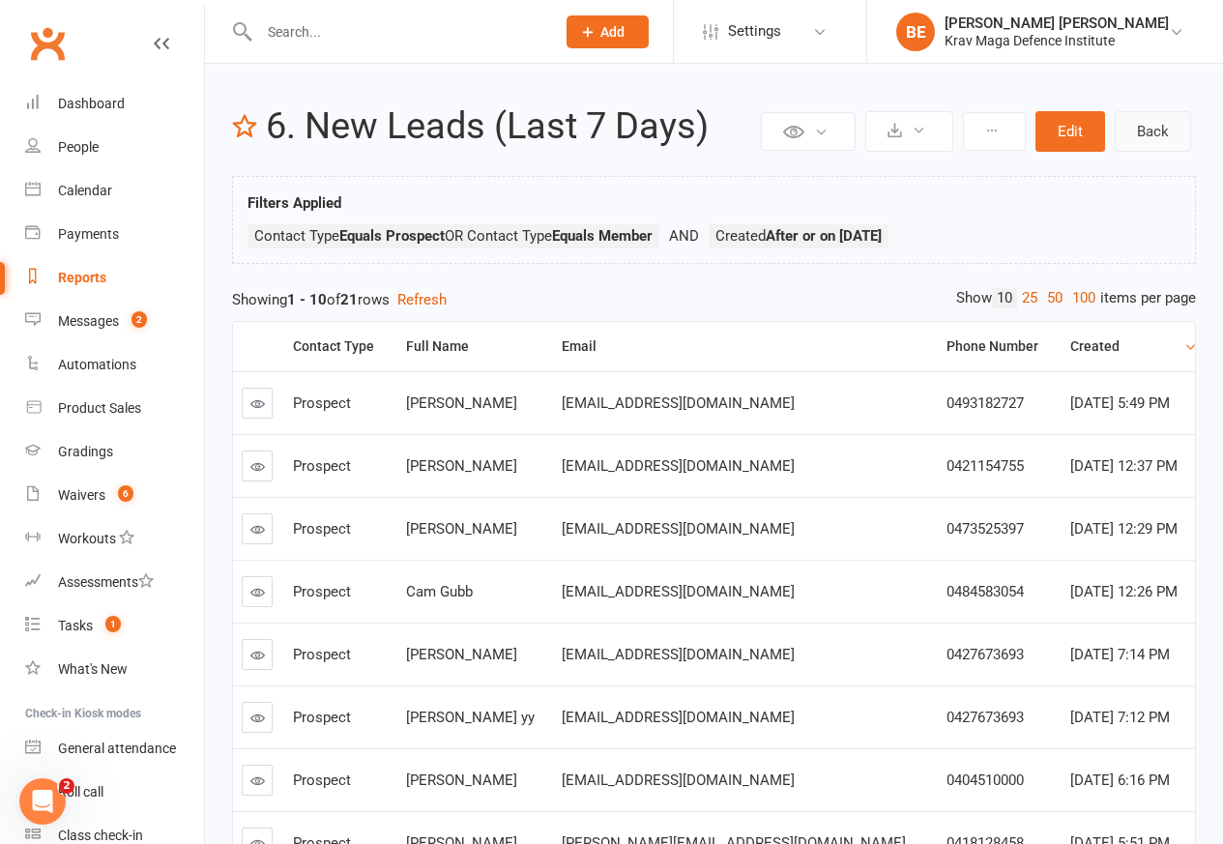
click at [1151, 130] on link "Back" at bounding box center [1153, 131] width 76 height 41
select select "50"
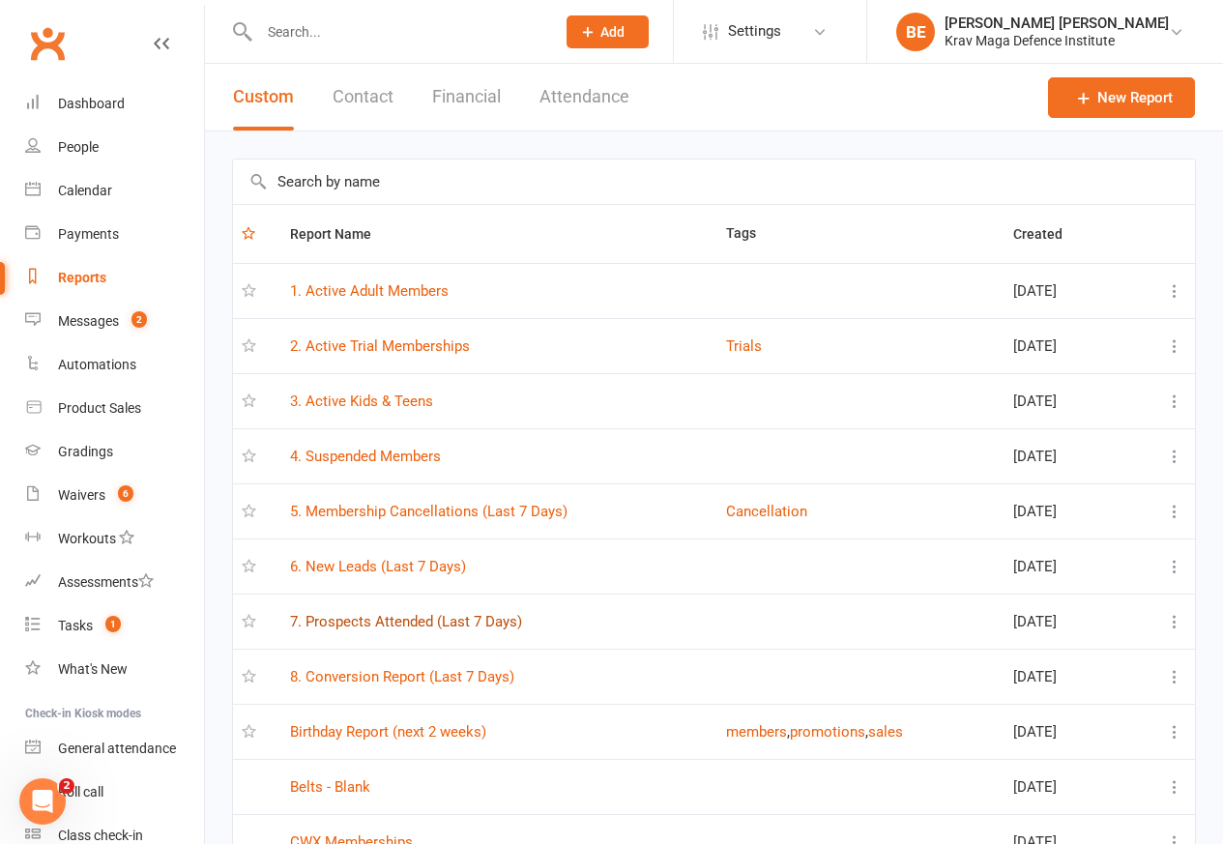
click at [370, 623] on link "7. Prospects Attended (Last 7 Days)" at bounding box center [406, 621] width 232 height 17
click at [0, 0] on div "Loading" at bounding box center [0, 0] width 0 height 0
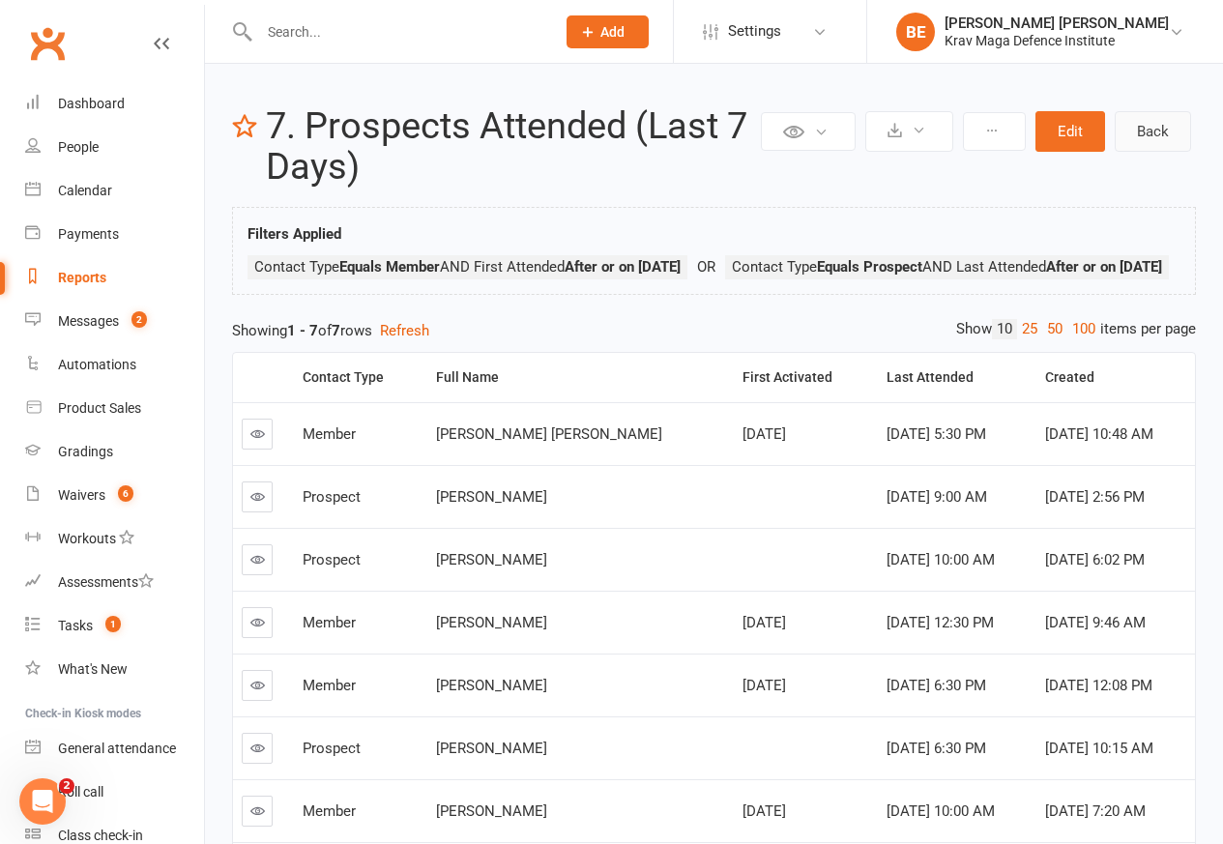
click at [1152, 131] on link "Back" at bounding box center [1153, 131] width 76 height 41
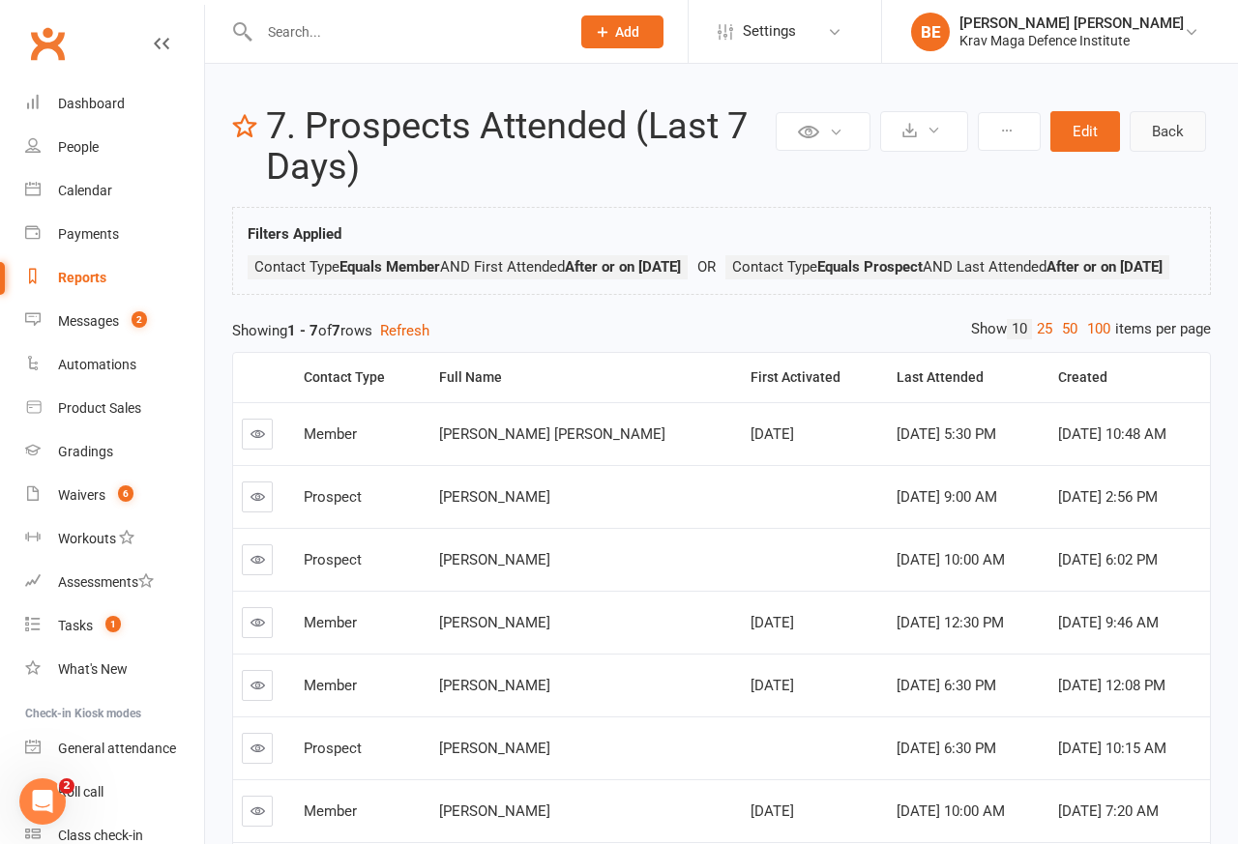
select select "50"
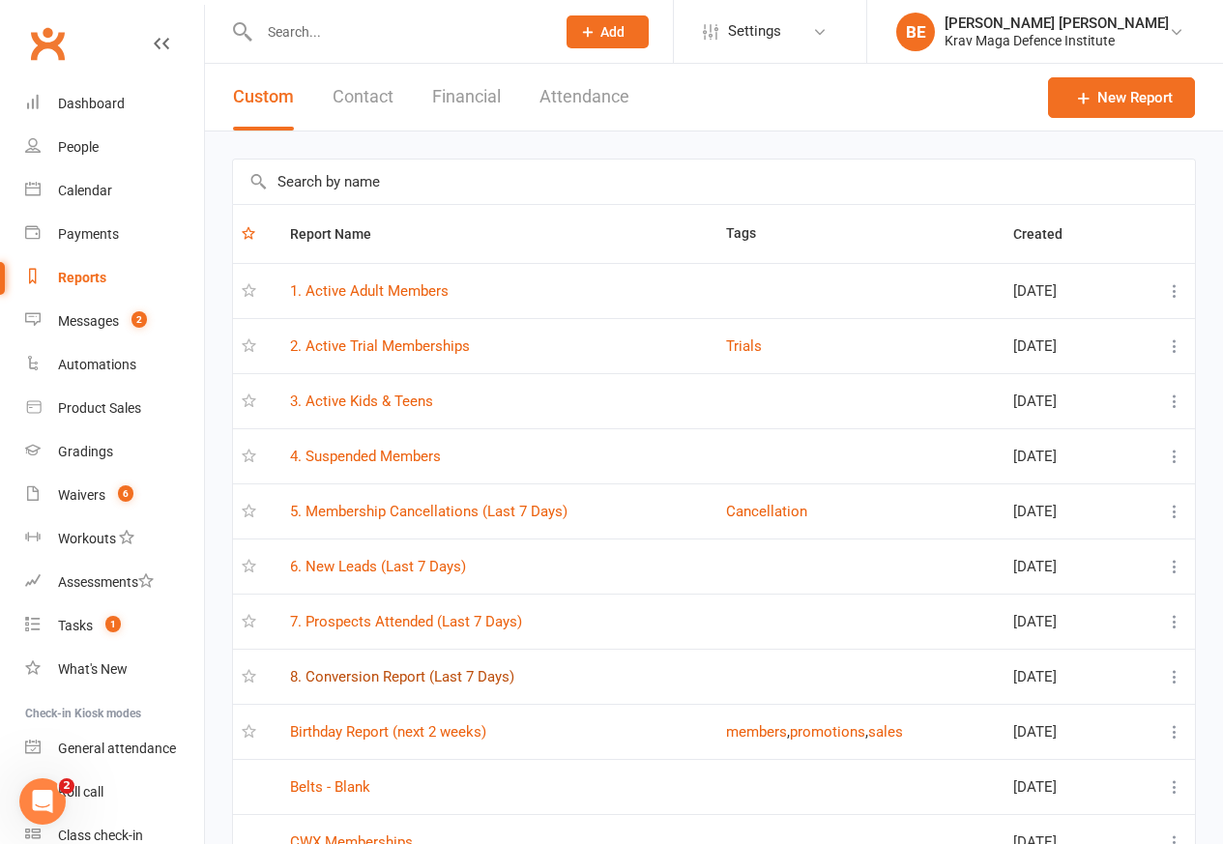
click at [402, 680] on link "8. Conversion Report (Last 7 Days)" at bounding box center [402, 676] width 224 height 17
click at [0, 0] on div "Loading" at bounding box center [0, 0] width 0 height 0
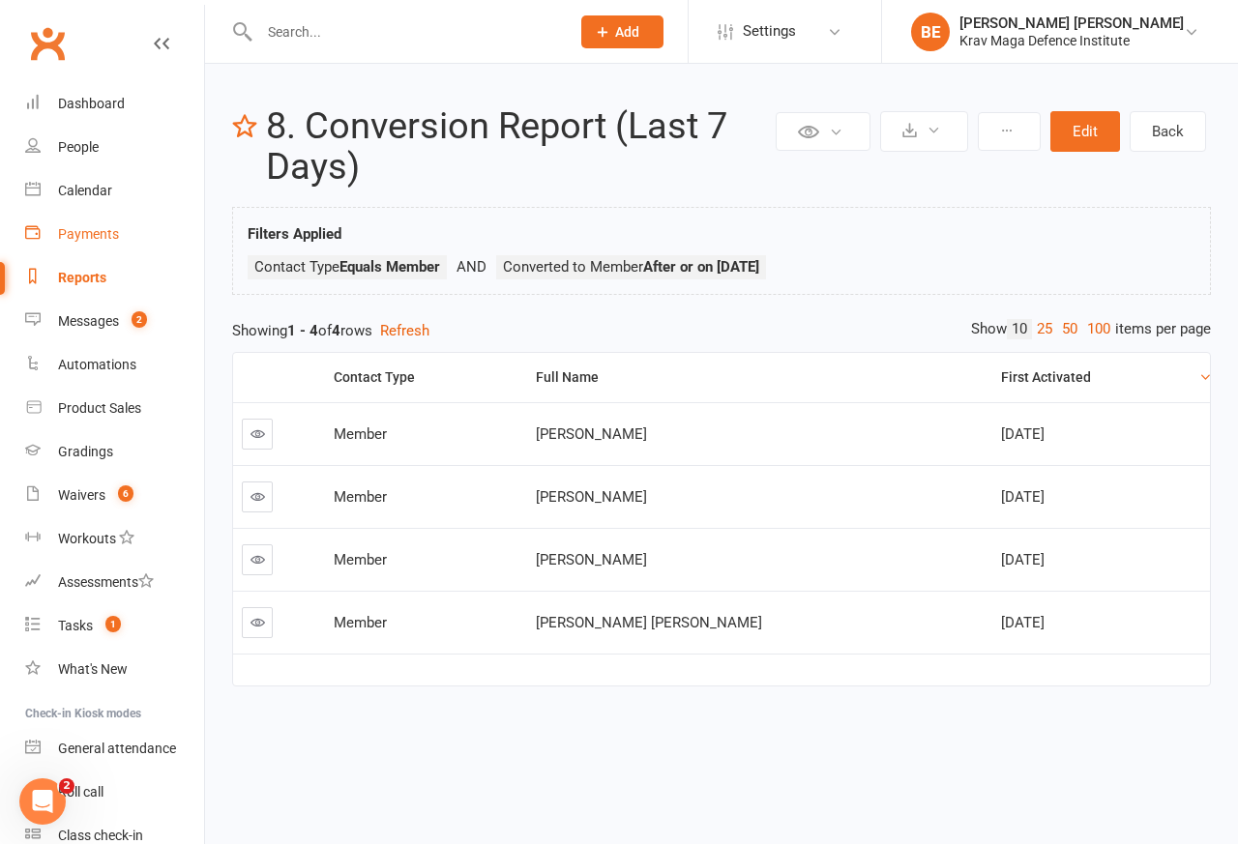
click at [92, 230] on div "Payments" at bounding box center [88, 233] width 61 height 15
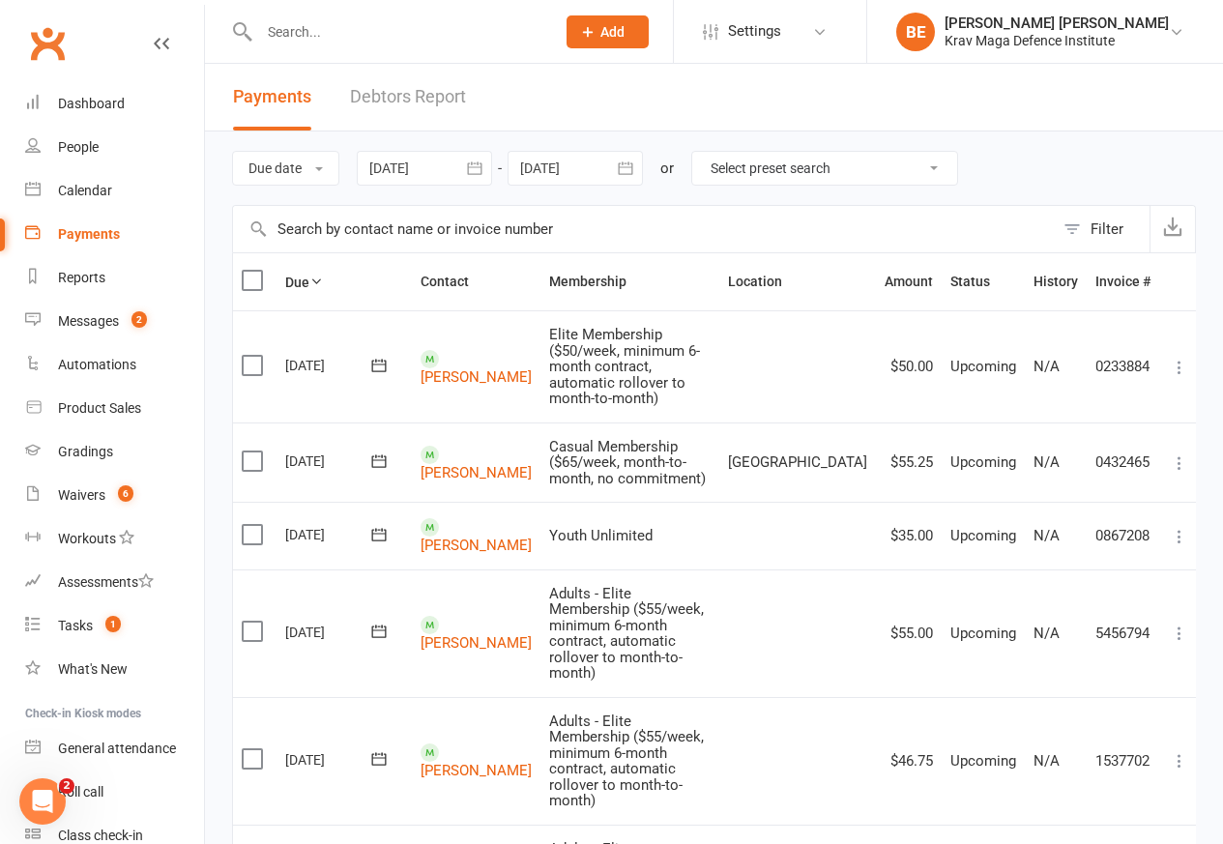
click at [387, 96] on link "Debtors Report" at bounding box center [408, 97] width 116 height 67
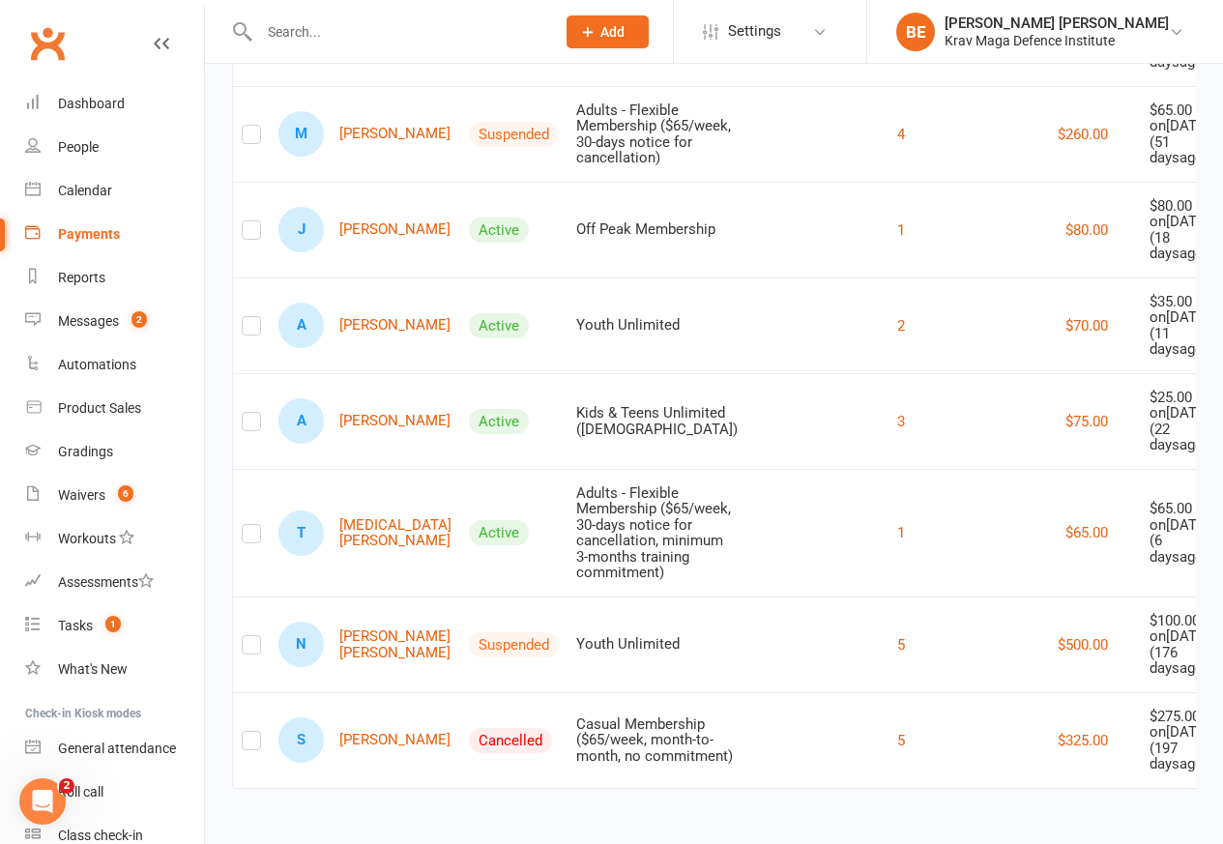
scroll to position [2849, 0]
click at [73, 274] on div "Reports" at bounding box center [81, 277] width 47 height 15
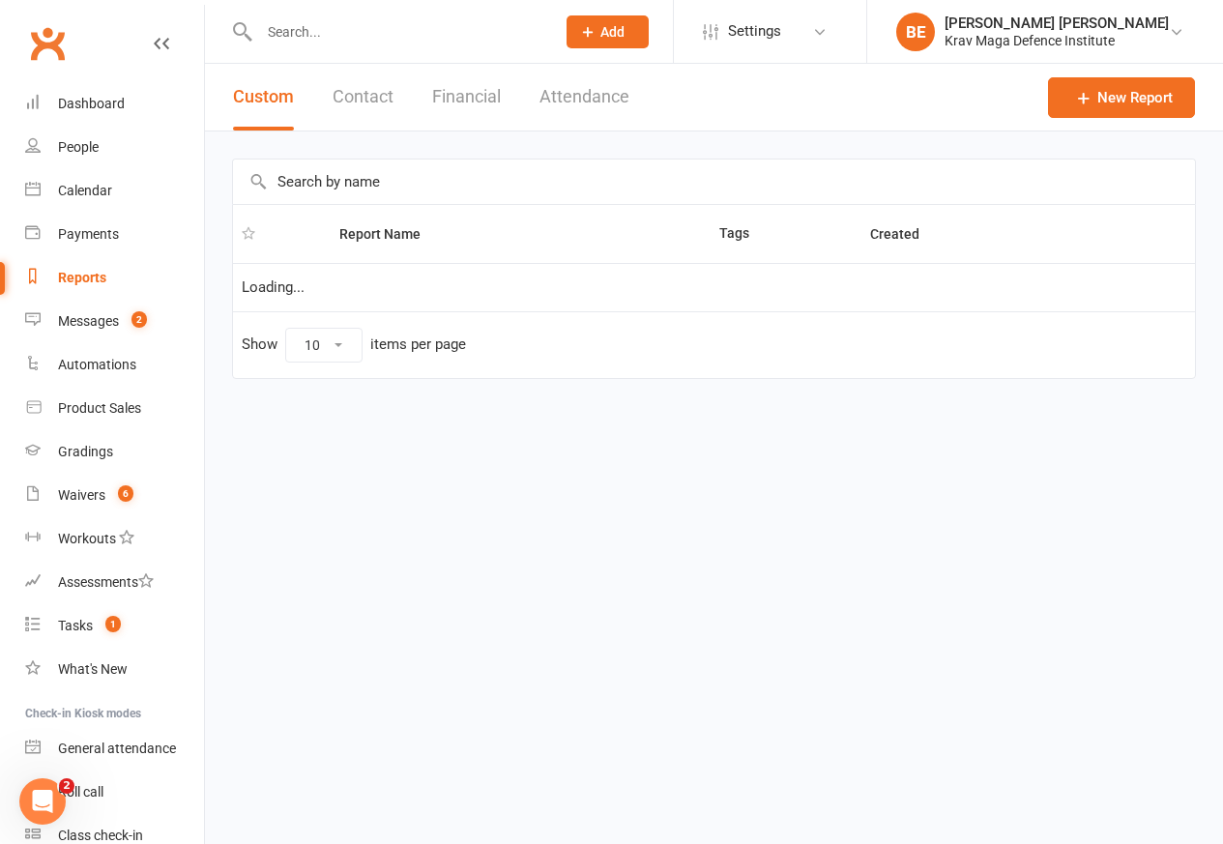
select select "50"
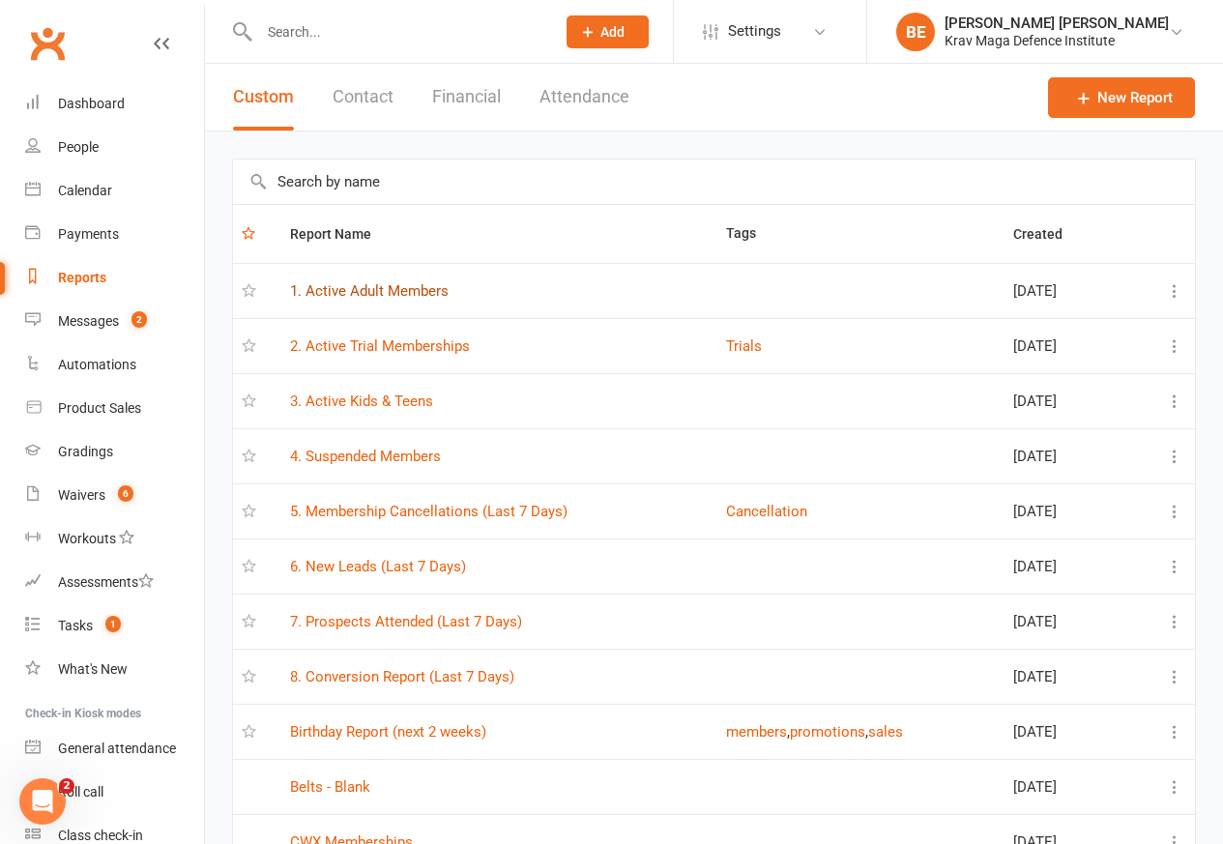
click at [330, 294] on link "1. Active Adult Members" at bounding box center [369, 290] width 159 height 17
click at [0, 0] on div "Loading" at bounding box center [0, 0] width 0 height 0
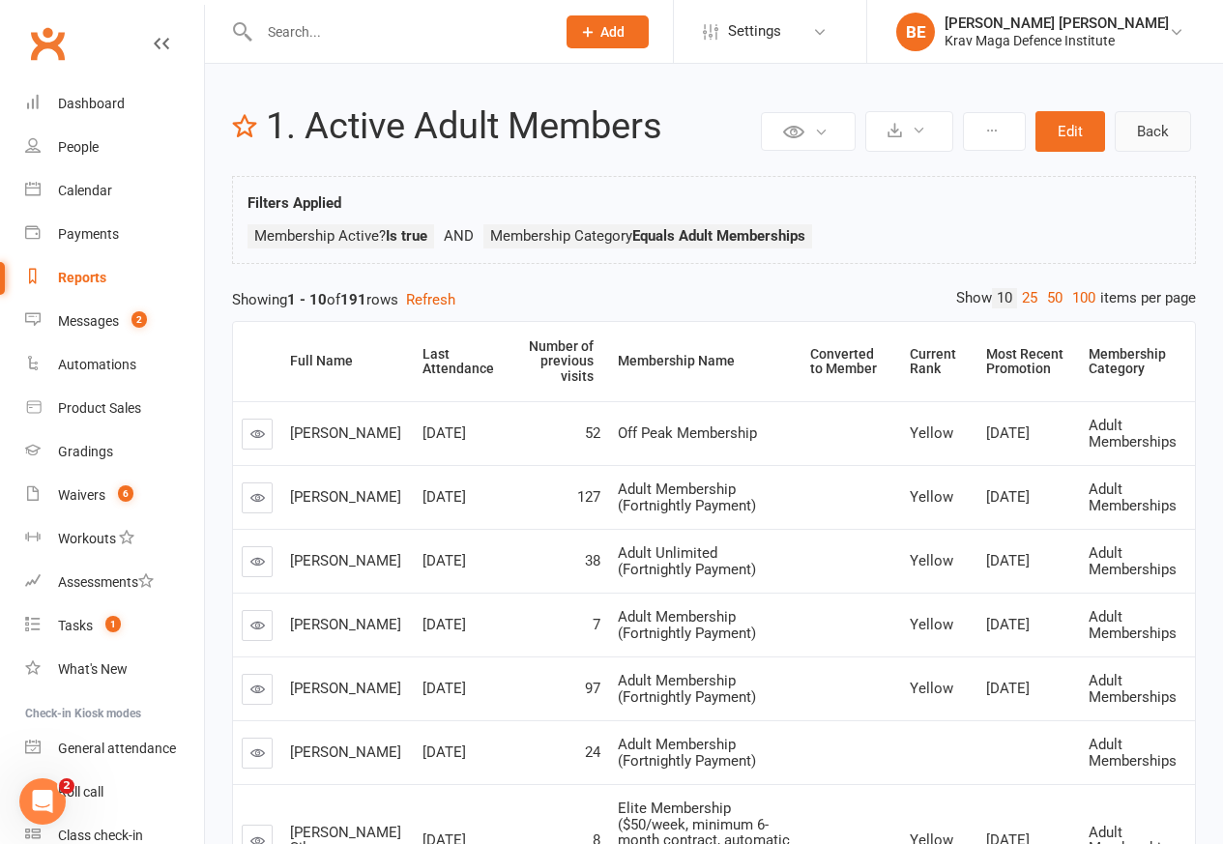
click at [1151, 131] on link "Back" at bounding box center [1153, 131] width 76 height 41
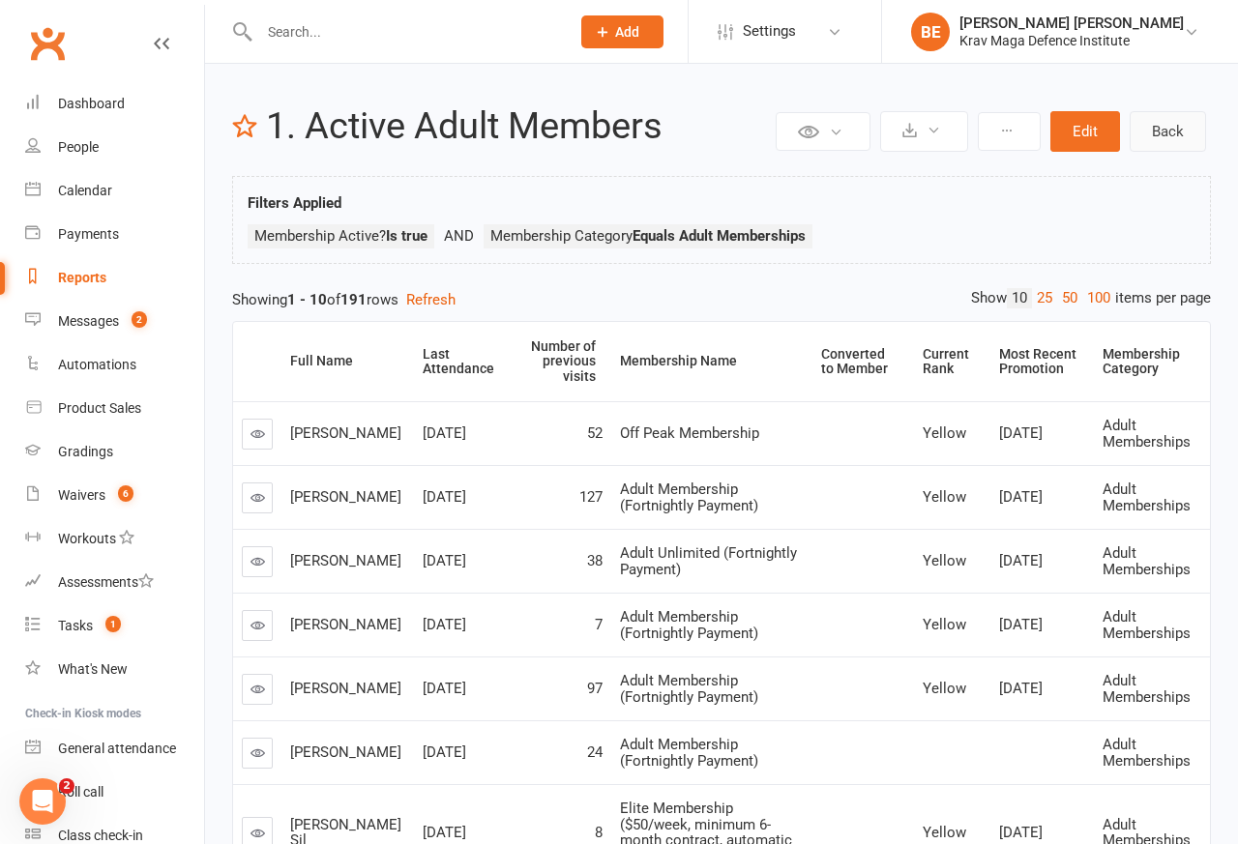
select select "50"
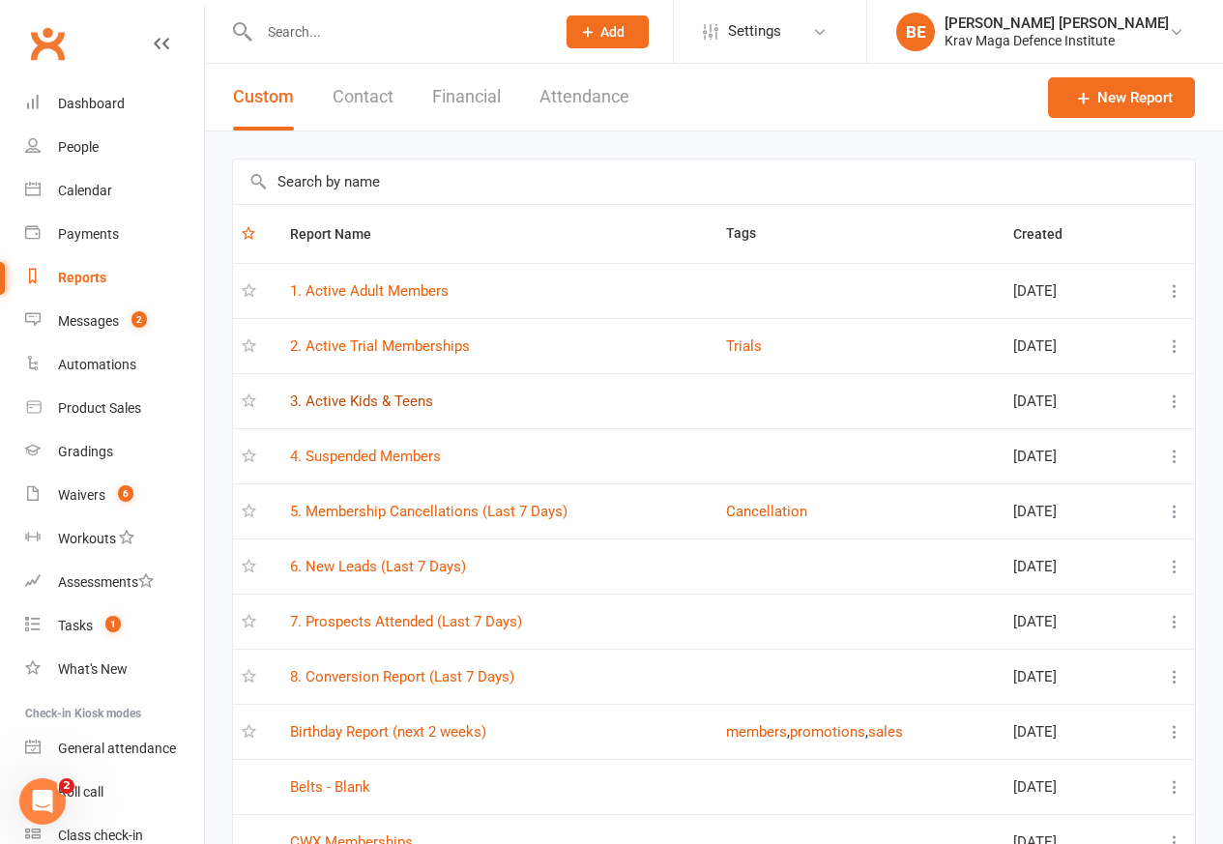
click at [346, 401] on link "3. Active Kids & Teens" at bounding box center [361, 401] width 143 height 17
click at [0, 0] on div "Loading" at bounding box center [0, 0] width 0 height 0
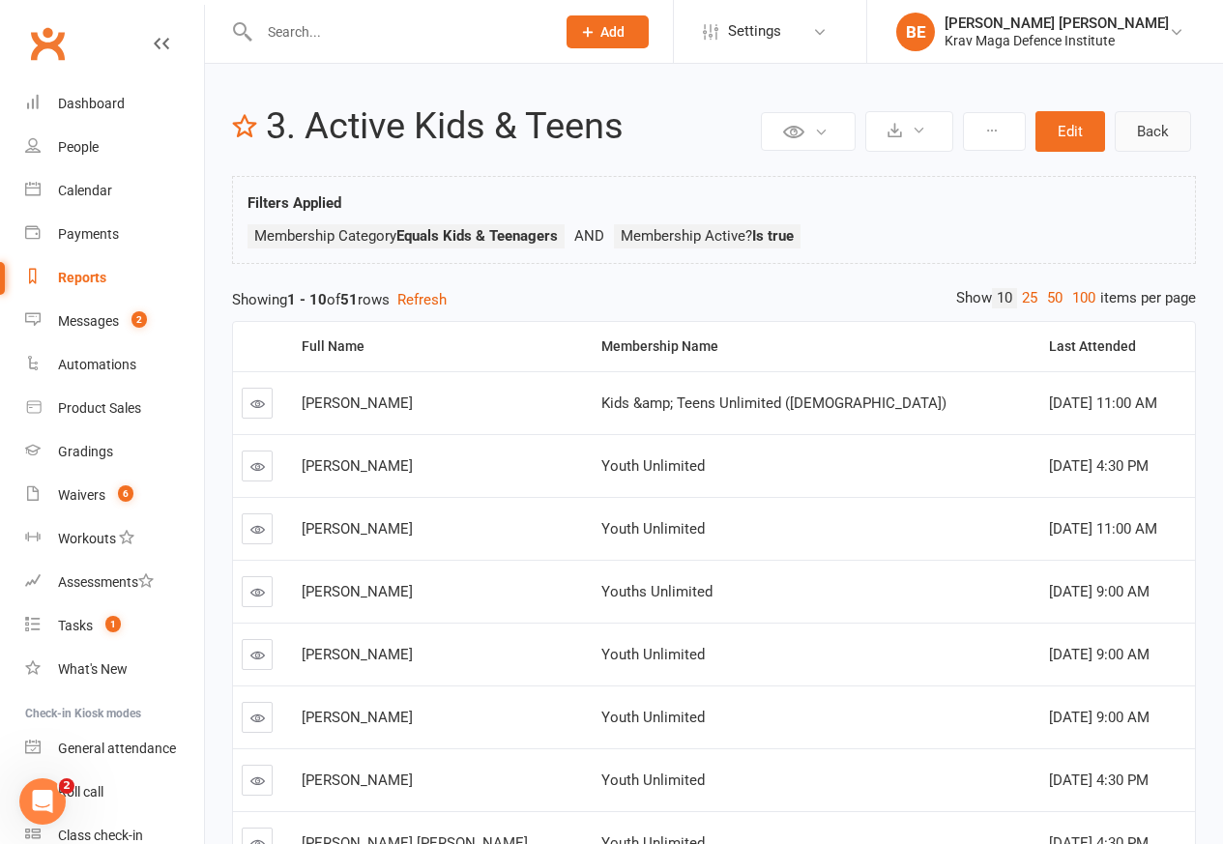
click at [1136, 131] on link "Back" at bounding box center [1153, 131] width 76 height 41
select select "50"
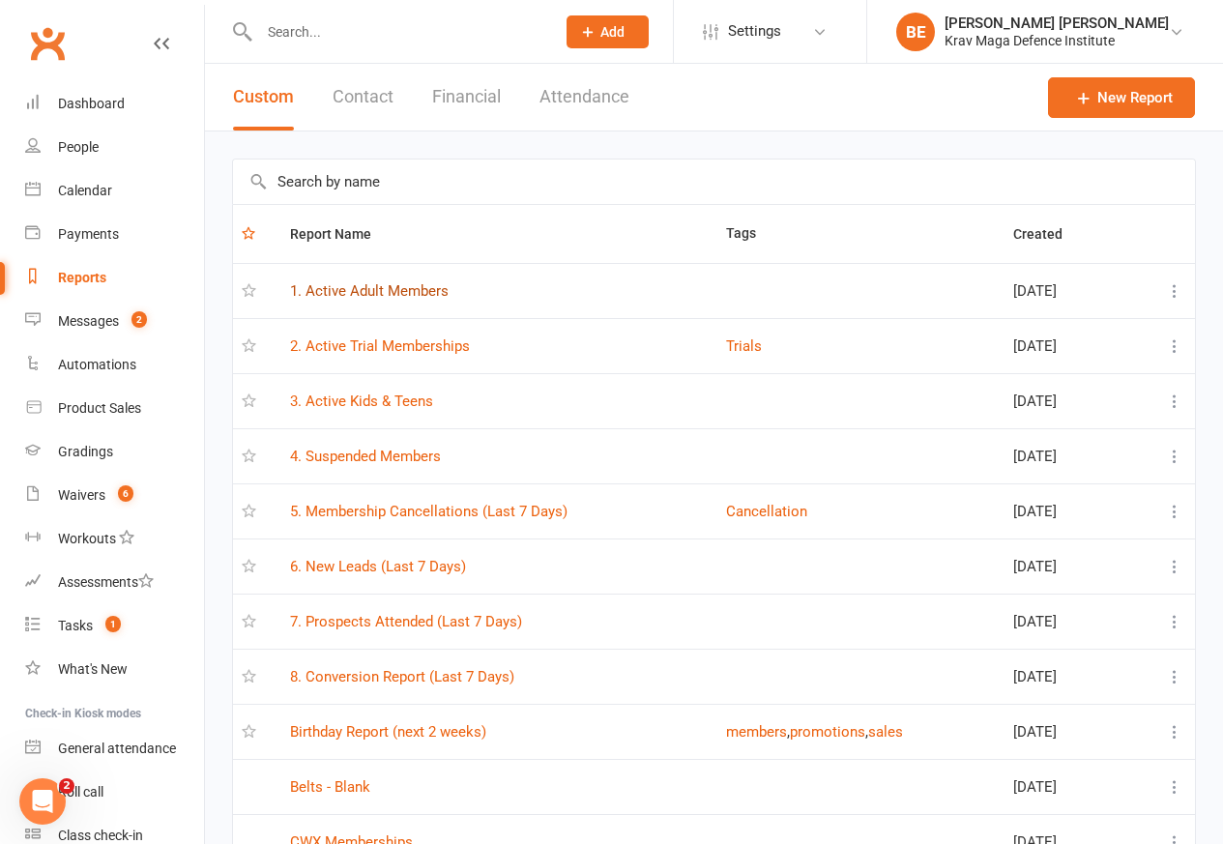
click at [394, 289] on link "1. Active Adult Members" at bounding box center [369, 290] width 159 height 17
click at [0, 0] on div "Loading" at bounding box center [0, 0] width 0 height 0
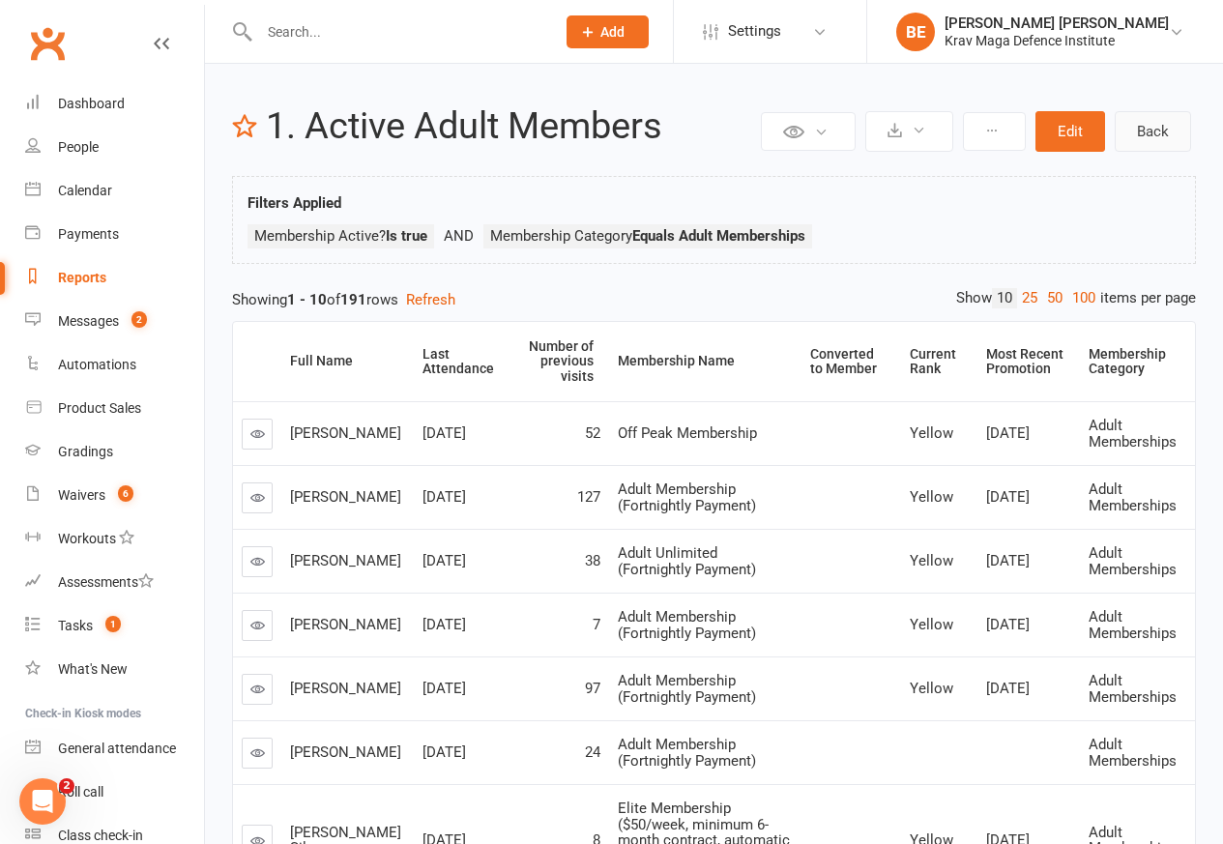
click at [1138, 131] on link "Back" at bounding box center [1153, 131] width 76 height 41
select select "50"
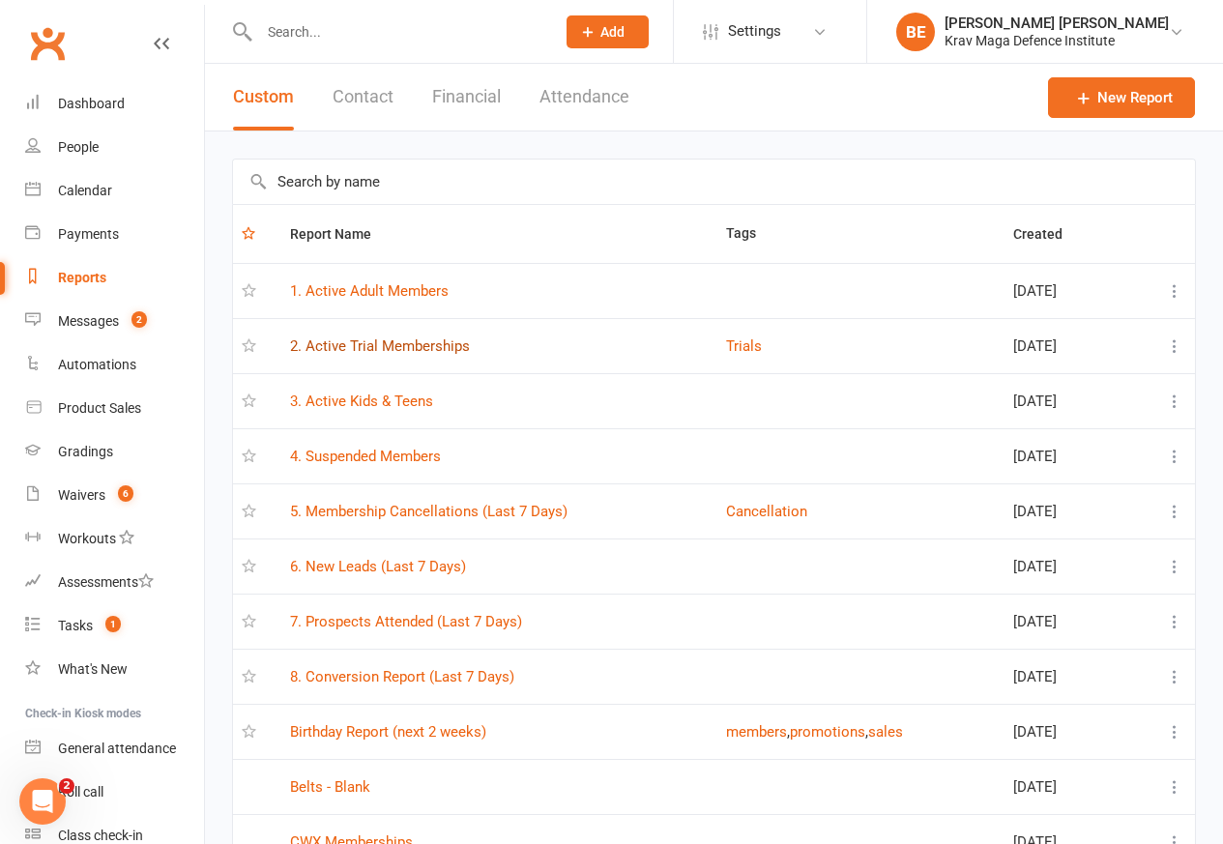
click at [378, 346] on link "2. Active Trial Memberships" at bounding box center [380, 346] width 180 height 17
click at [0, 0] on div "Loading" at bounding box center [0, 0] width 0 height 0
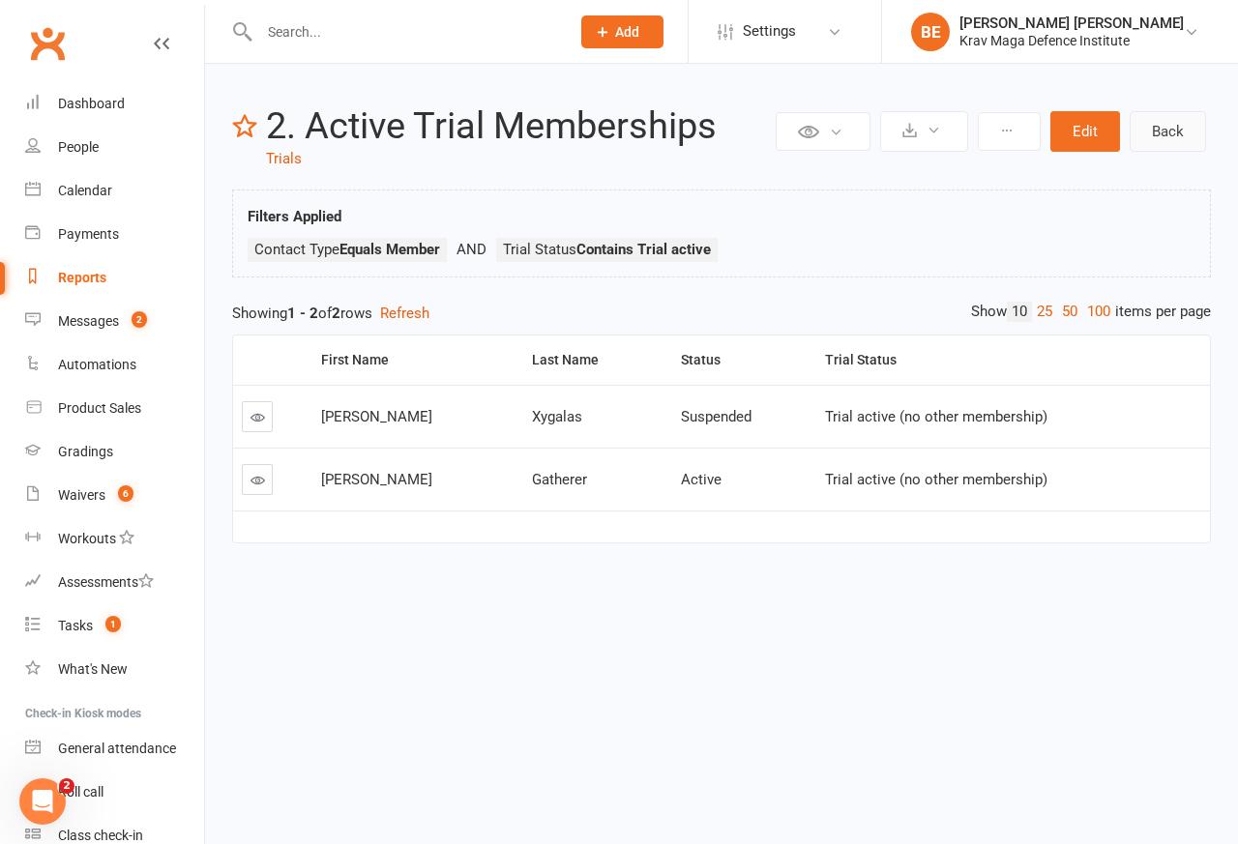
click at [1141, 129] on link "Back" at bounding box center [1168, 131] width 76 height 41
select select "50"
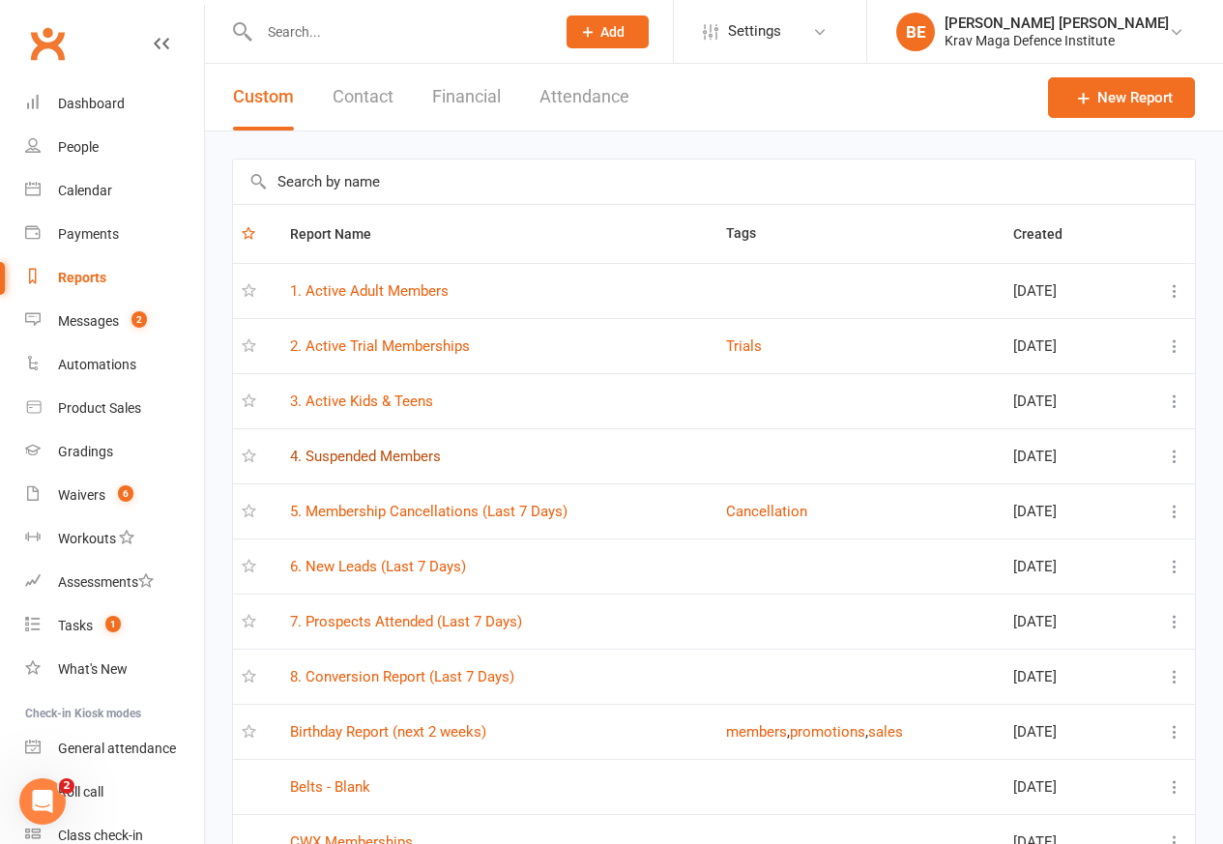
click at [368, 458] on link "4. Suspended Members" at bounding box center [365, 456] width 151 height 17
click at [0, 0] on div "Loading" at bounding box center [0, 0] width 0 height 0
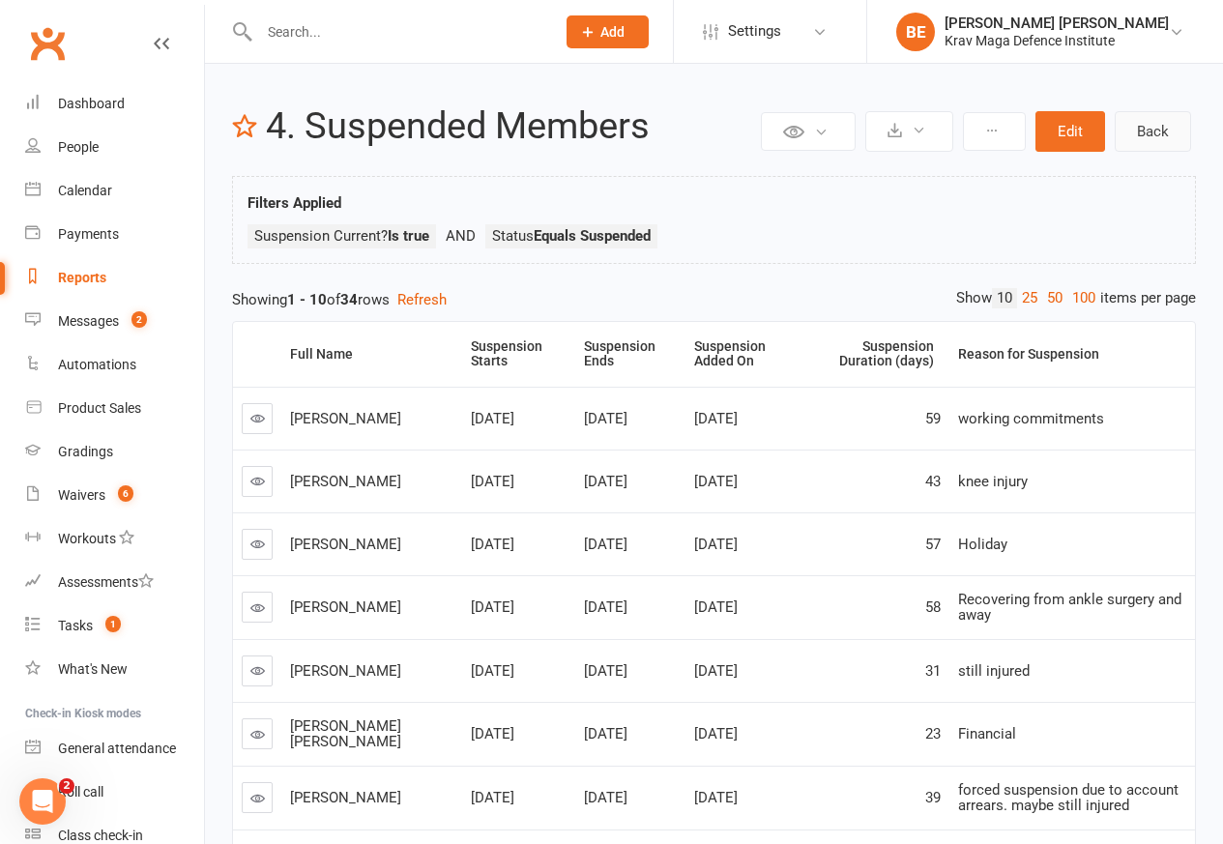
click at [1138, 131] on link "Back" at bounding box center [1153, 131] width 76 height 41
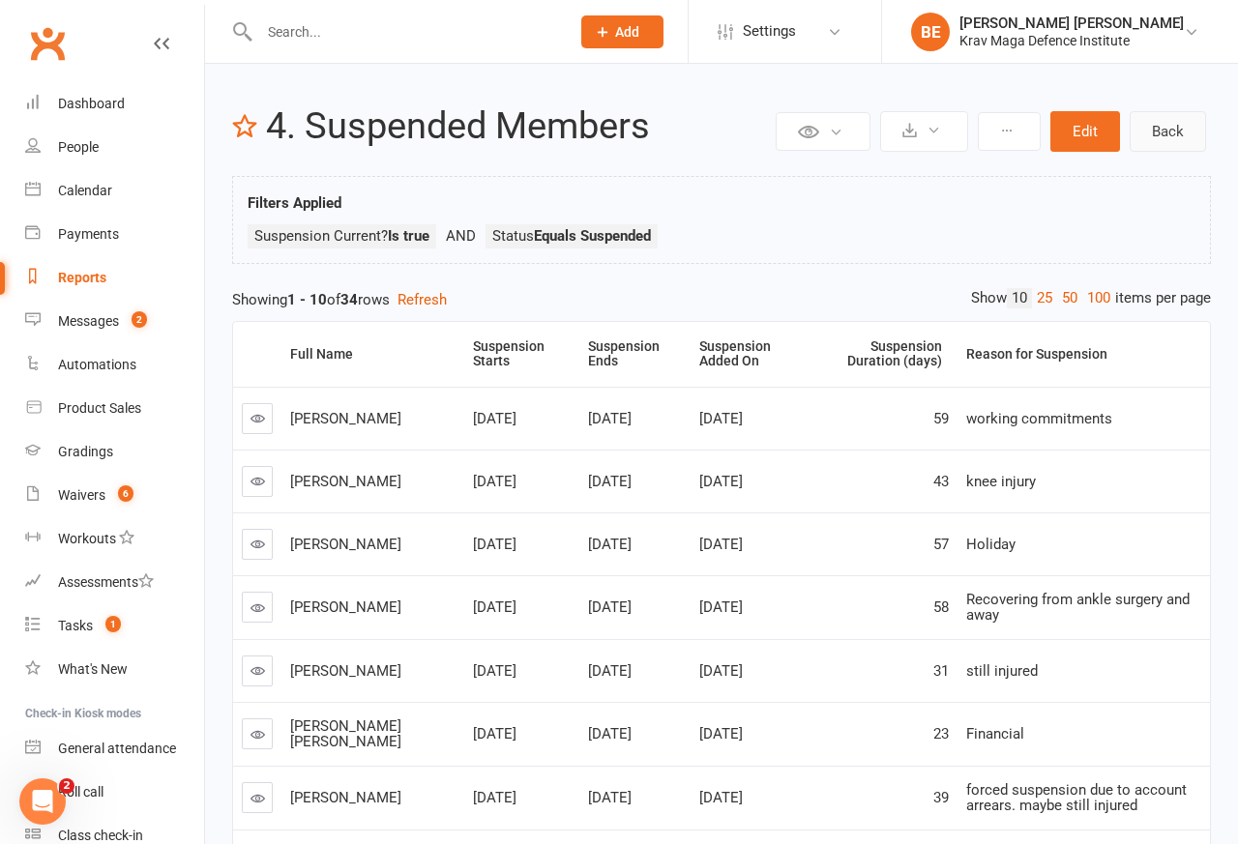
select select "50"
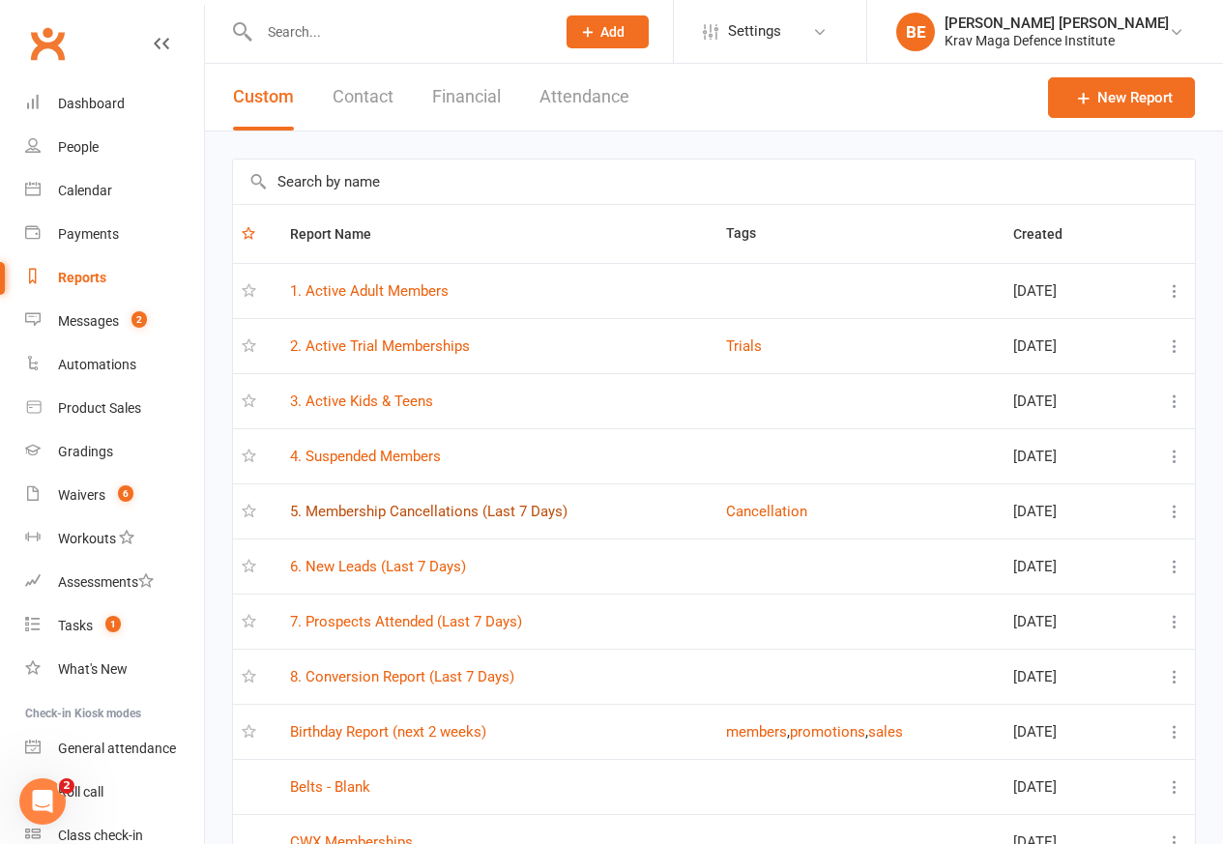
click at [430, 512] on link "5. Membership Cancellations (Last 7 Days)" at bounding box center [429, 511] width 278 height 17
click at [0, 0] on div "Loading" at bounding box center [0, 0] width 0 height 0
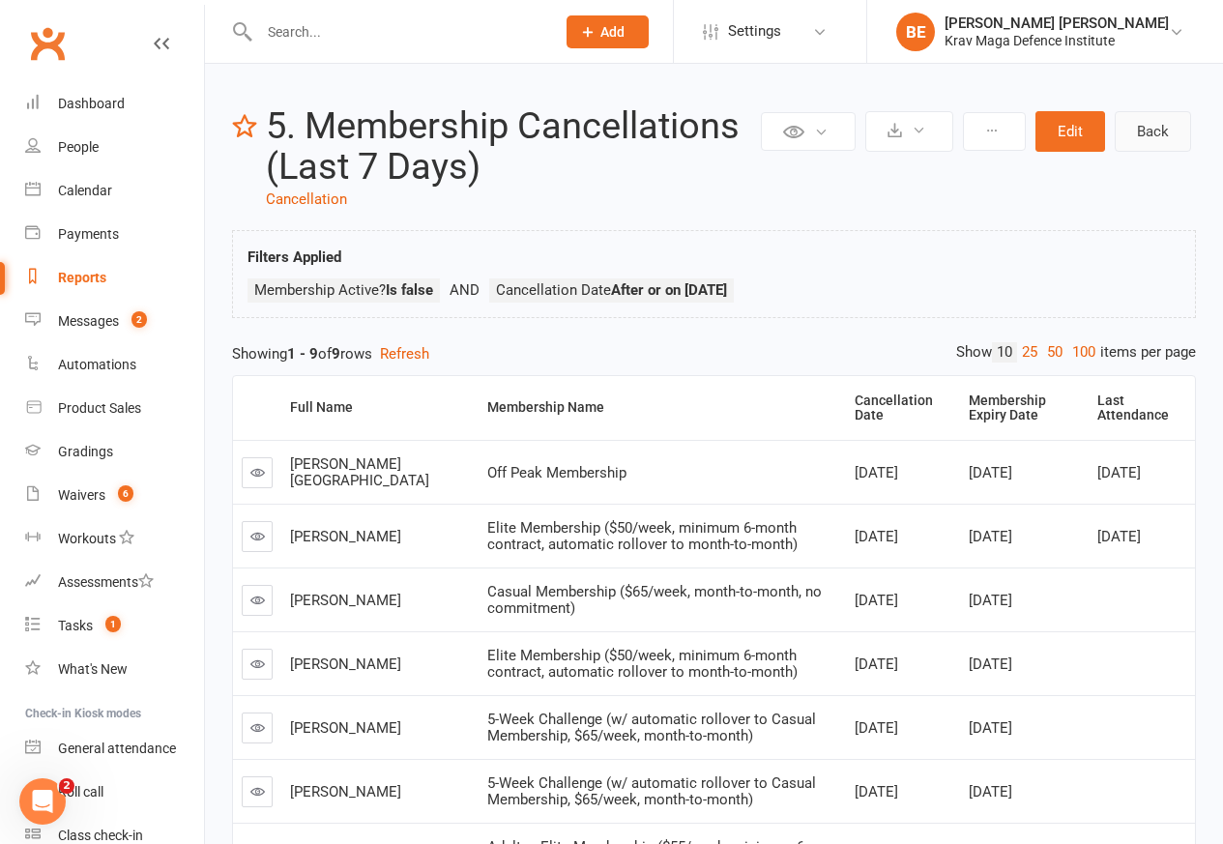
click at [1141, 131] on link "Back" at bounding box center [1153, 131] width 76 height 41
select select "50"
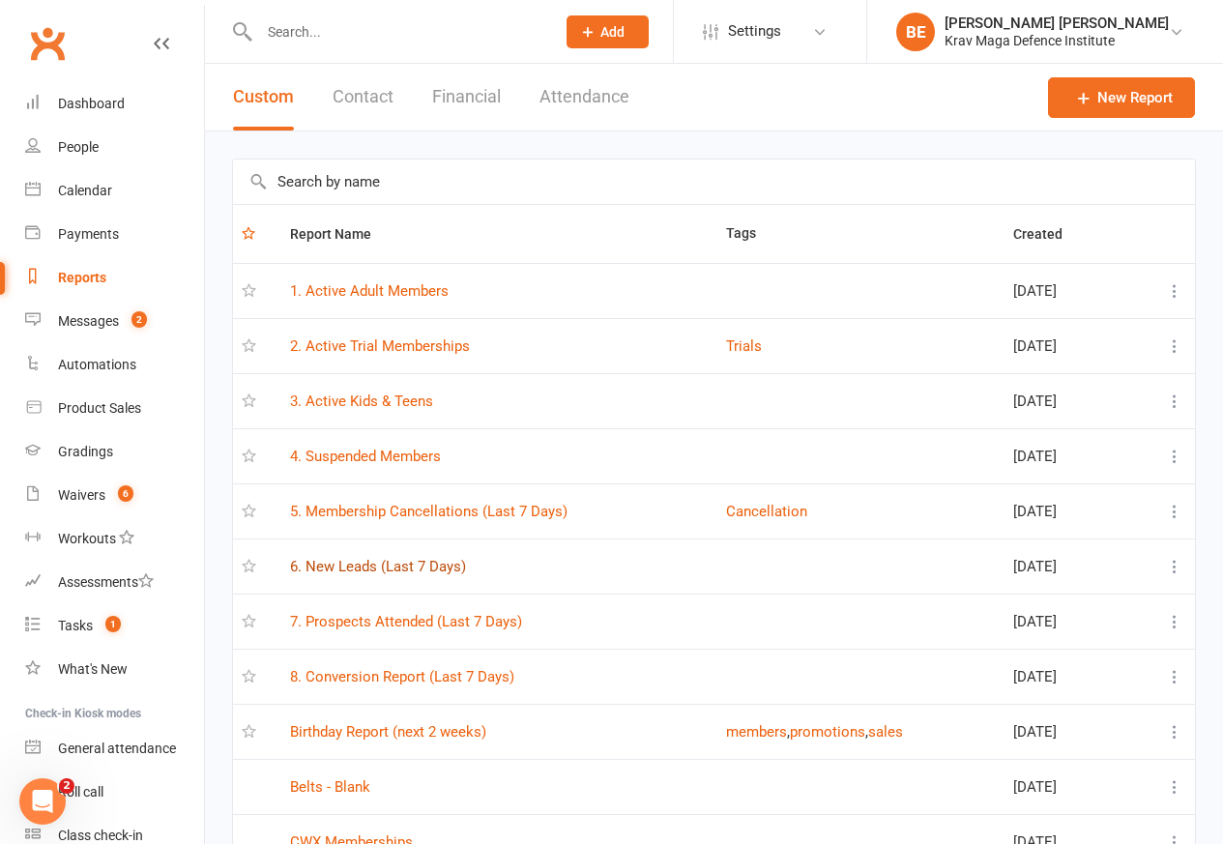
click at [380, 569] on link "6. New Leads (Last 7 Days)" at bounding box center [378, 566] width 176 height 17
click at [0, 0] on div "Loading" at bounding box center [0, 0] width 0 height 0
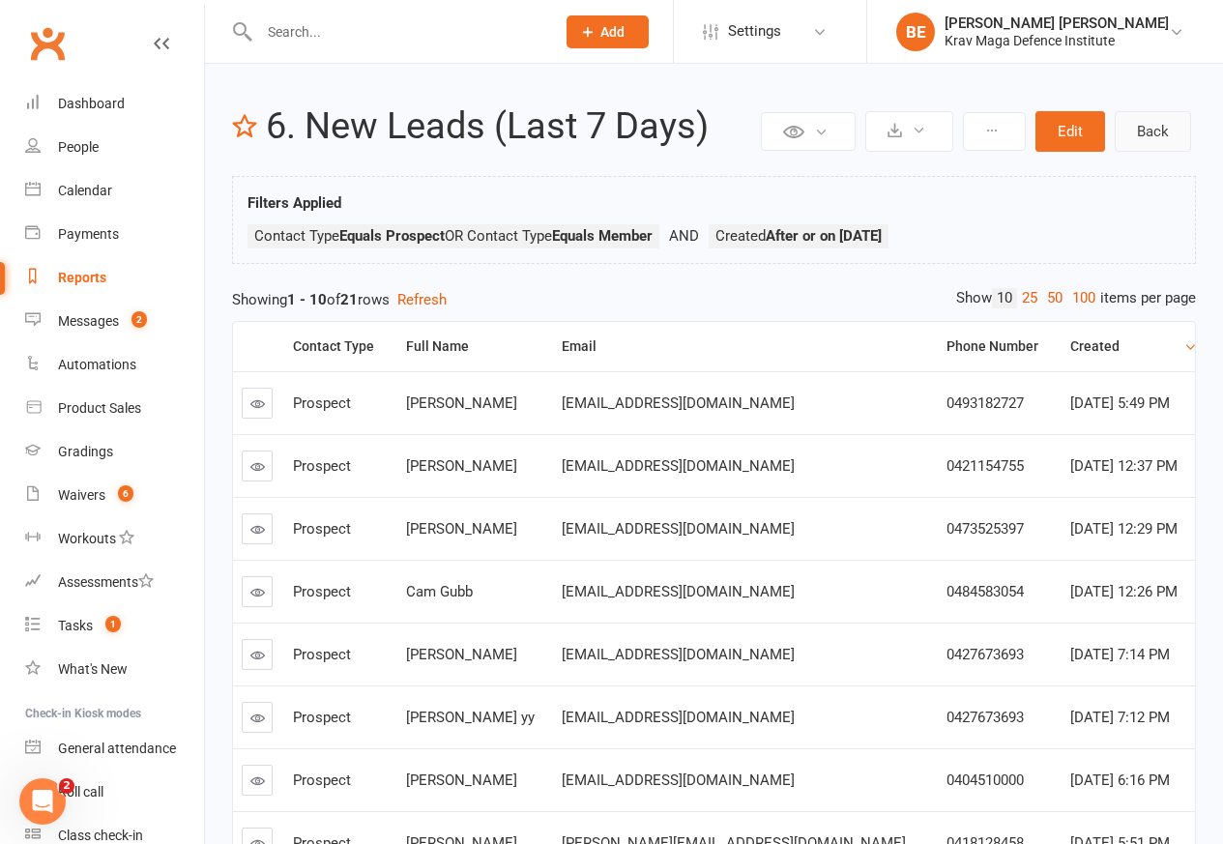
click at [1138, 132] on link "Back" at bounding box center [1153, 131] width 76 height 41
select select "50"
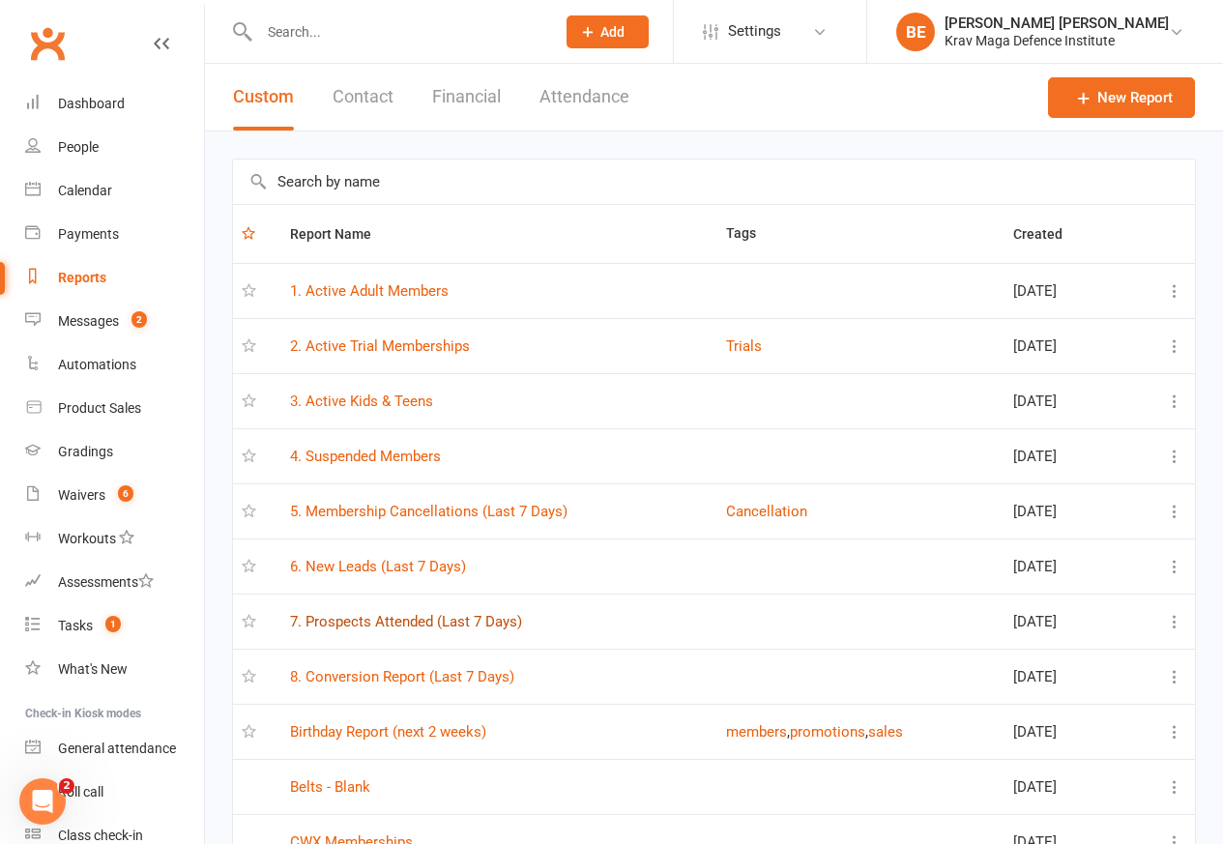
click at [438, 623] on link "7. Prospects Attended (Last 7 Days)" at bounding box center [406, 621] width 232 height 17
click at [0, 0] on div "Loading" at bounding box center [0, 0] width 0 height 0
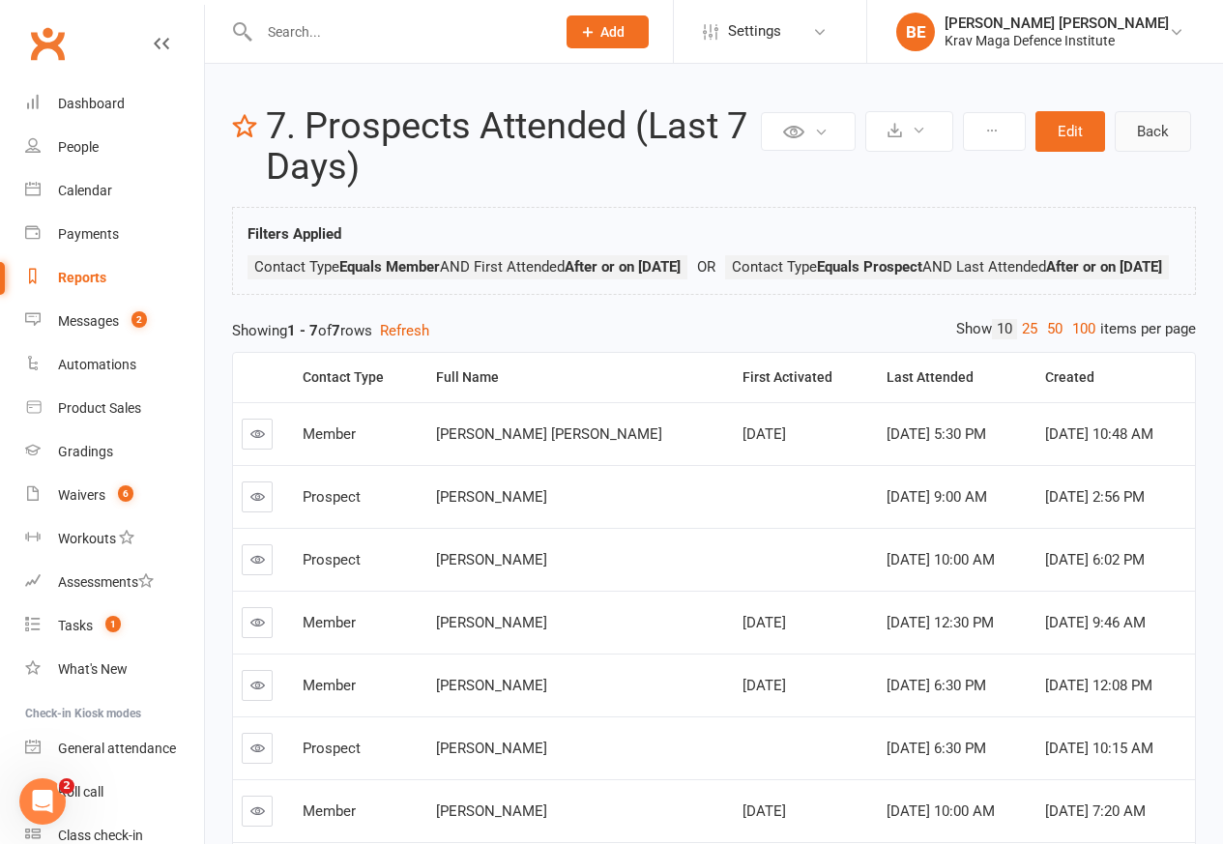
click at [1141, 132] on link "Back" at bounding box center [1153, 131] width 76 height 41
select select "50"
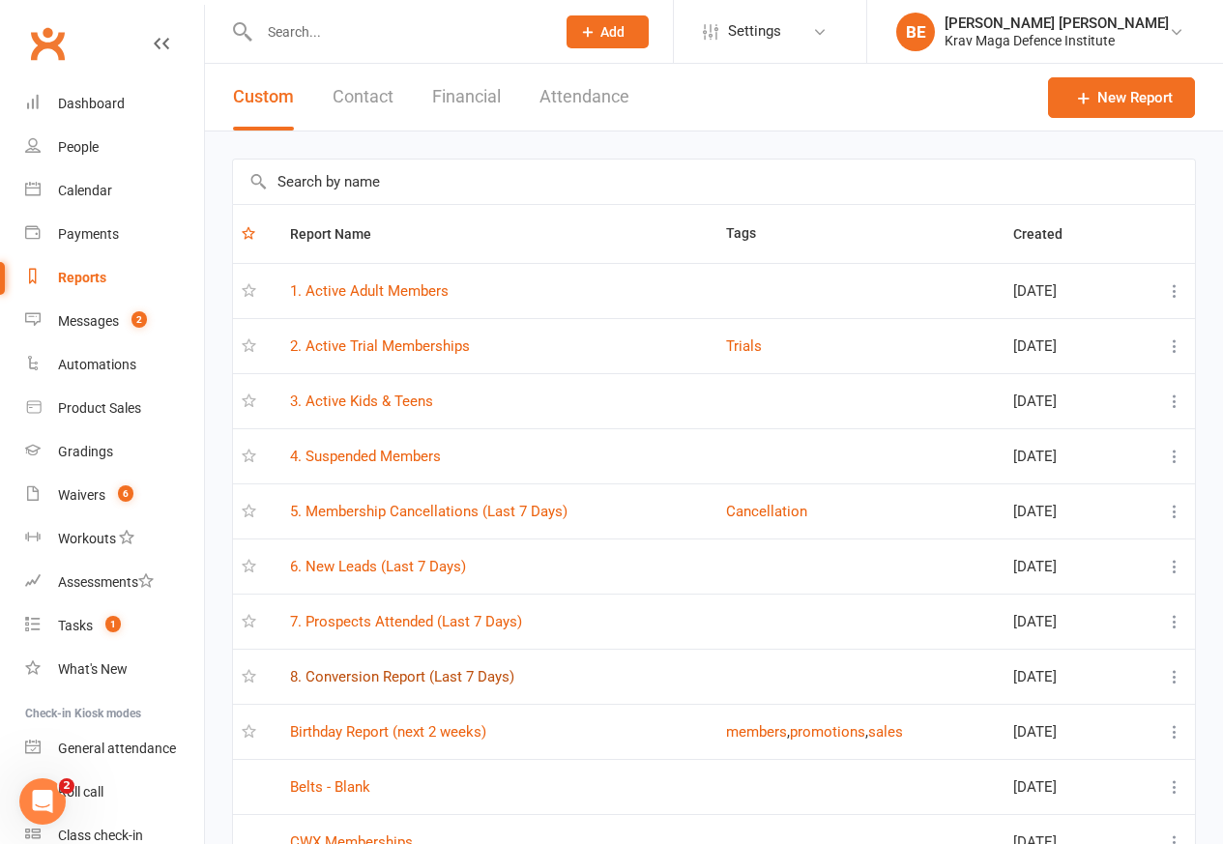
click at [438, 680] on link "8. Conversion Report (Last 7 Days)" at bounding box center [402, 676] width 224 height 17
click at [0, 0] on div "Loading" at bounding box center [0, 0] width 0 height 0
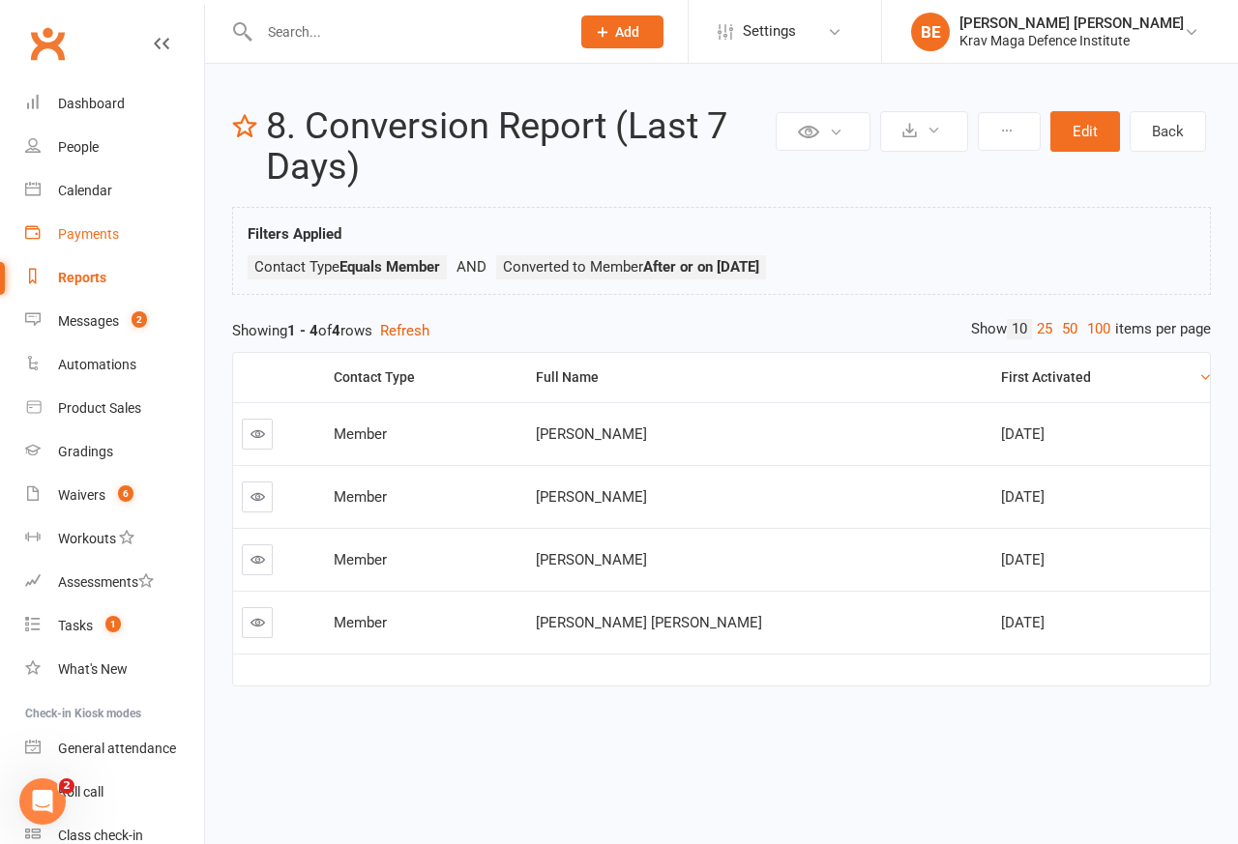
click at [104, 232] on div "Payments" at bounding box center [88, 233] width 61 height 15
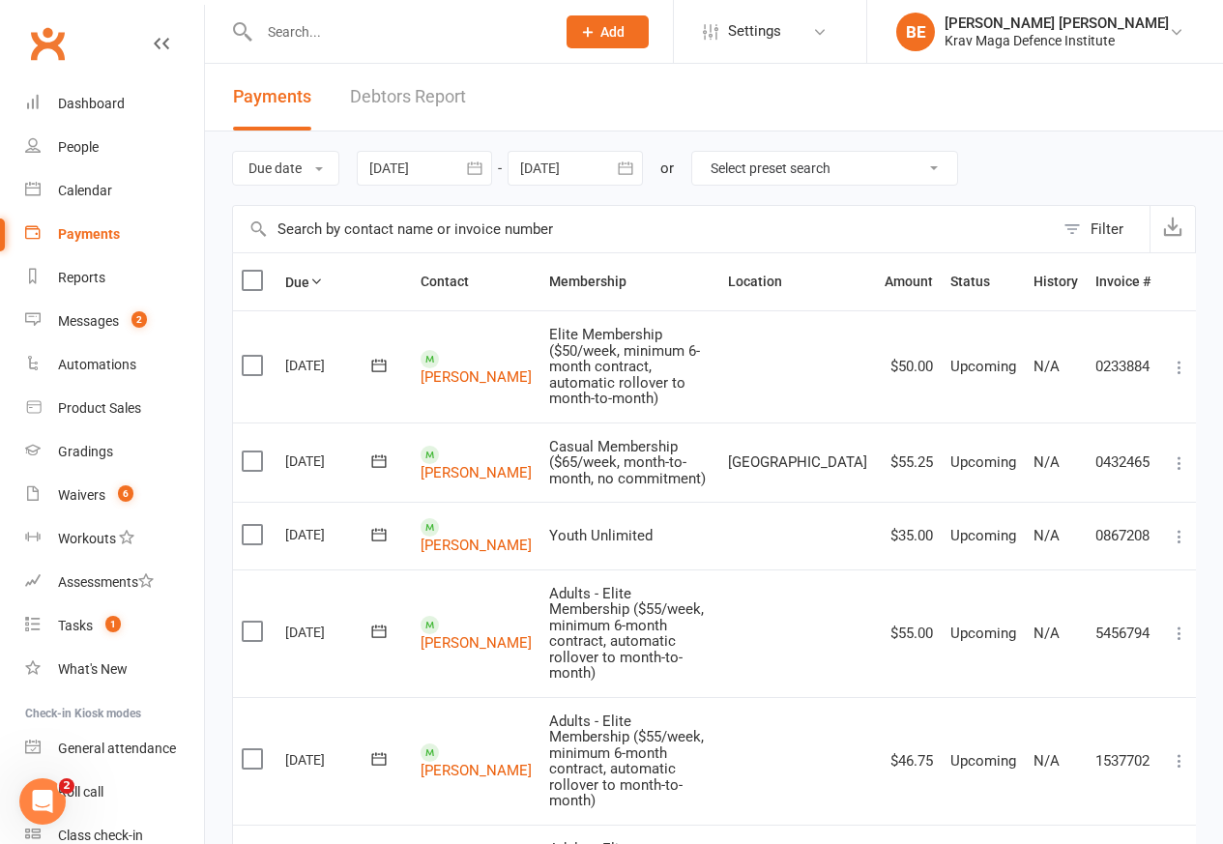
click at [398, 95] on link "Debtors Report" at bounding box center [408, 97] width 116 height 67
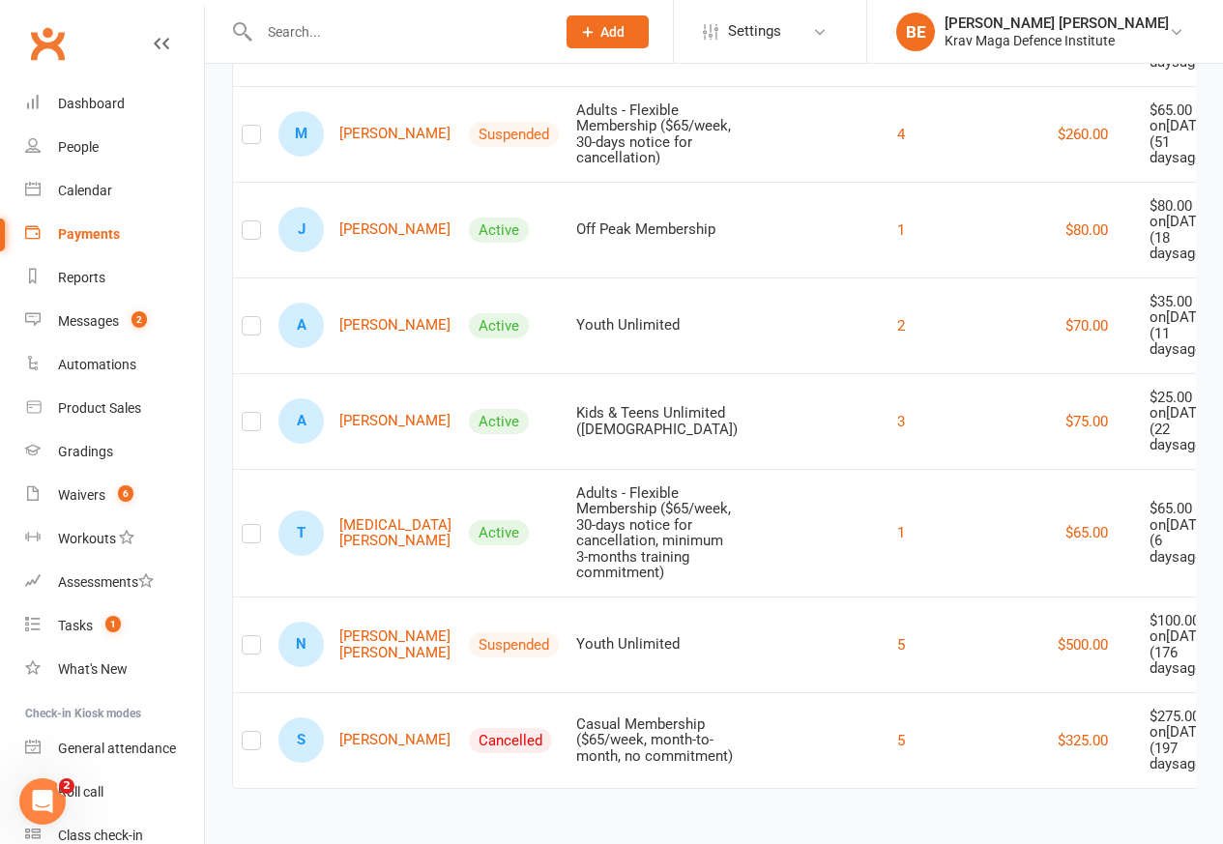
scroll to position [2849, 0]
click at [935, 25] on div "BE" at bounding box center [915, 32] width 39 height 39
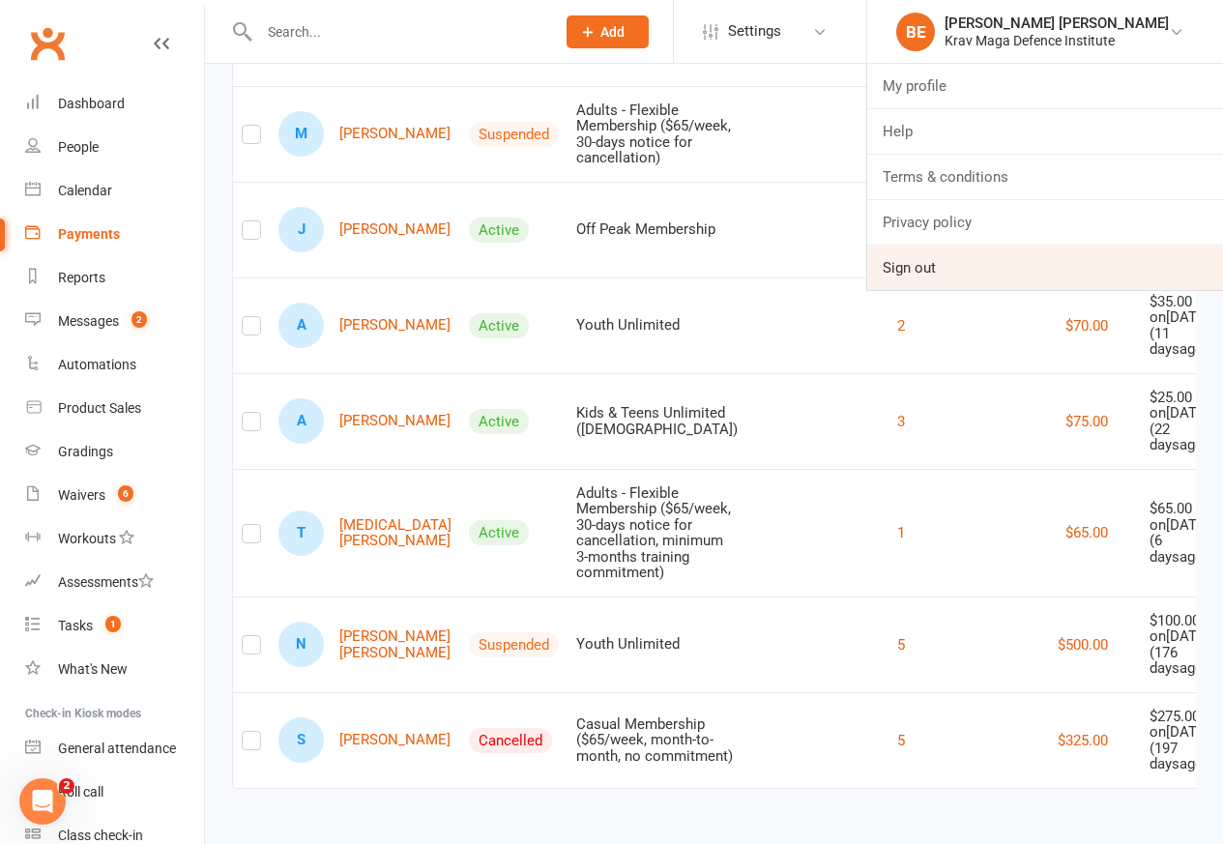
click at [951, 271] on link "Sign out" at bounding box center [1045, 268] width 356 height 44
